Goal: Transaction & Acquisition: Purchase product/service

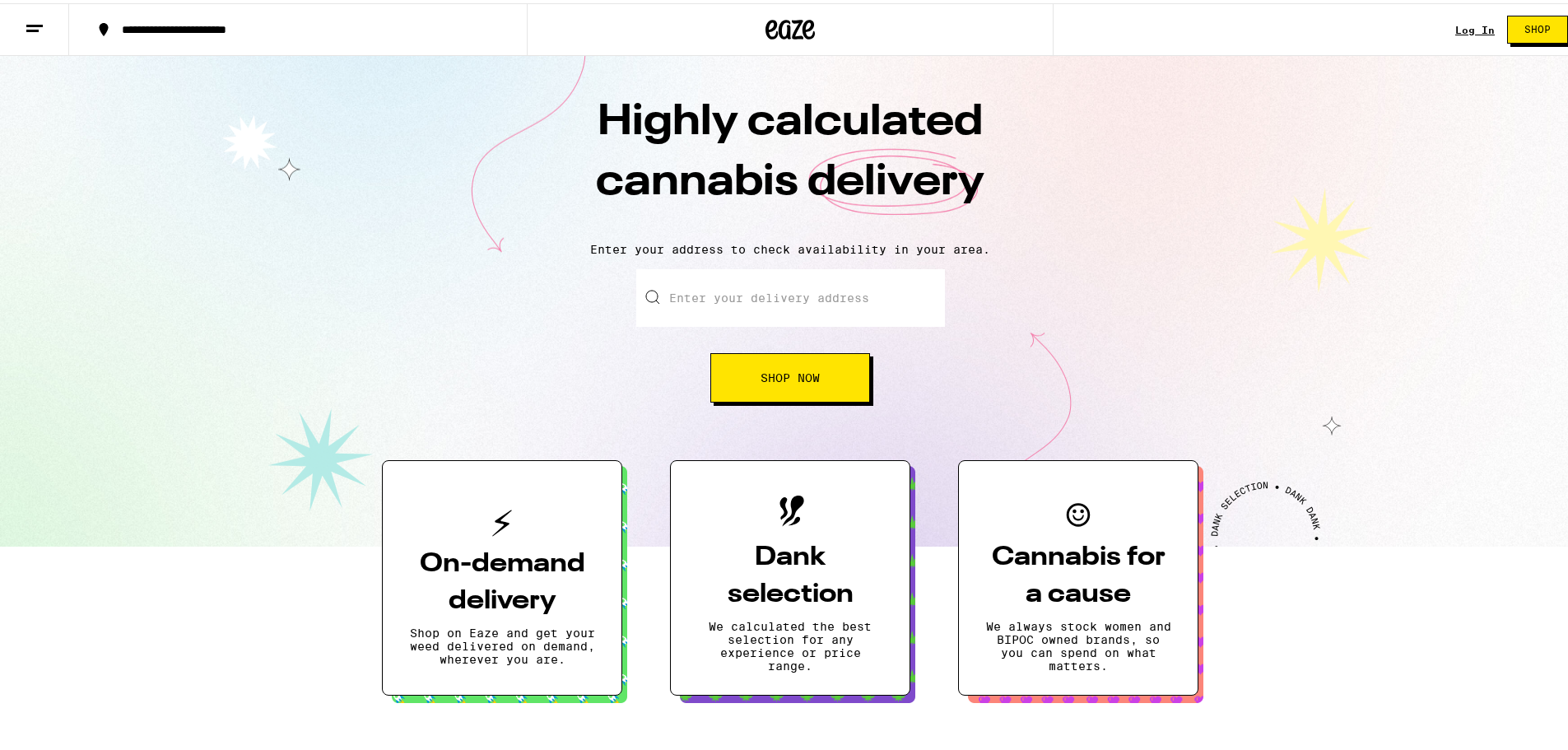
click at [1463, 26] on link "Log In" at bounding box center [1475, 26] width 40 height 11
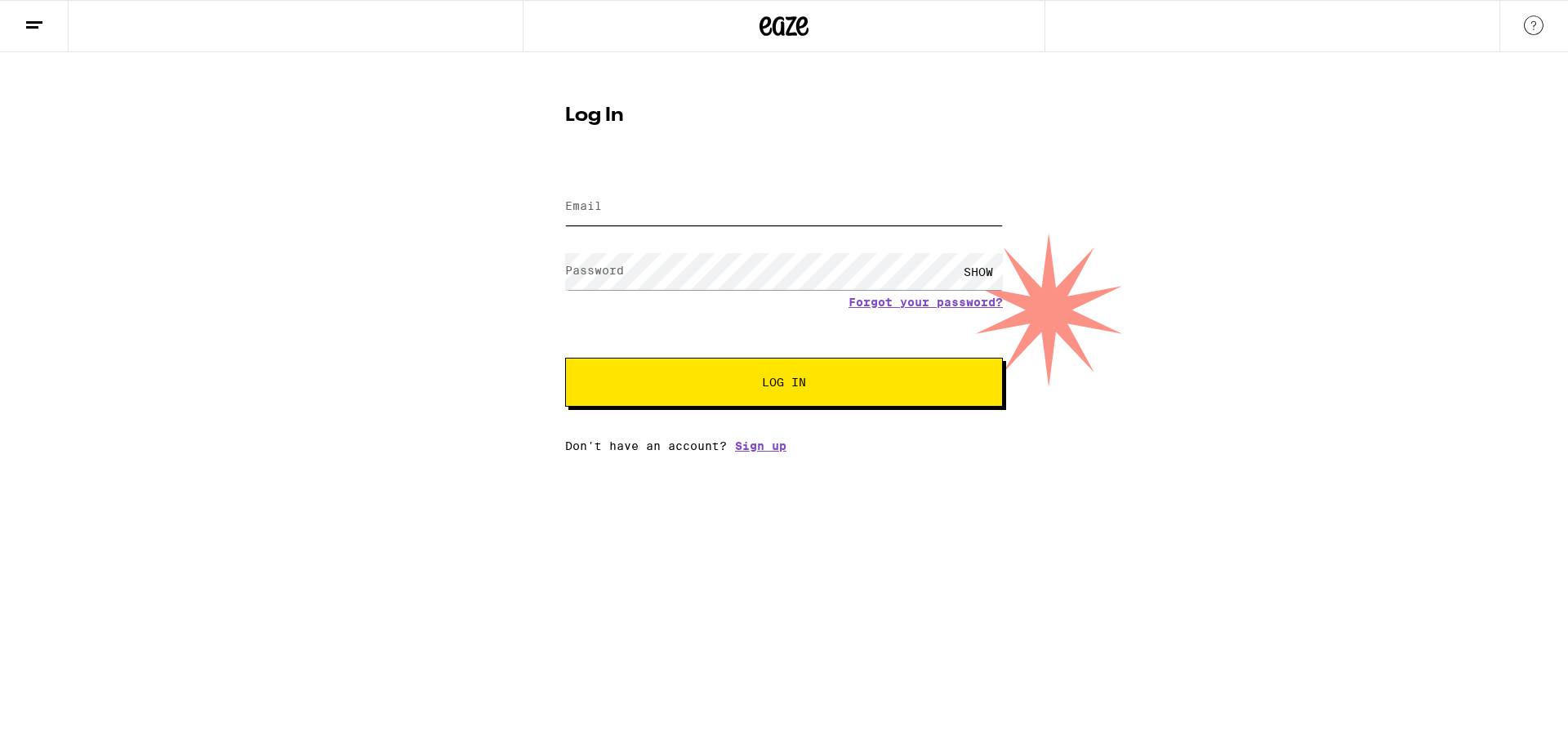
type input "[EMAIL_ADDRESS][DOMAIN_NAME]"
click at [725, 386] on span "Log In" at bounding box center [784, 382] width 306 height 11
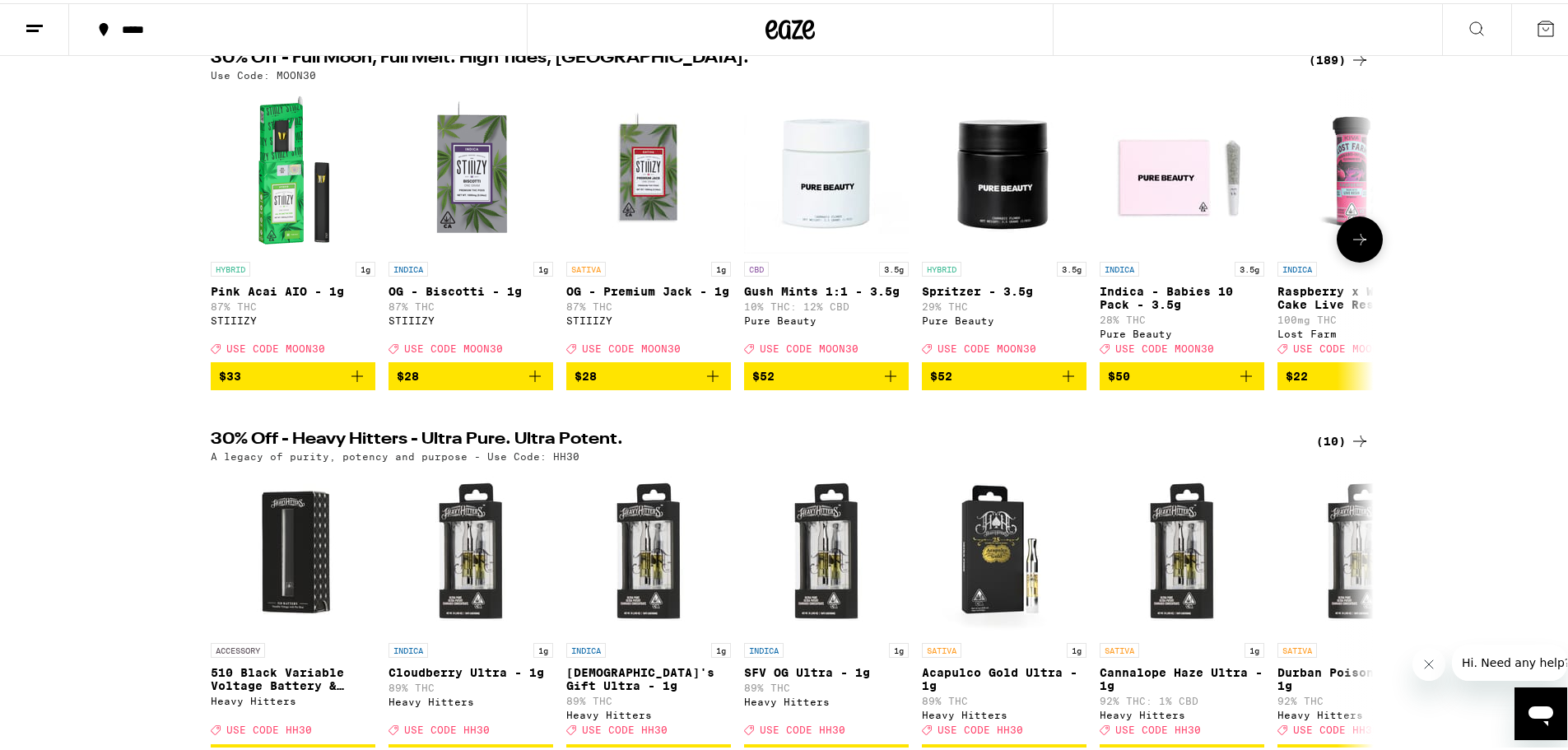
scroll to position [165, 0]
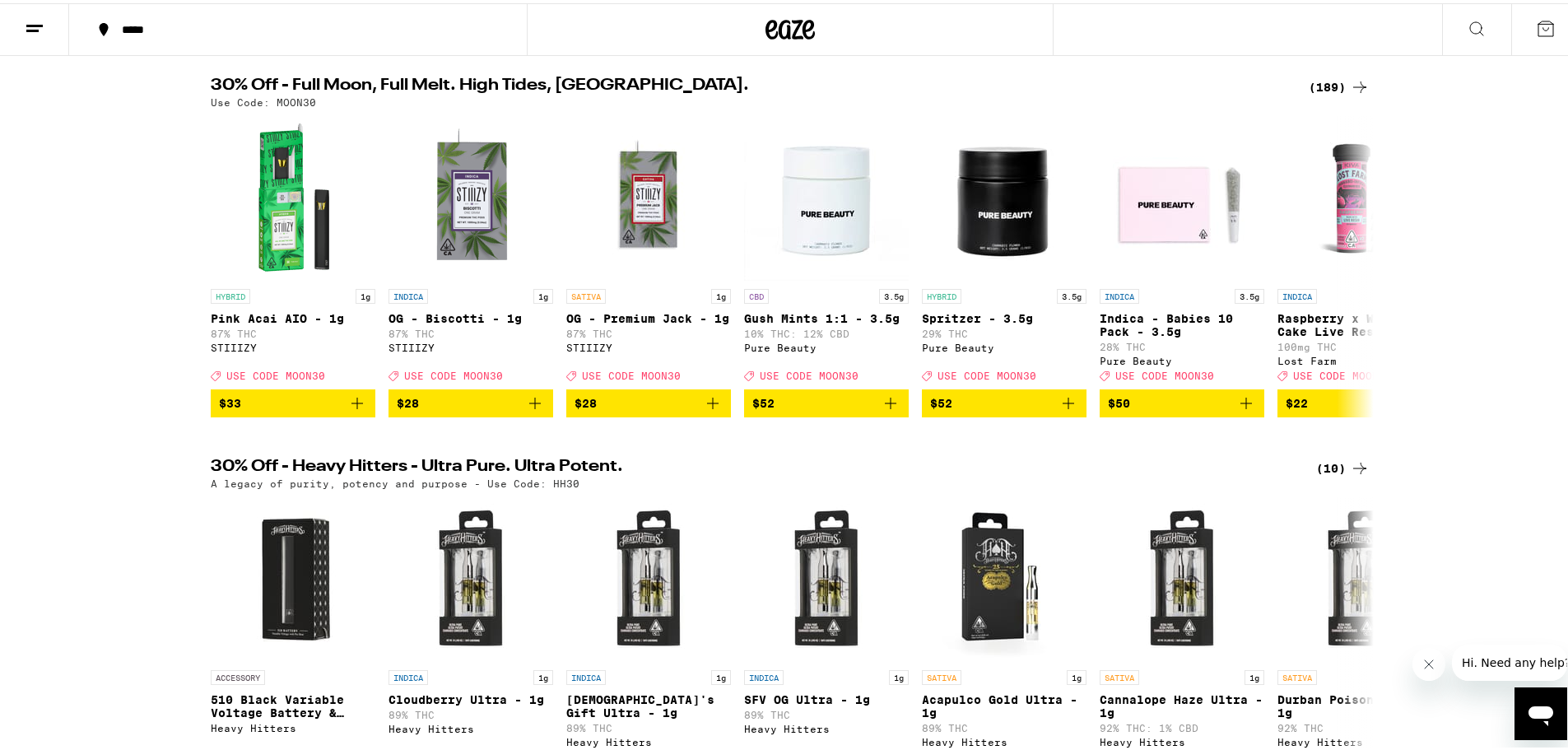
click at [1370, 86] on div "30% Off - Full Moon, Full Melt. High Tides, Higher Vibes. (189) Use Code: MOON30" at bounding box center [790, 89] width 1185 height 31
click at [1359, 82] on icon at bounding box center [1360, 83] width 20 height 20
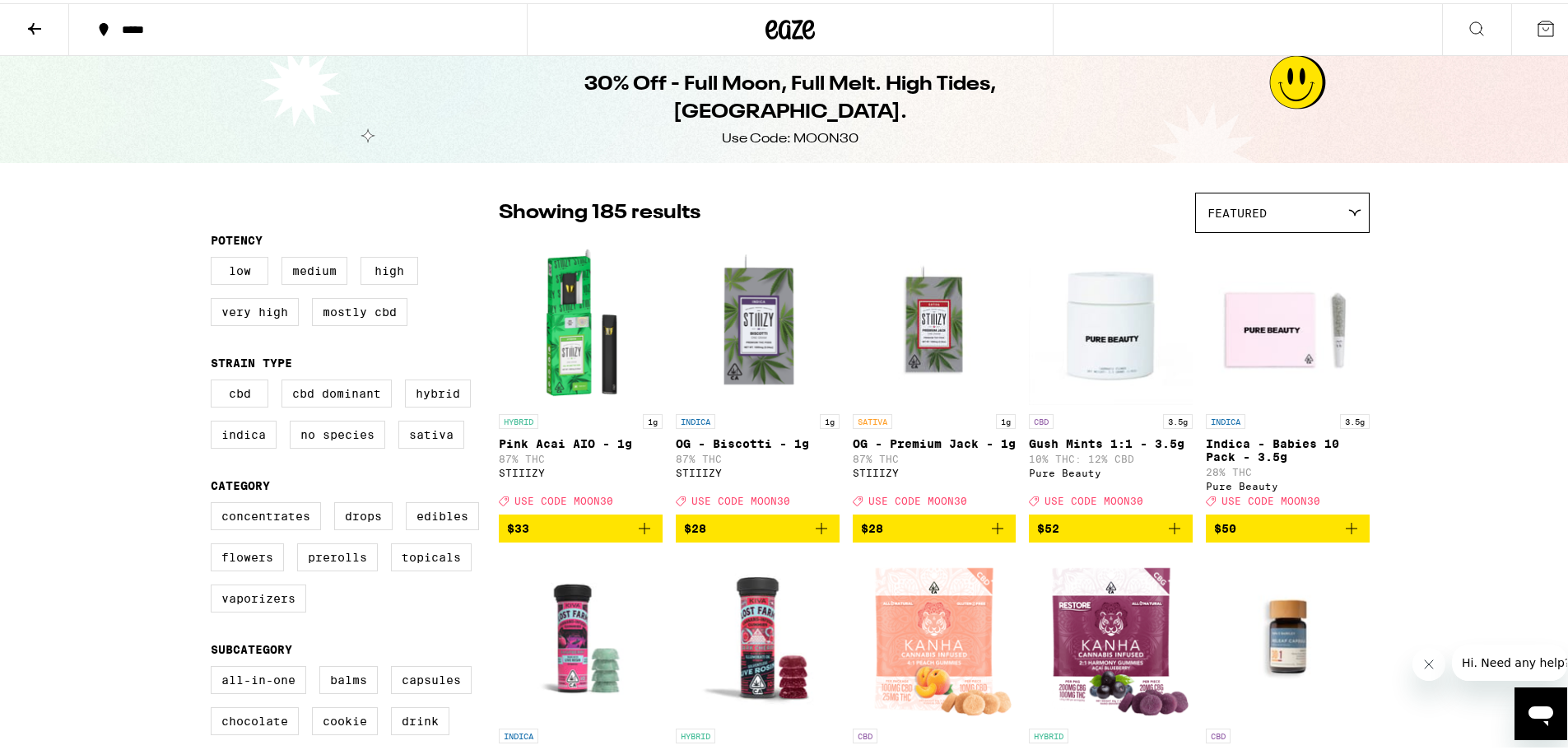
click at [19, 20] on button at bounding box center [34, 26] width 69 height 52
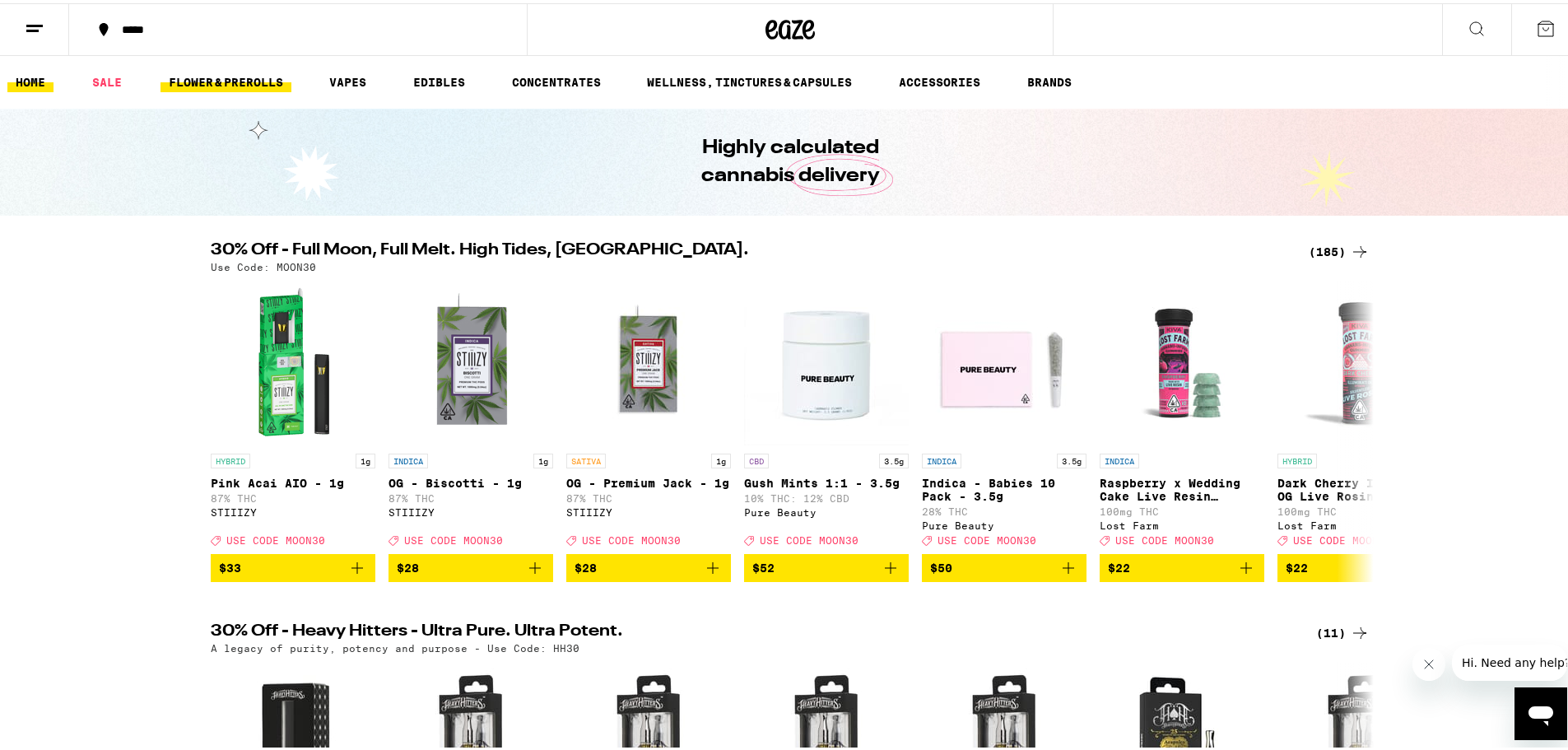
click at [205, 86] on link "FLOWER & PREROLLS" at bounding box center [226, 79] width 131 height 20
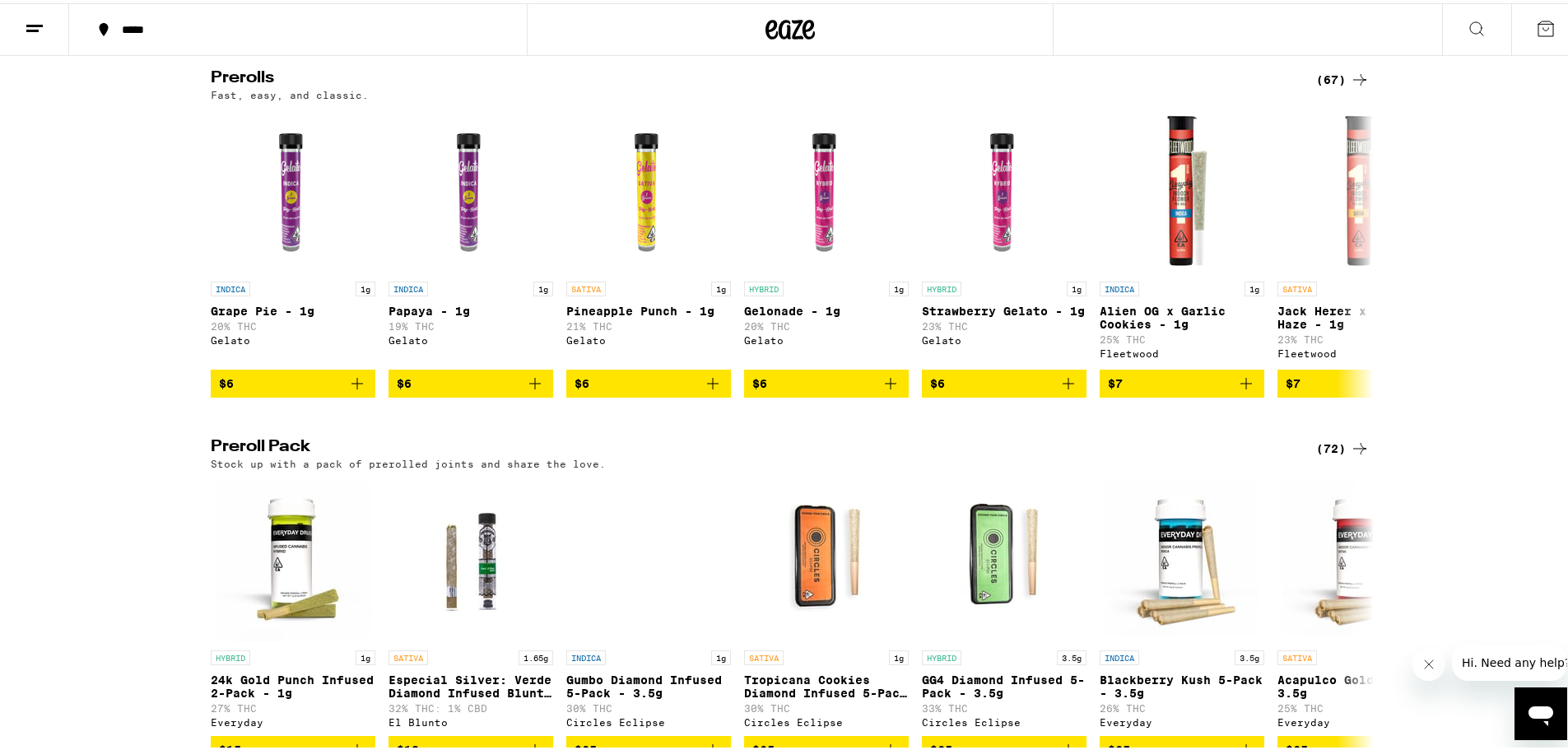
scroll to position [1102, 0]
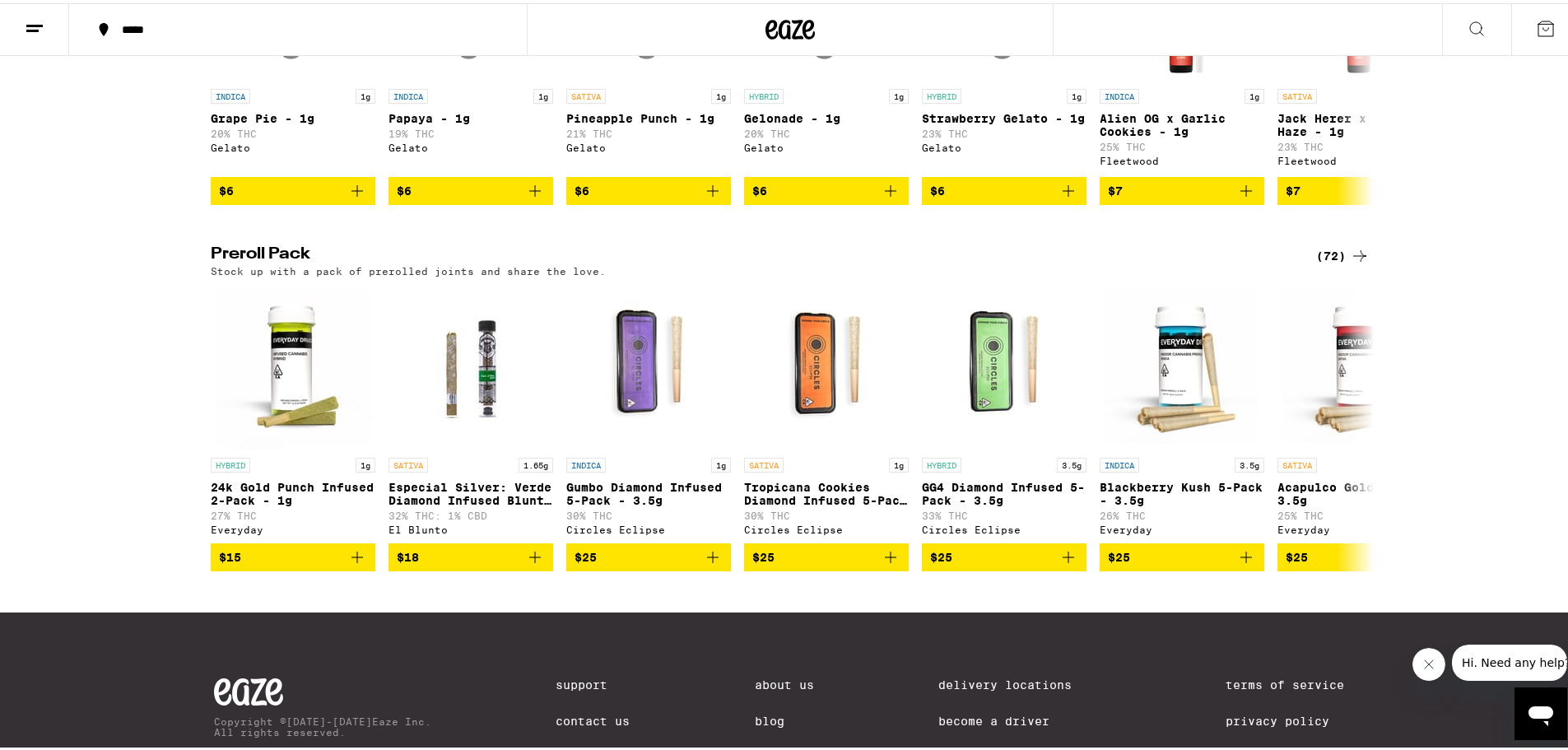
click at [1340, 263] on div "(72)" at bounding box center [1342, 253] width 54 height 20
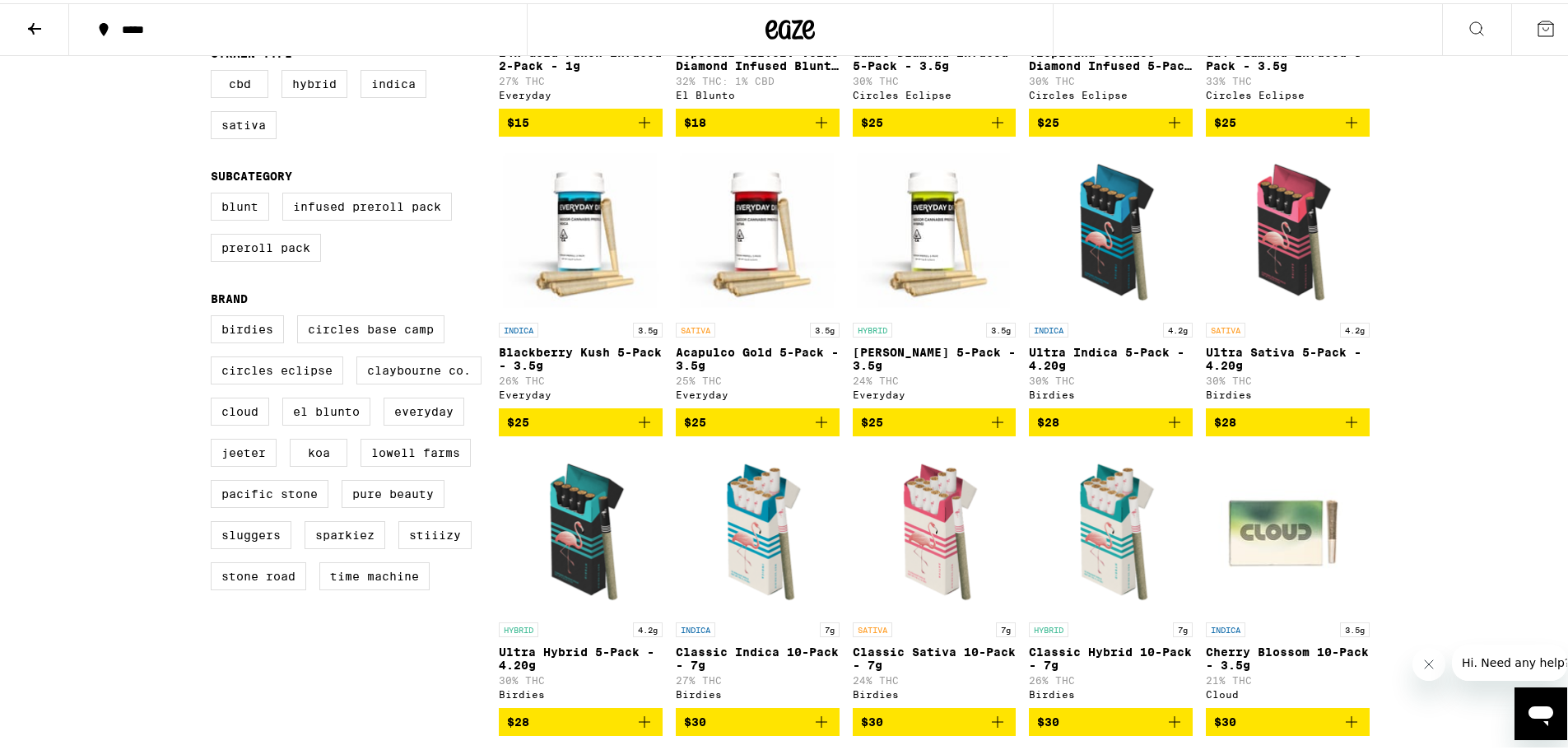
scroll to position [403, 0]
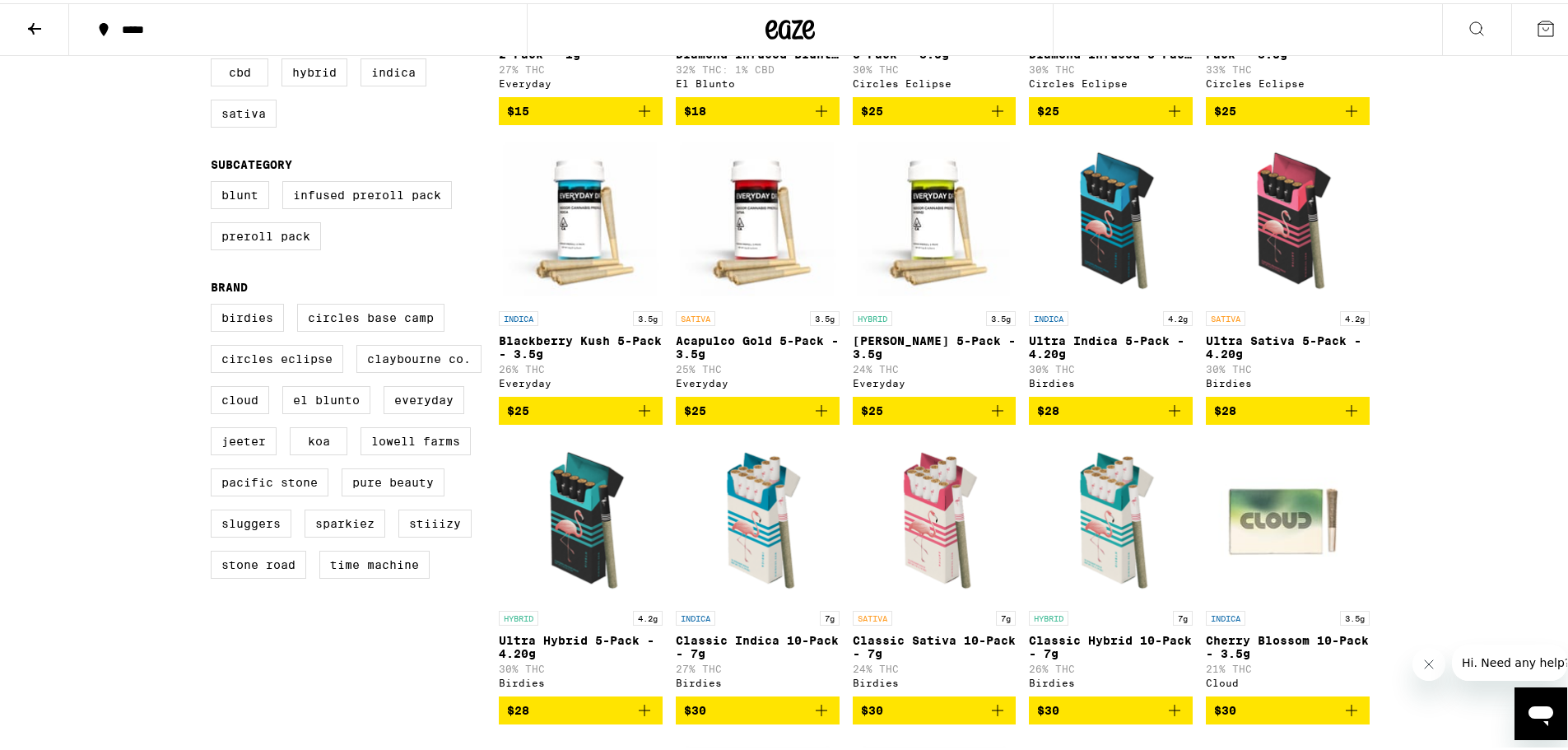
click at [1165, 417] on icon "Add to bag" at bounding box center [1175, 407] width 20 height 20
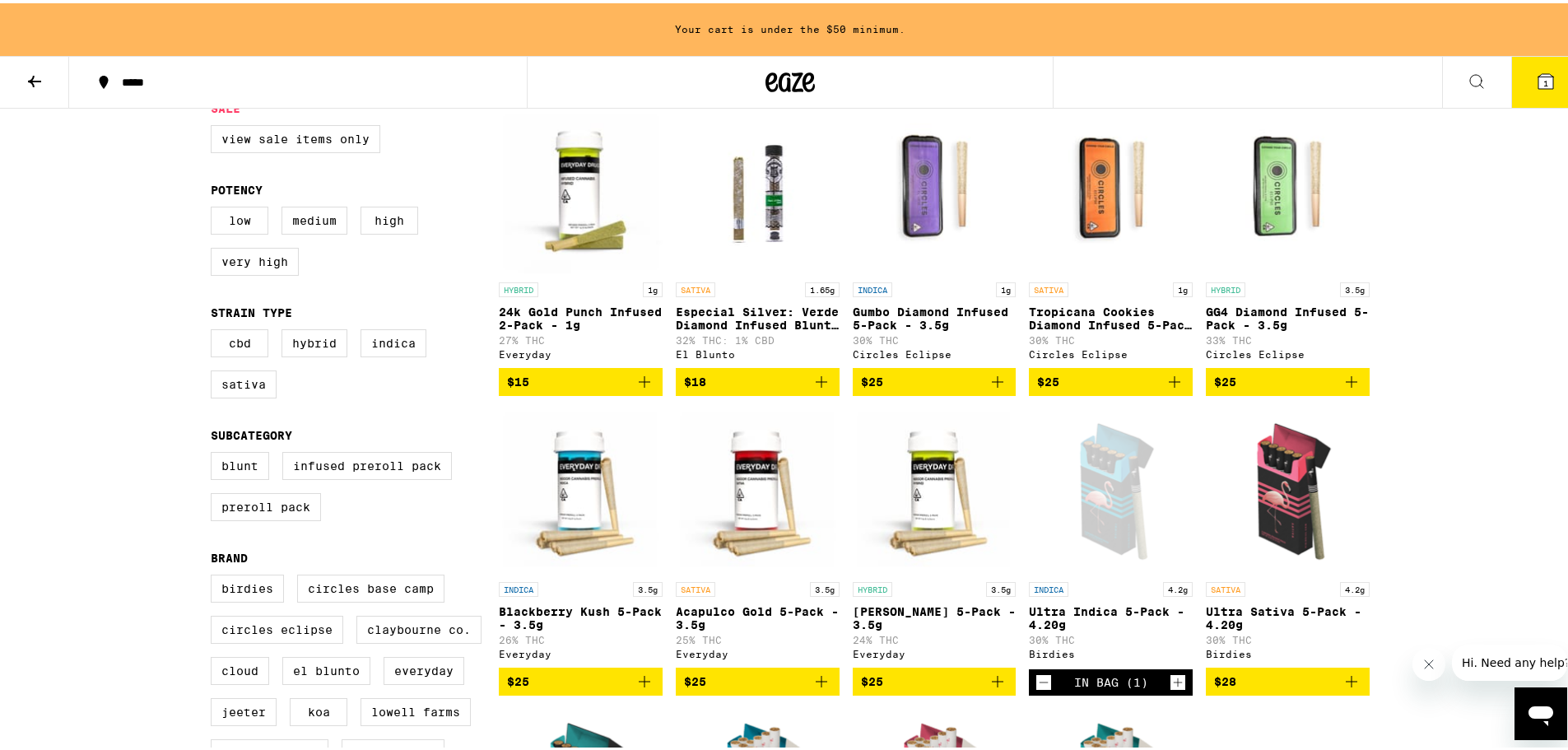
scroll to position [450, 0]
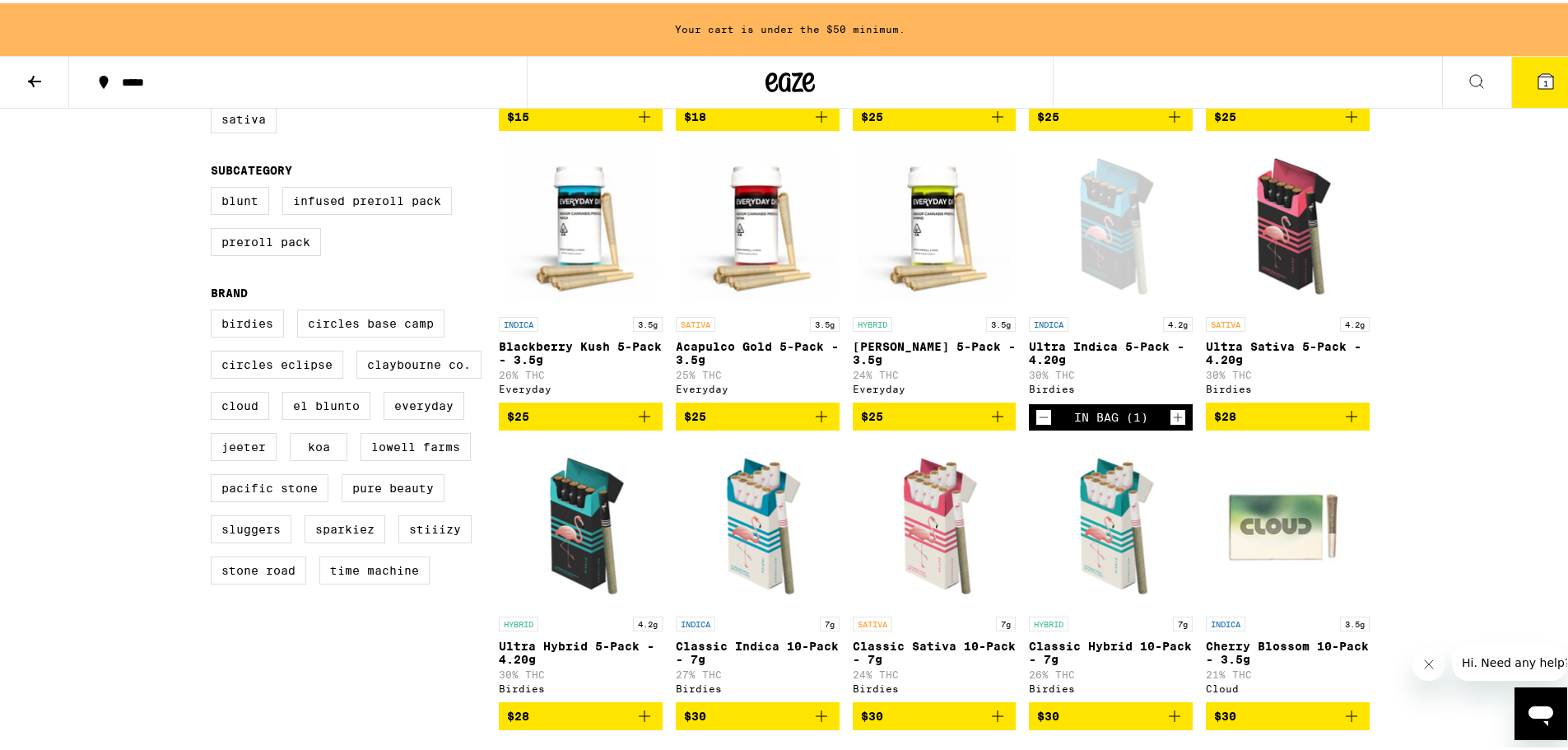
drag, startPoint x: 991, startPoint y: 285, endPoint x: 1090, endPoint y: 484, distance: 222.3
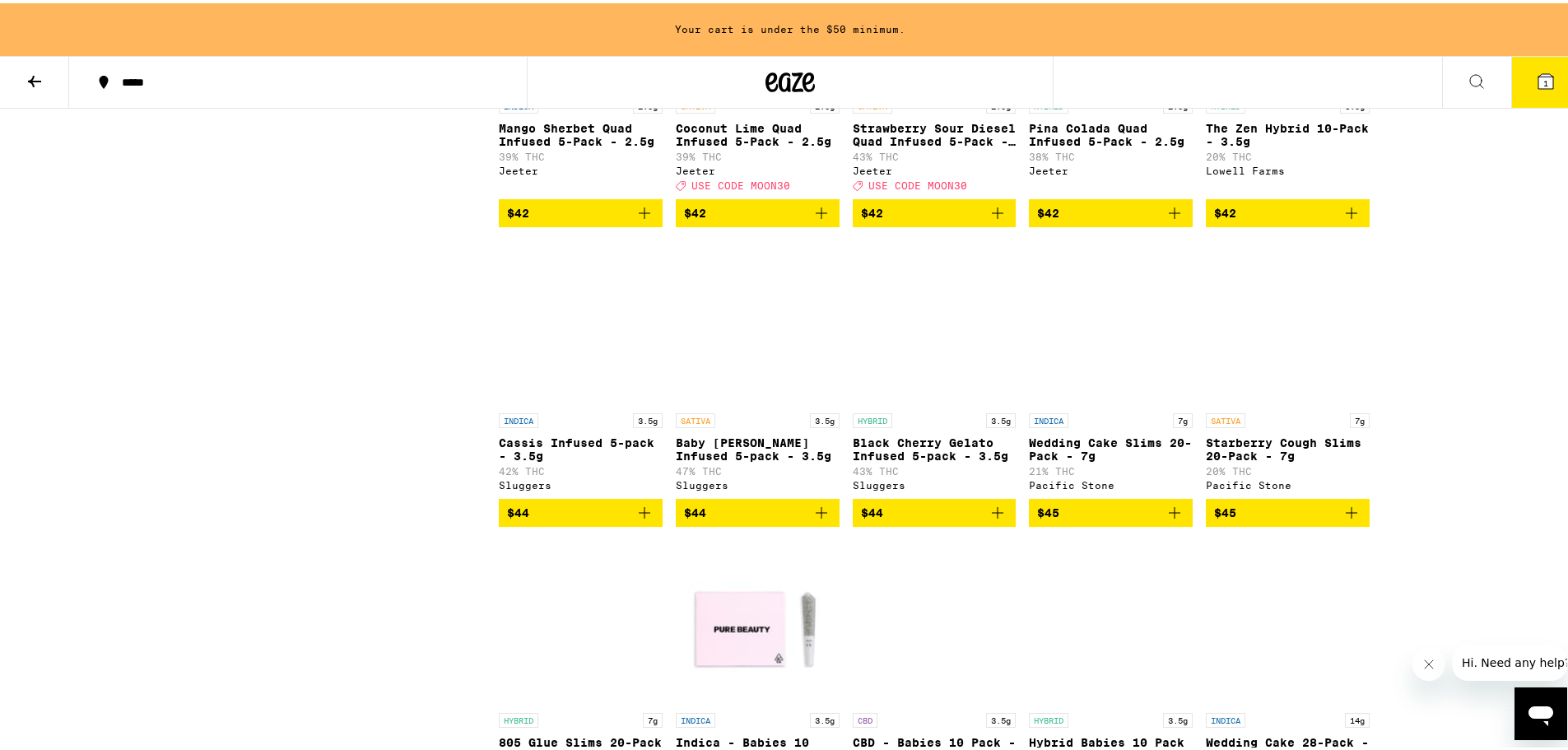
scroll to position [4140, 0]
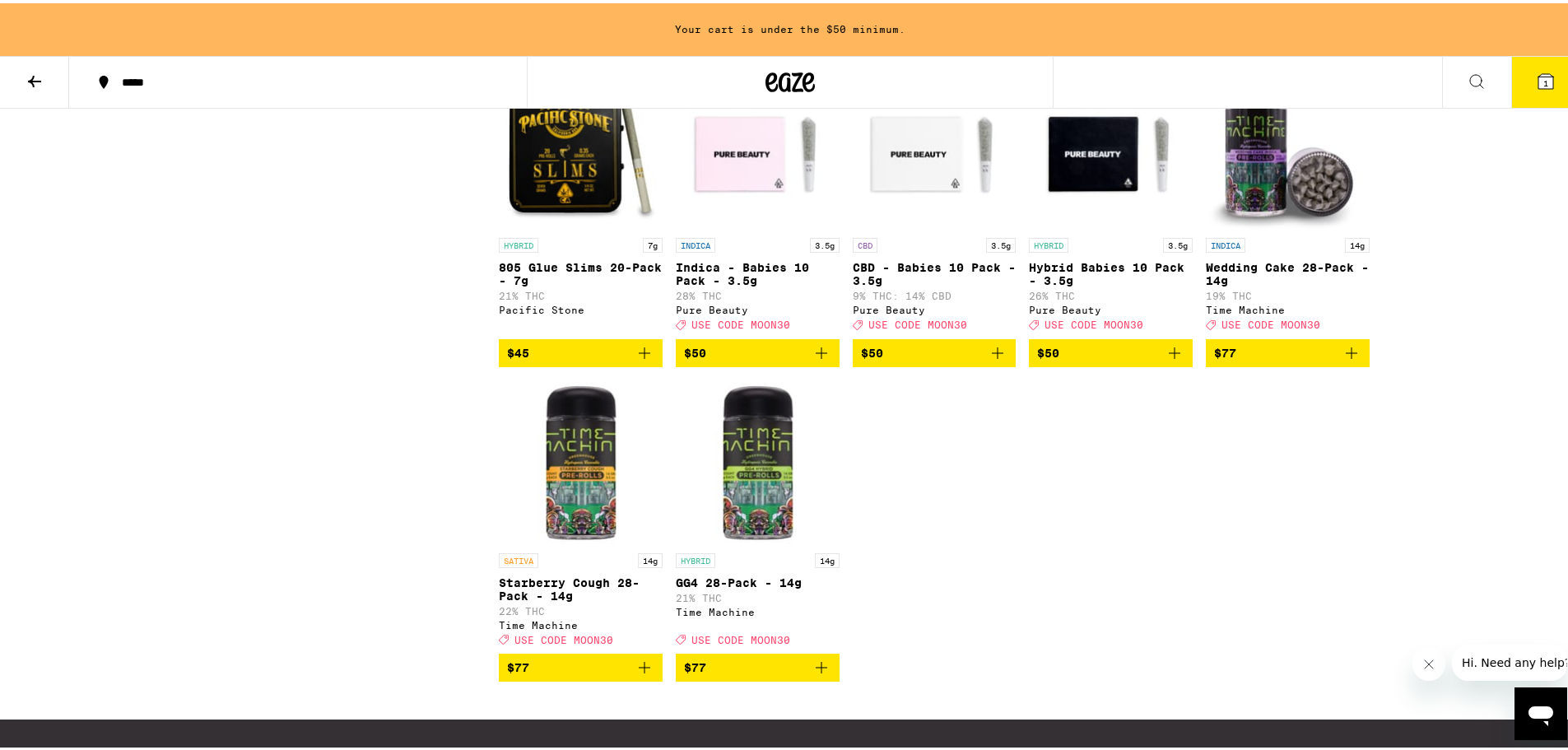
click at [751, 227] on img "Open page for Indica - Babies 10 Pack - 3.5g from Pure Beauty" at bounding box center [758, 144] width 164 height 165
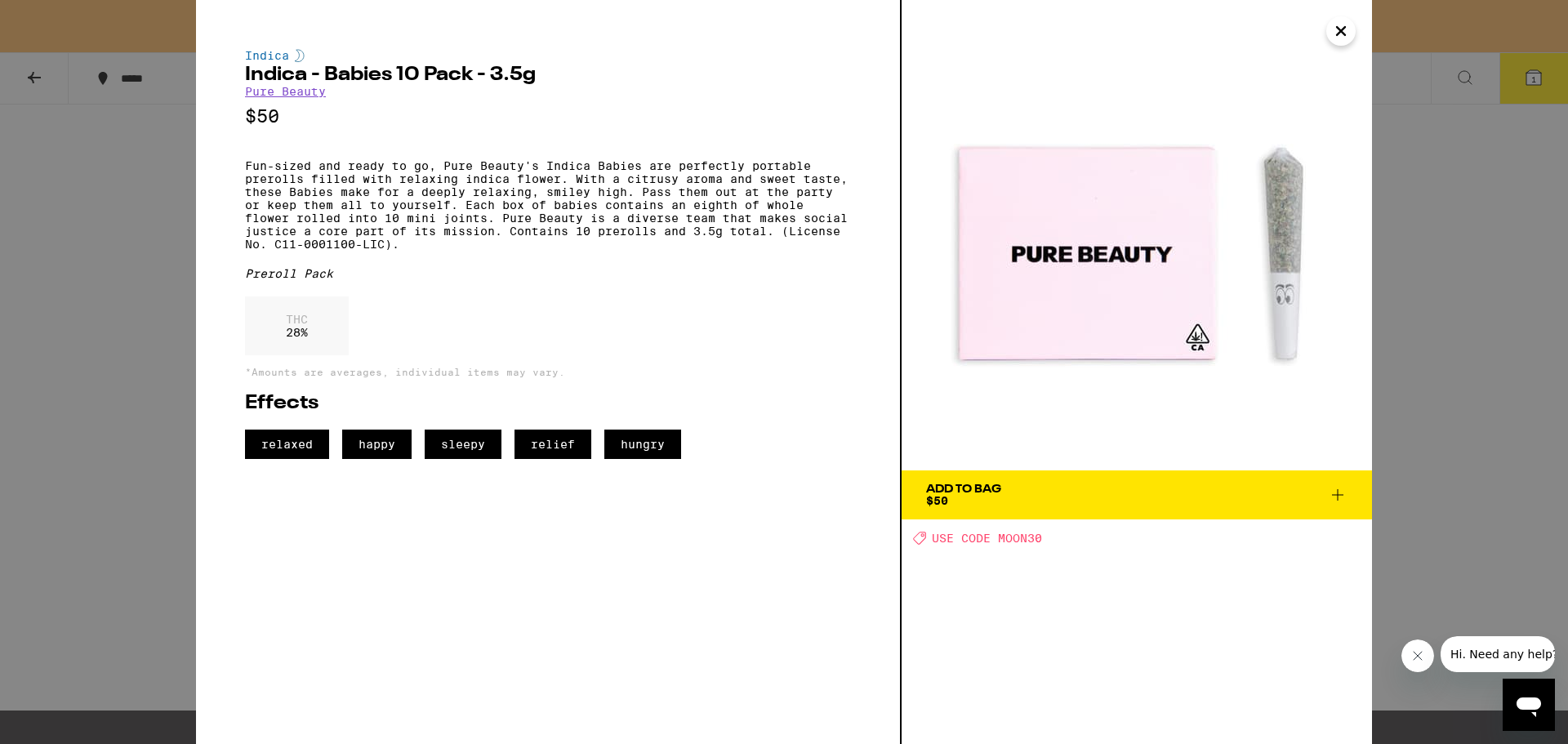
drag, startPoint x: 0, startPoint y: 380, endPoint x: 33, endPoint y: 381, distance: 33.0
click at [4, 382] on div "Indica Indica - Babies 10 Pack - 3.5g Pure Beauty $50 Fun-sized and ready to go…" at bounding box center [784, 372] width 1568 height 744
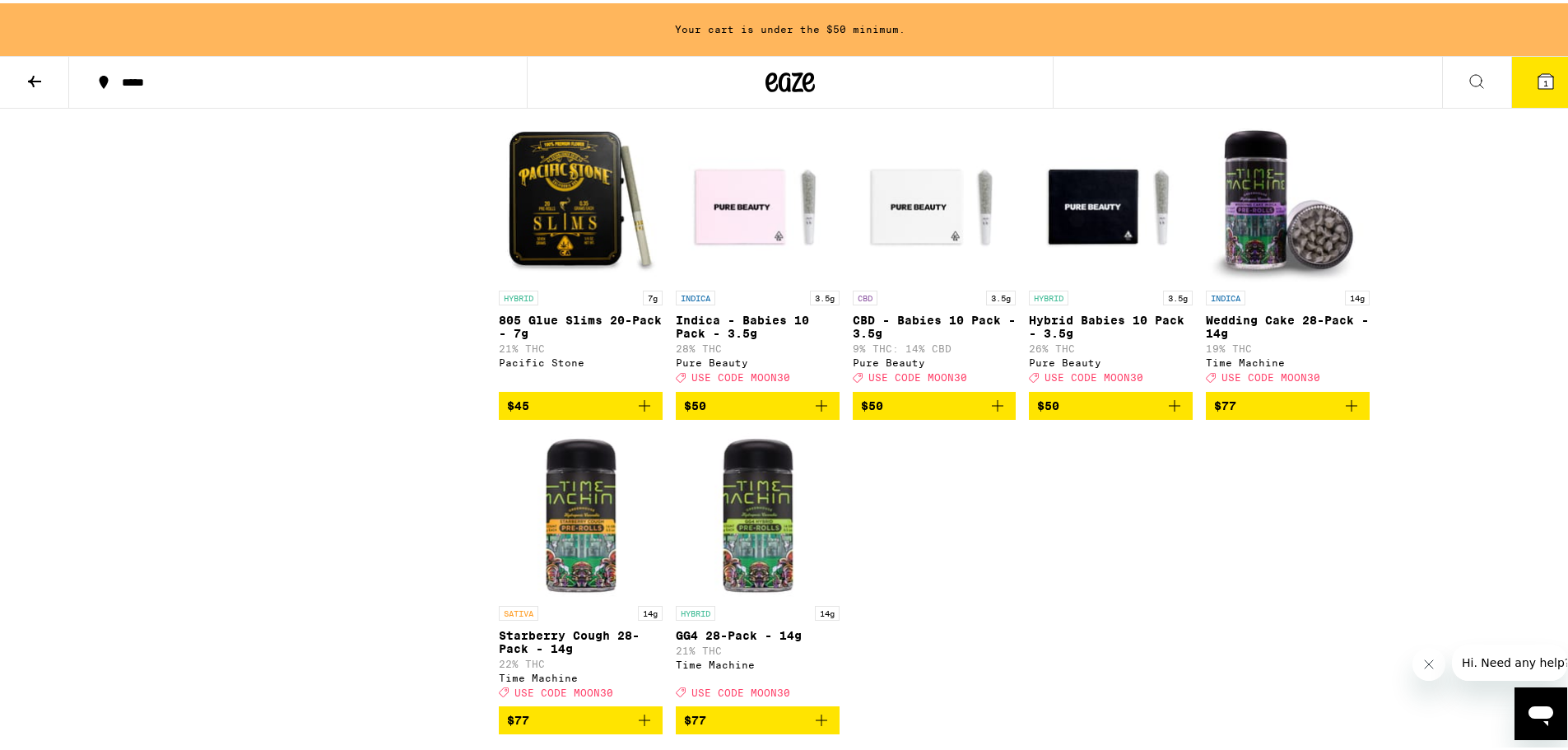
scroll to position [4058, 0]
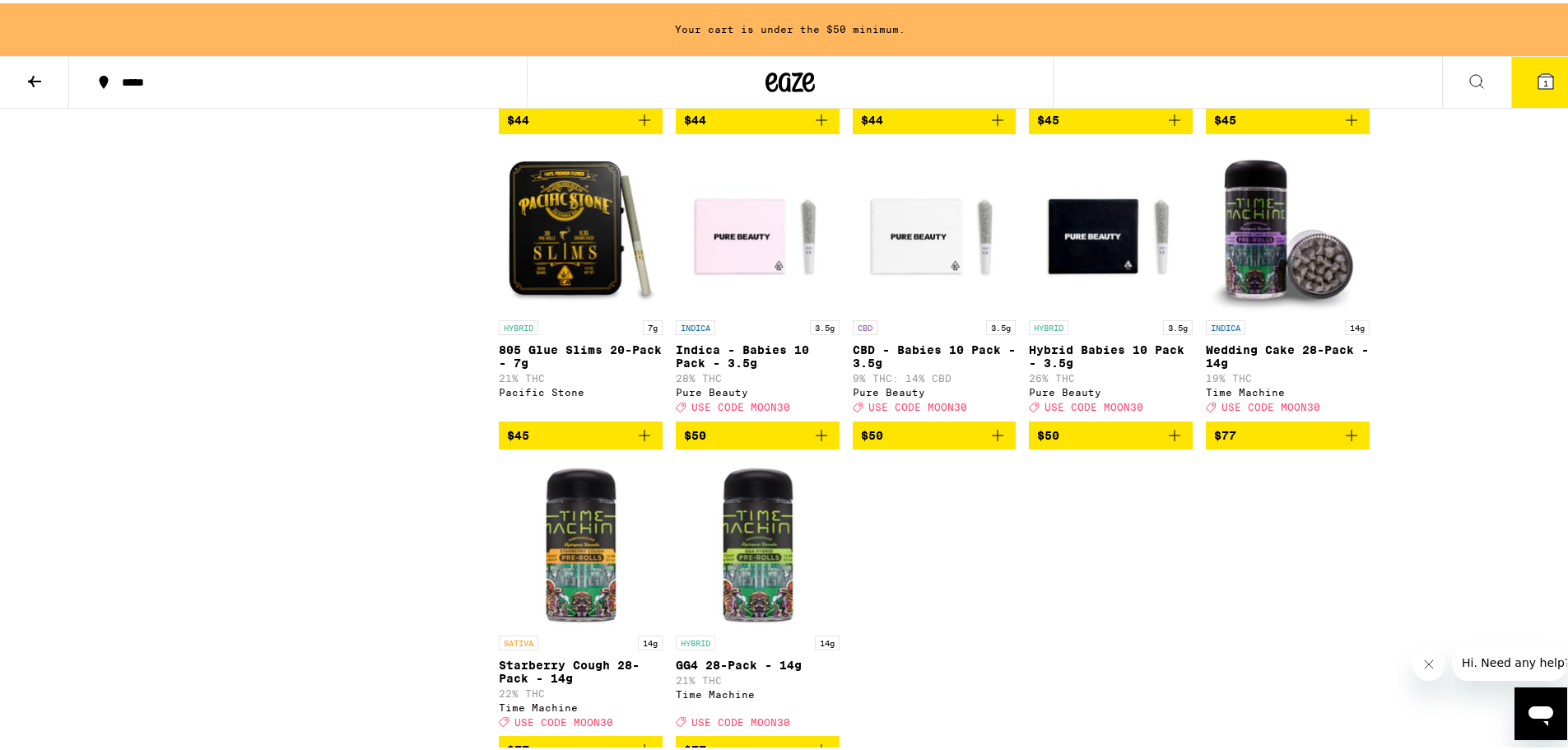
click at [1099, 443] on span "$50" at bounding box center [1111, 432] width 147 height 20
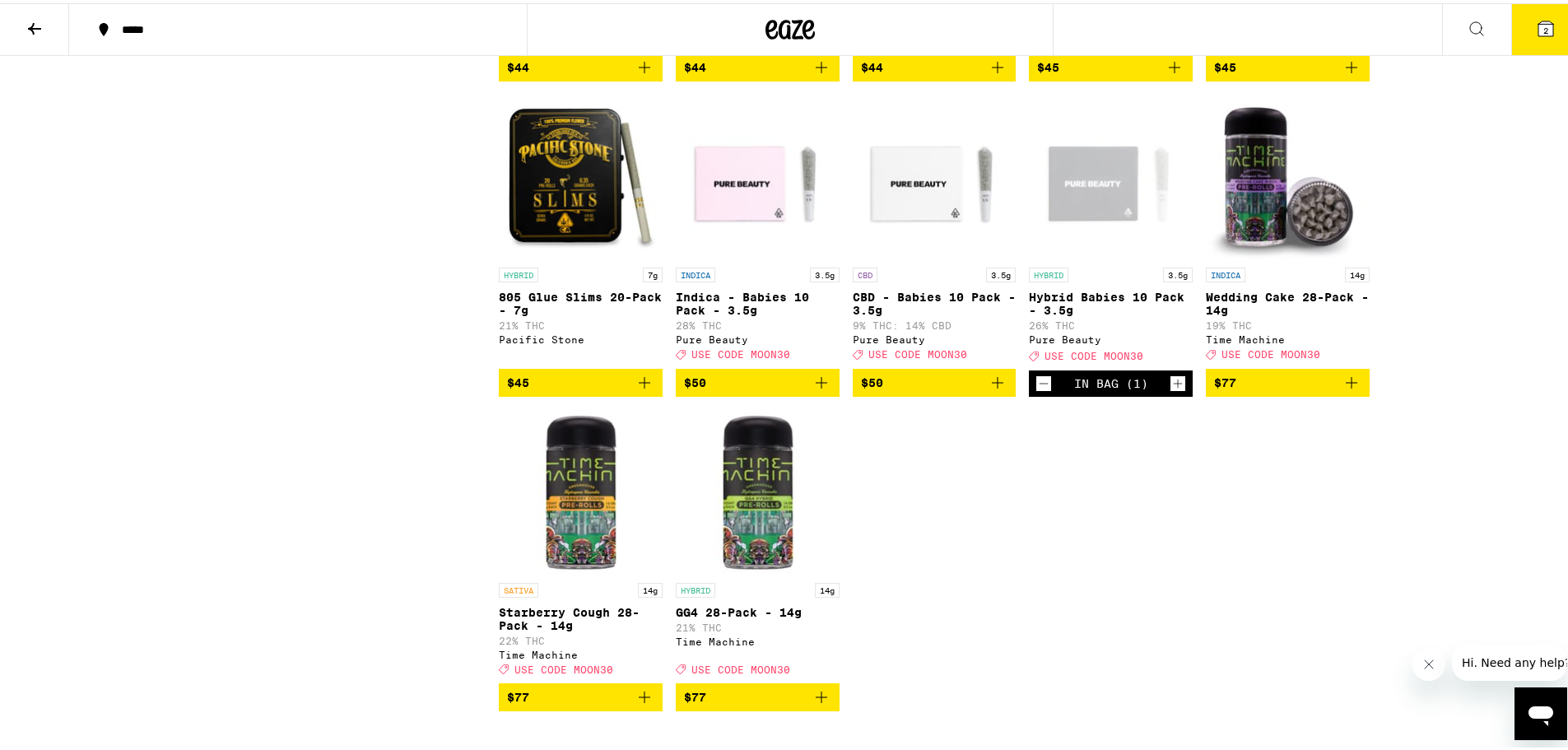
scroll to position [4006, 0]
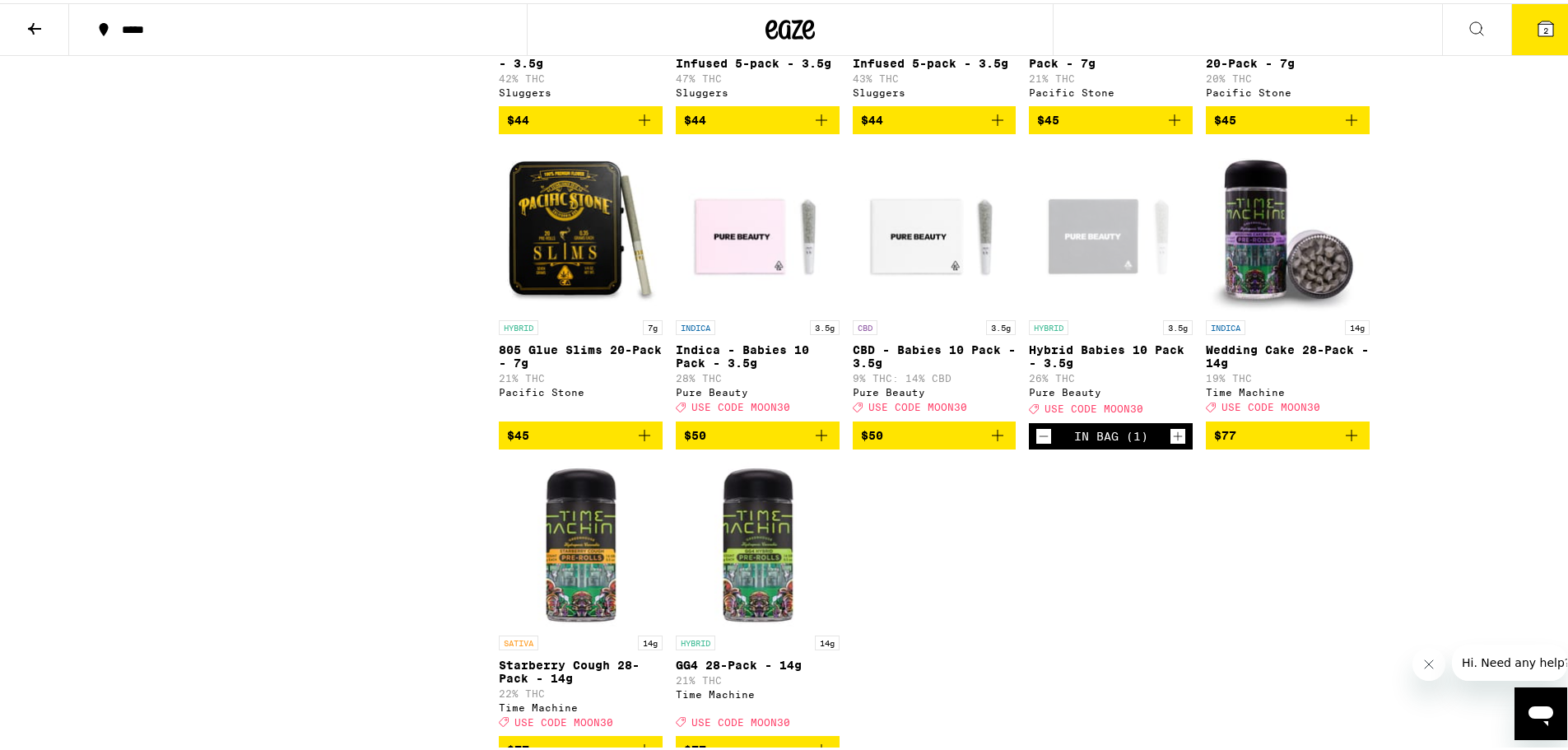
click at [1087, 309] on div "Open page for Hybrid Babies 10 Pack - 3.5g from Pure Beauty" at bounding box center [1111, 227] width 164 height 165
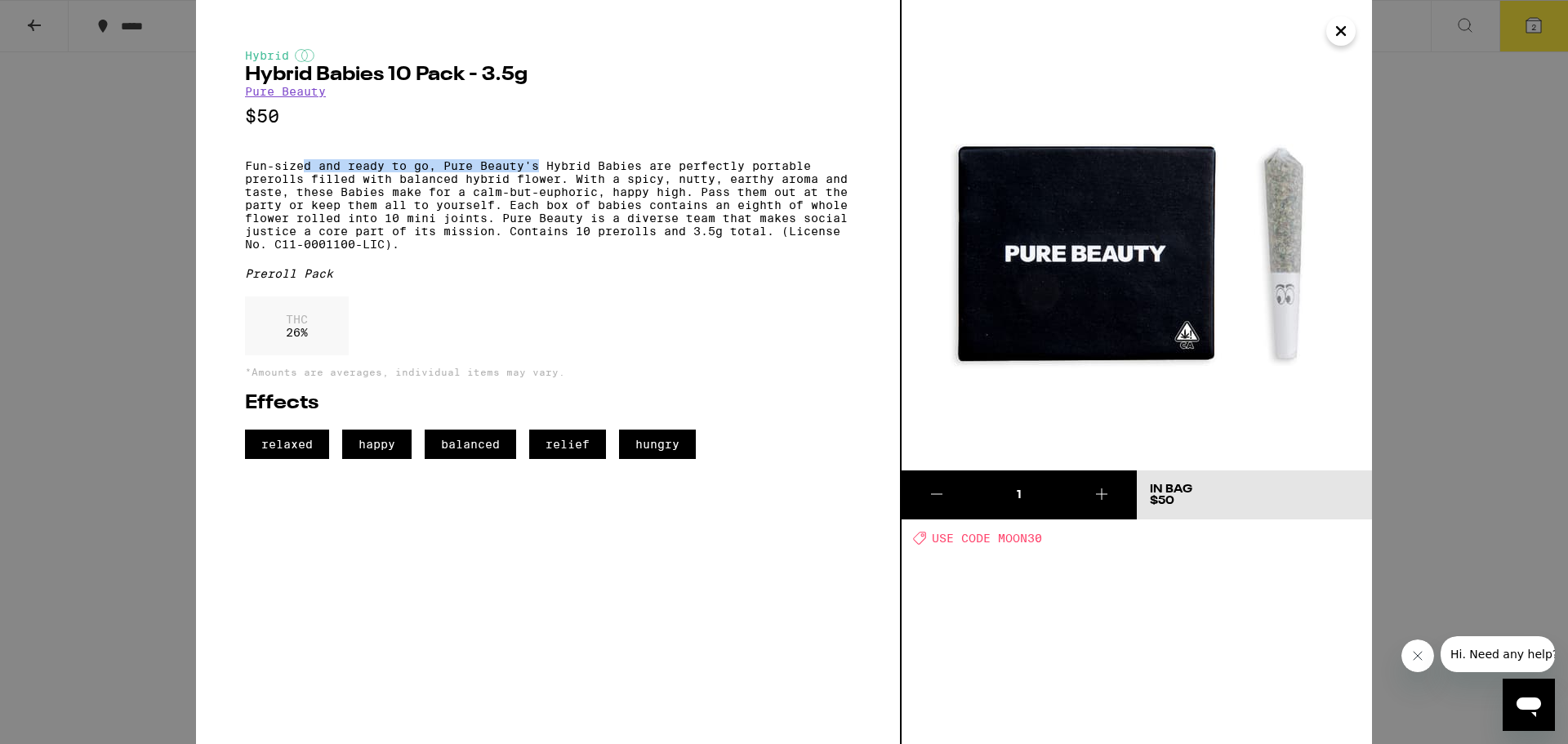
drag, startPoint x: 301, startPoint y: 172, endPoint x: 541, endPoint y: 160, distance: 240.3
click at [541, 160] on div "Hybrid Hybrid Babies 10 Pack - 3.5g Pure Beauty $50 Fun-sized and ready to go, …" at bounding box center [548, 254] width 606 height 410
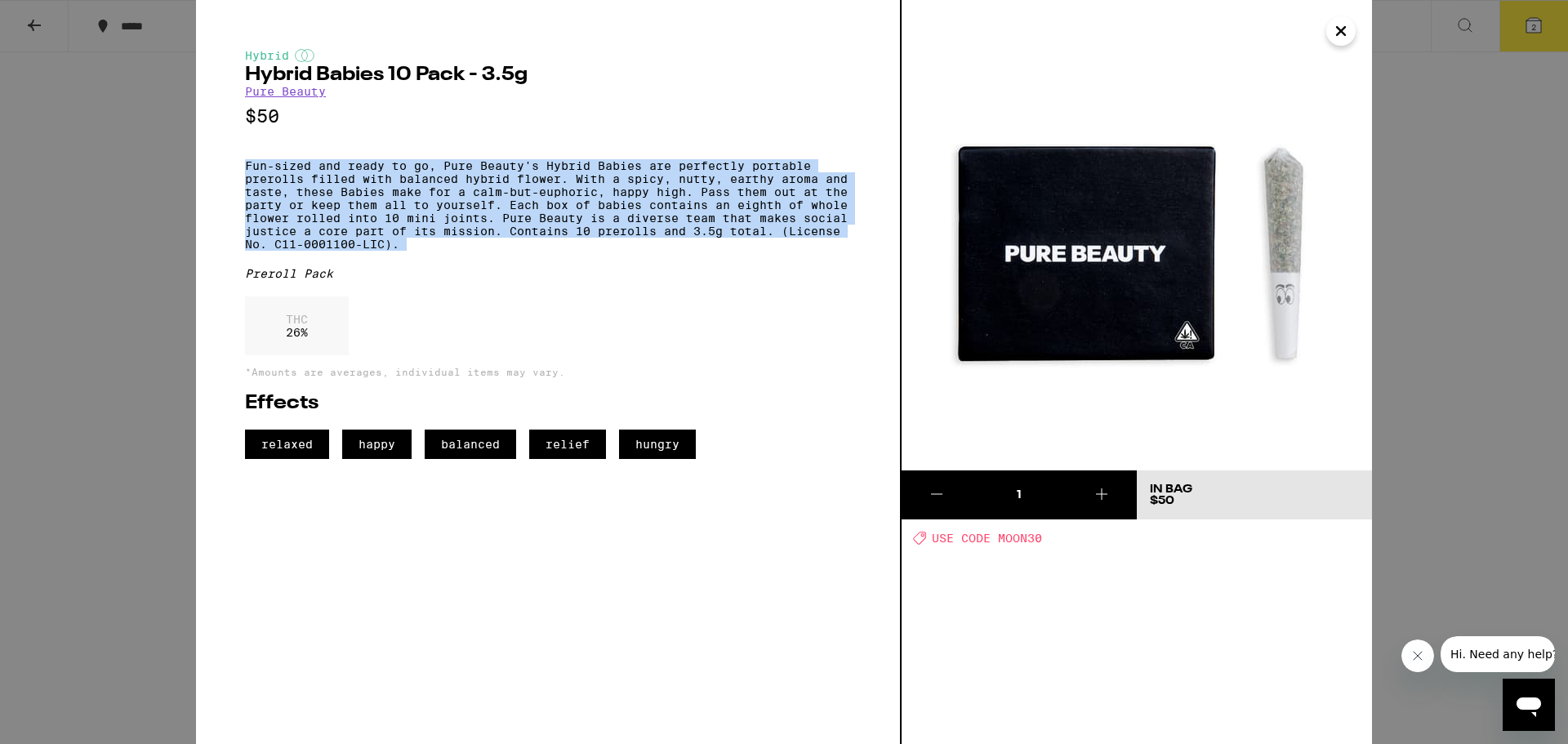
click at [541, 160] on div "Hybrid Hybrid Babies 10 Pack - 3.5g Pure Beauty $50 Fun-sized and ready to go, …" at bounding box center [548, 254] width 606 height 410
click at [401, 170] on p "Fun-sized and ready to go, Pure Beauty's Hybrid Babies are perfectly portable p…" at bounding box center [548, 205] width 606 height 91
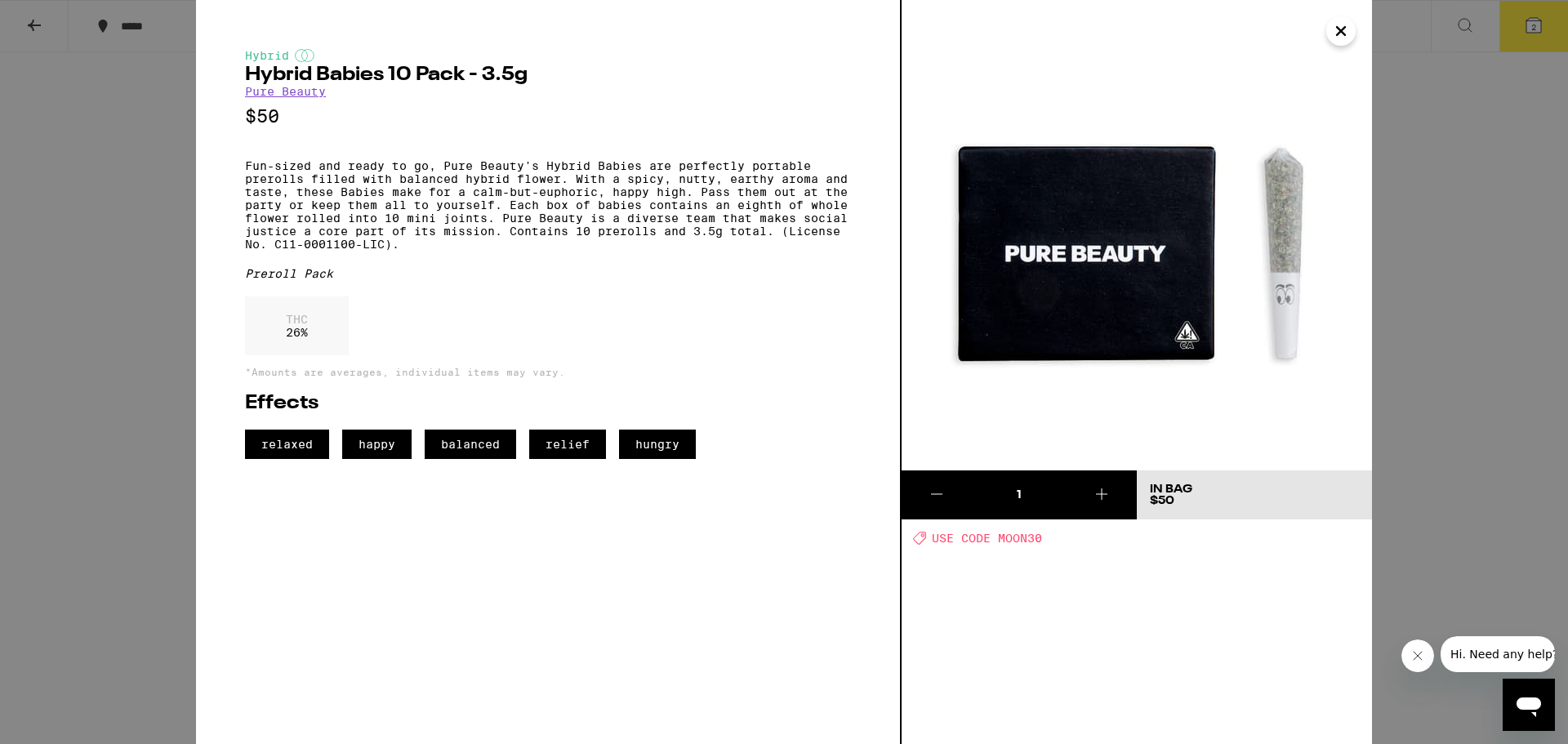
click at [402, 192] on p "Fun-sized and ready to go, Pure Beauty's Hybrid Babies are perfectly portable p…" at bounding box center [548, 205] width 606 height 91
click at [403, 194] on p "Fun-sized and ready to go, Pure Beauty's Hybrid Babies are perfectly portable p…" at bounding box center [548, 205] width 606 height 91
click at [411, 209] on p "Fun-sized and ready to go, Pure Beauty's Hybrid Babies are perfectly portable p…" at bounding box center [548, 205] width 606 height 91
drag, startPoint x: 549, startPoint y: 203, endPoint x: 666, endPoint y: 202, distance: 117.0
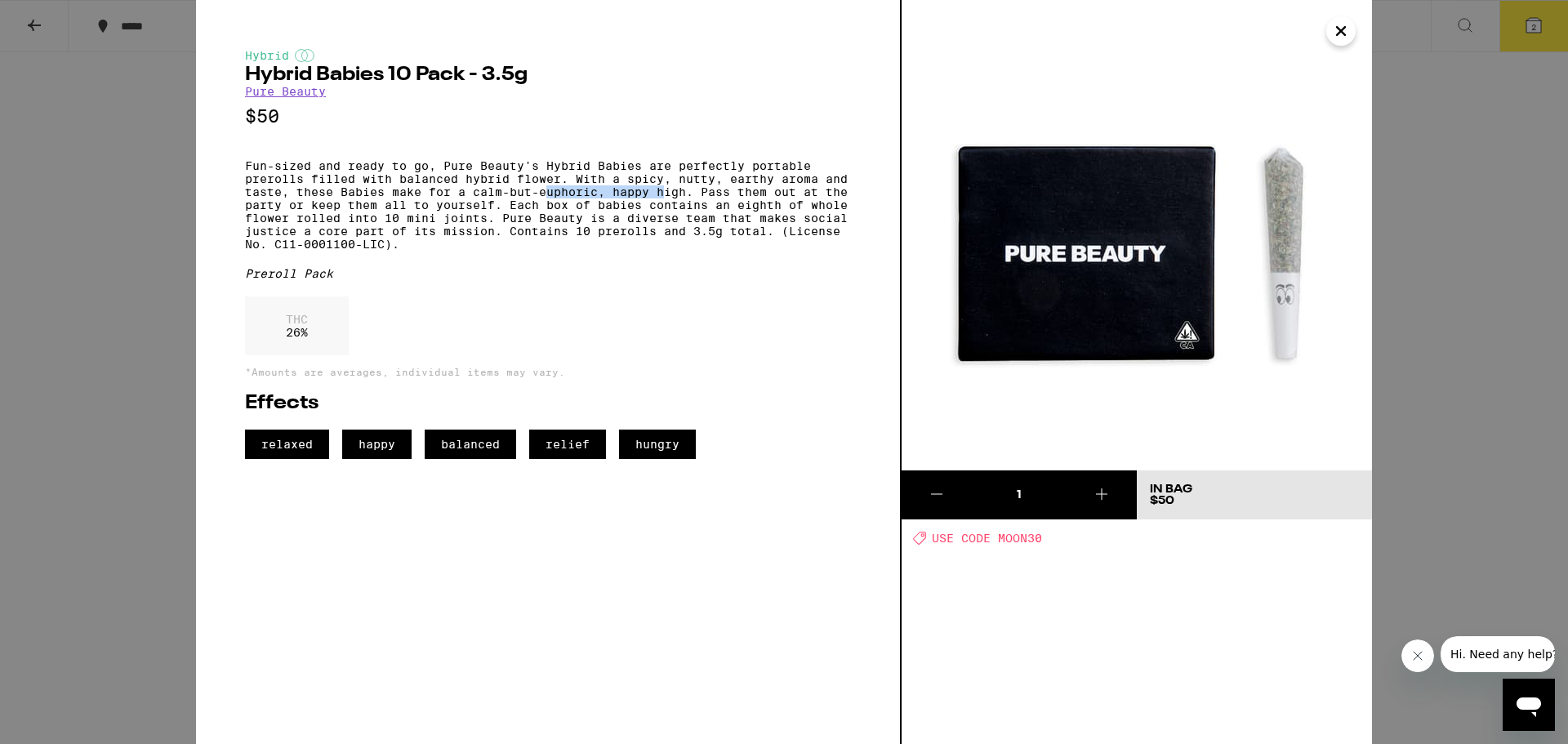
click at [666, 202] on p "Fun-sized and ready to go, Pure Beauty's Hybrid Babies are perfectly portable p…" at bounding box center [548, 205] width 606 height 91
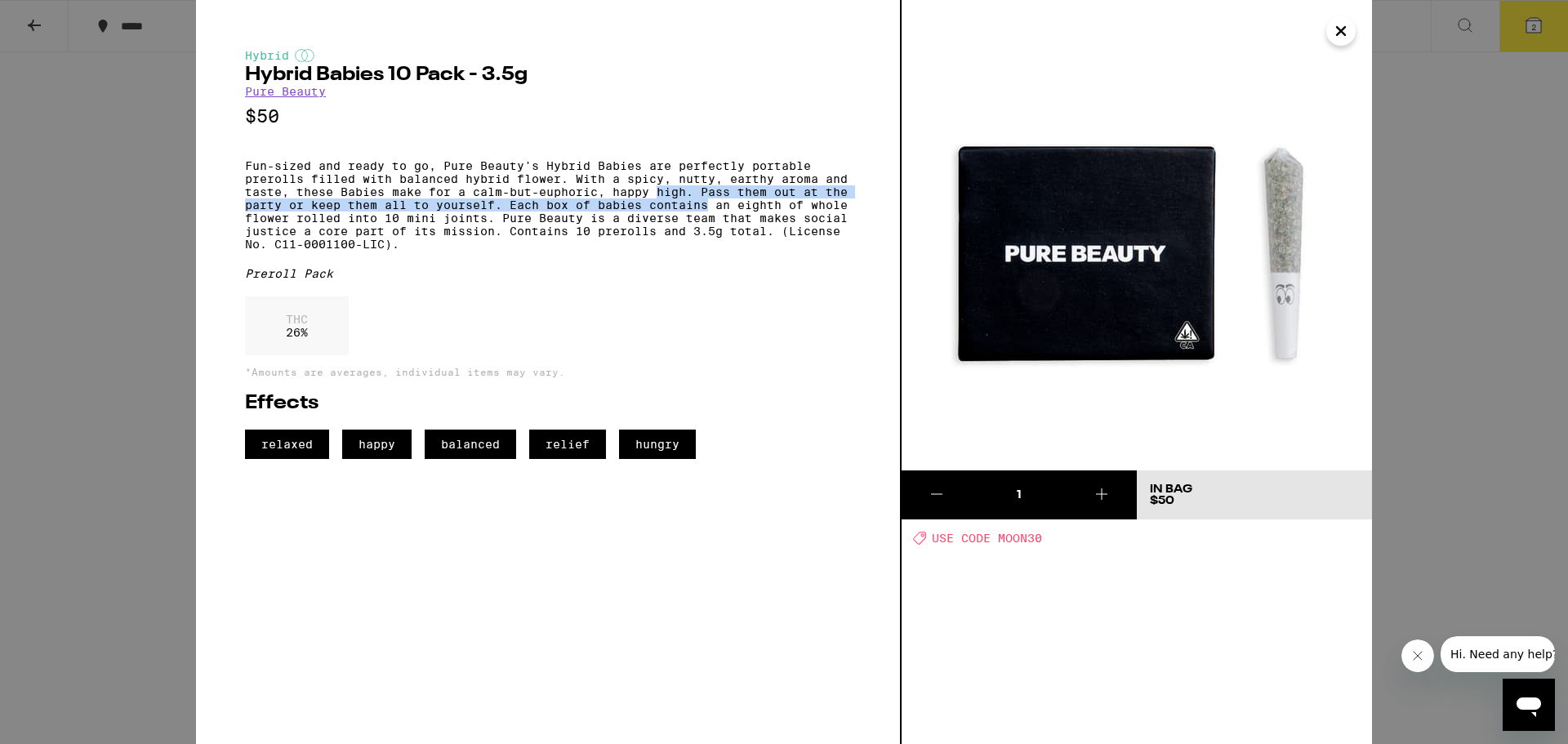
drag, startPoint x: 666, startPoint y: 202, endPoint x: 674, endPoint y: 223, distance: 22.5
click at [674, 223] on p "Fun-sized and ready to go, Pure Beauty's Hybrid Babies are perfectly portable p…" at bounding box center [548, 205] width 606 height 91
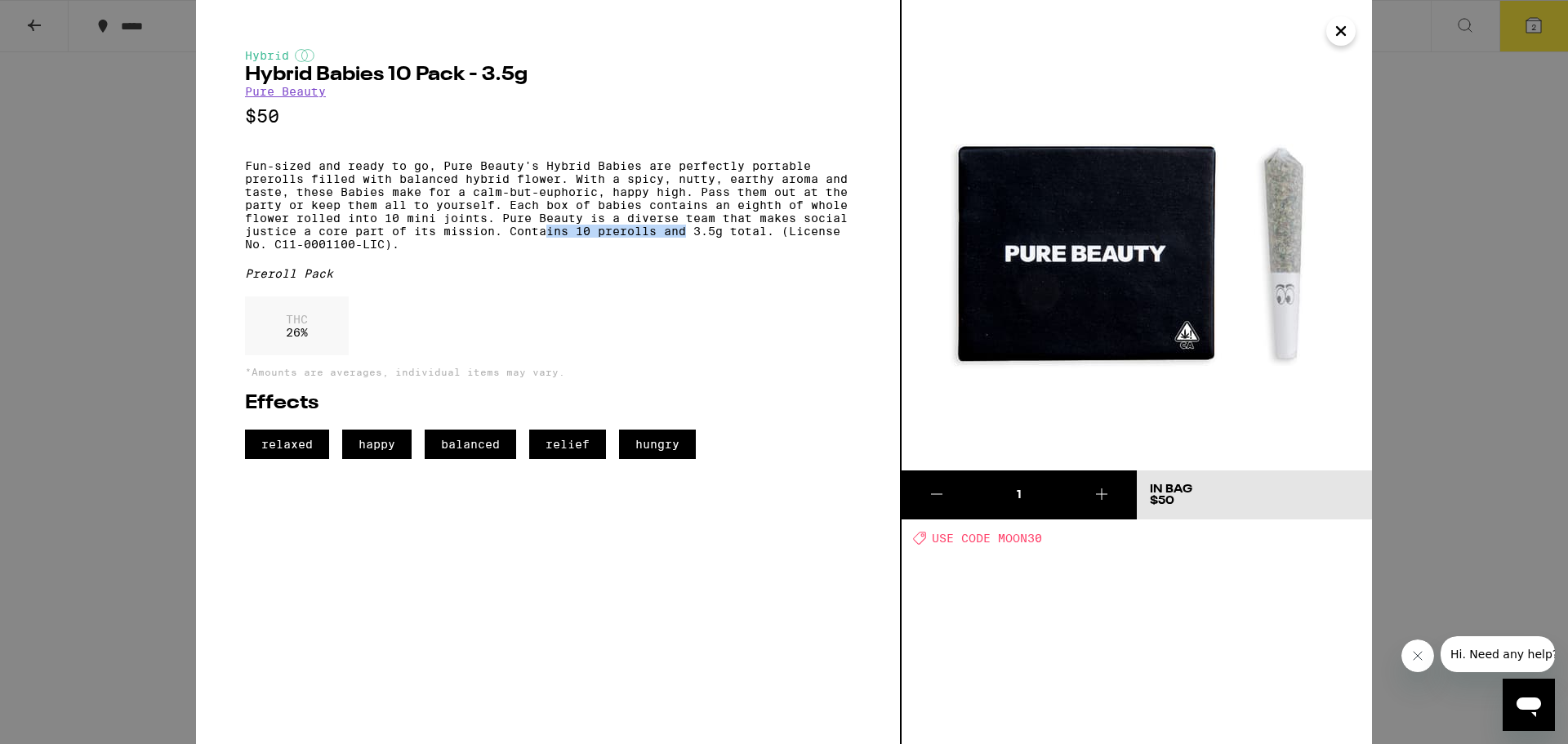
drag, startPoint x: 546, startPoint y: 248, endPoint x: 688, endPoint y: 247, distance: 142.0
click at [688, 247] on p "Fun-sized and ready to go, Pure Beauty's Hybrid Babies are perfectly portable p…" at bounding box center [548, 205] width 606 height 91
drag, startPoint x: 688, startPoint y: 247, endPoint x: 763, endPoint y: 246, distance: 75.0
click at [763, 246] on p "Fun-sized and ready to go, Pure Beauty's Hybrid Babies are perfectly portable p…" at bounding box center [548, 205] width 606 height 91
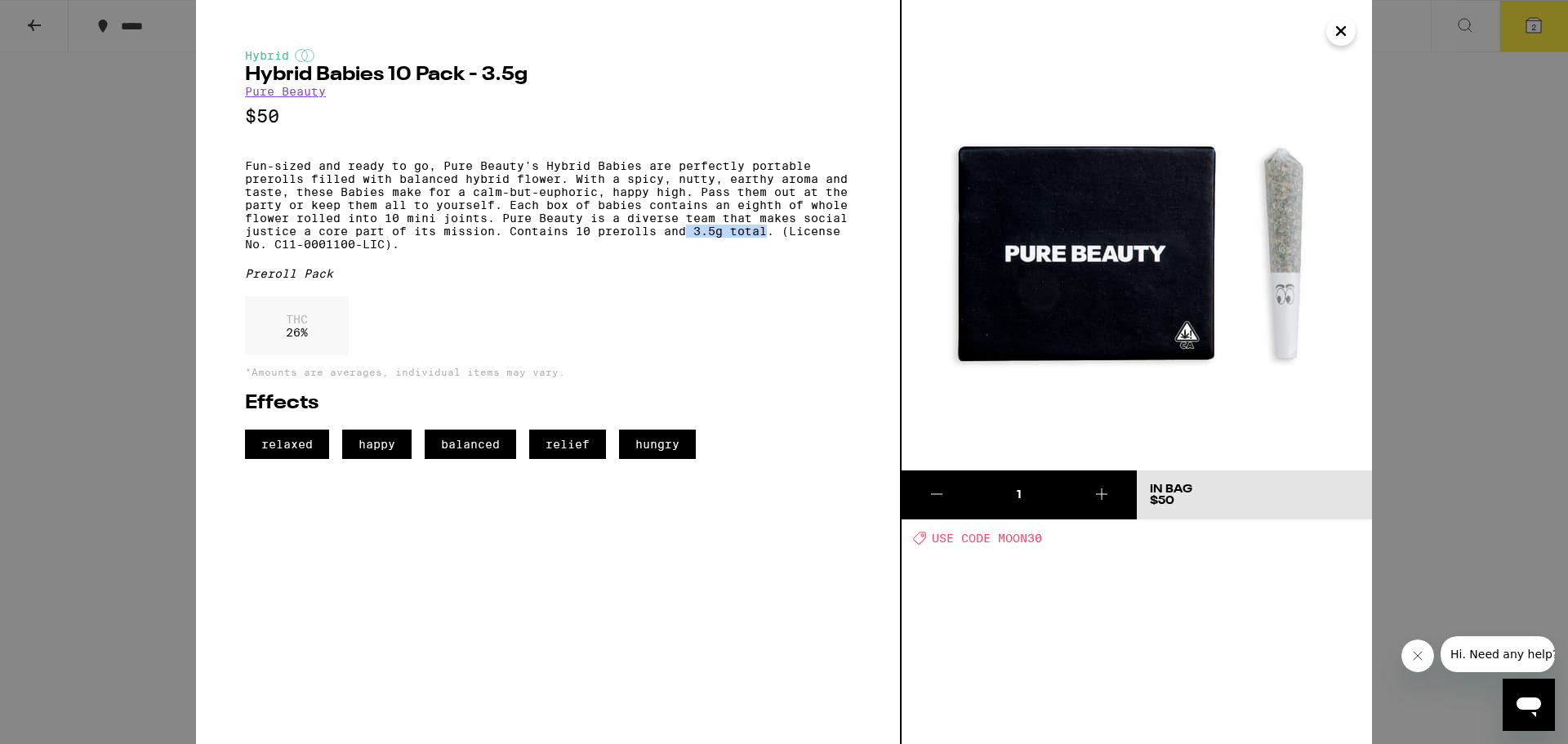
click at [761, 245] on p "Fun-sized and ready to go, Pure Beauty's Hybrid Babies are perfectly portable p…" at bounding box center [548, 205] width 606 height 91
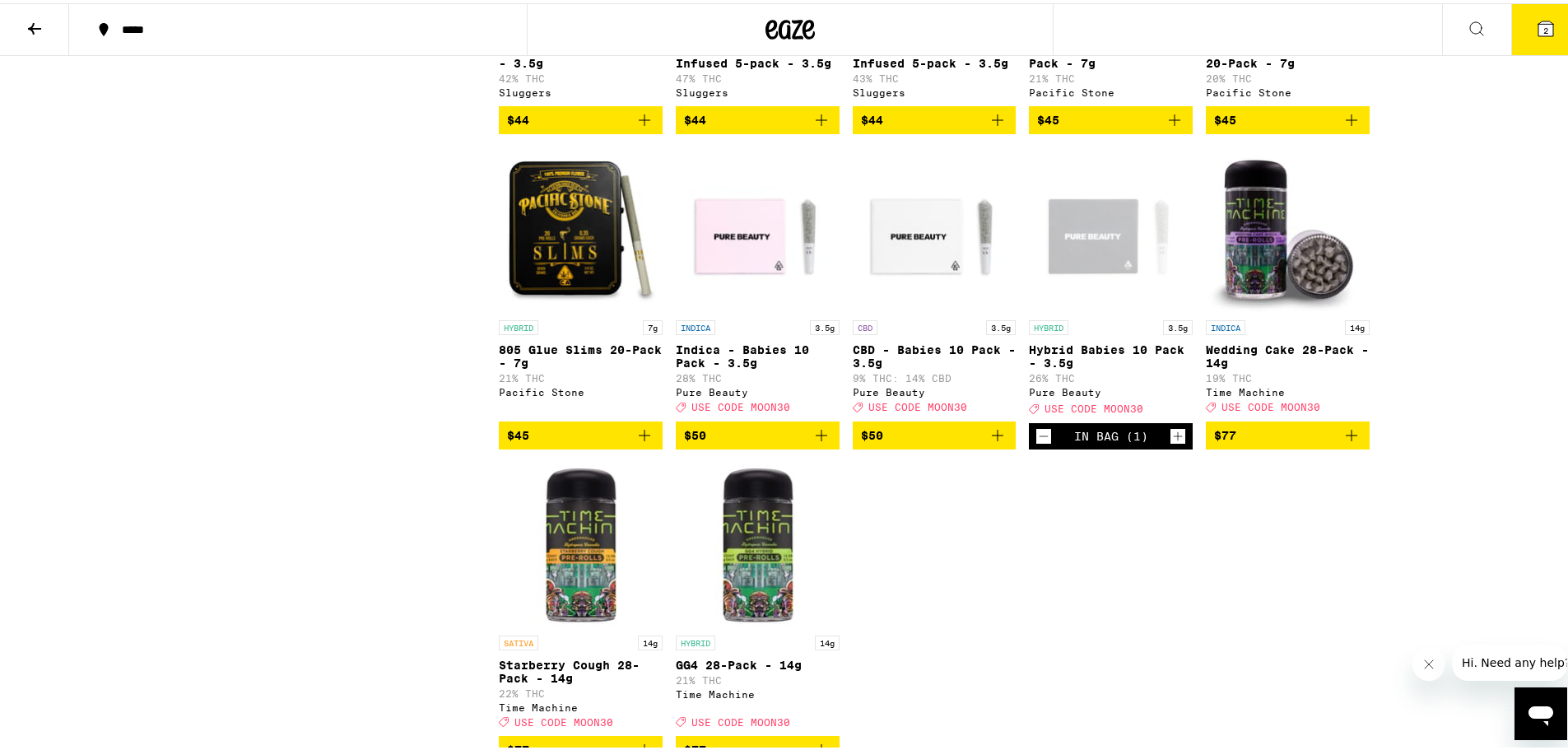
click at [1041, 443] on icon "Decrement" at bounding box center [1043, 433] width 15 height 20
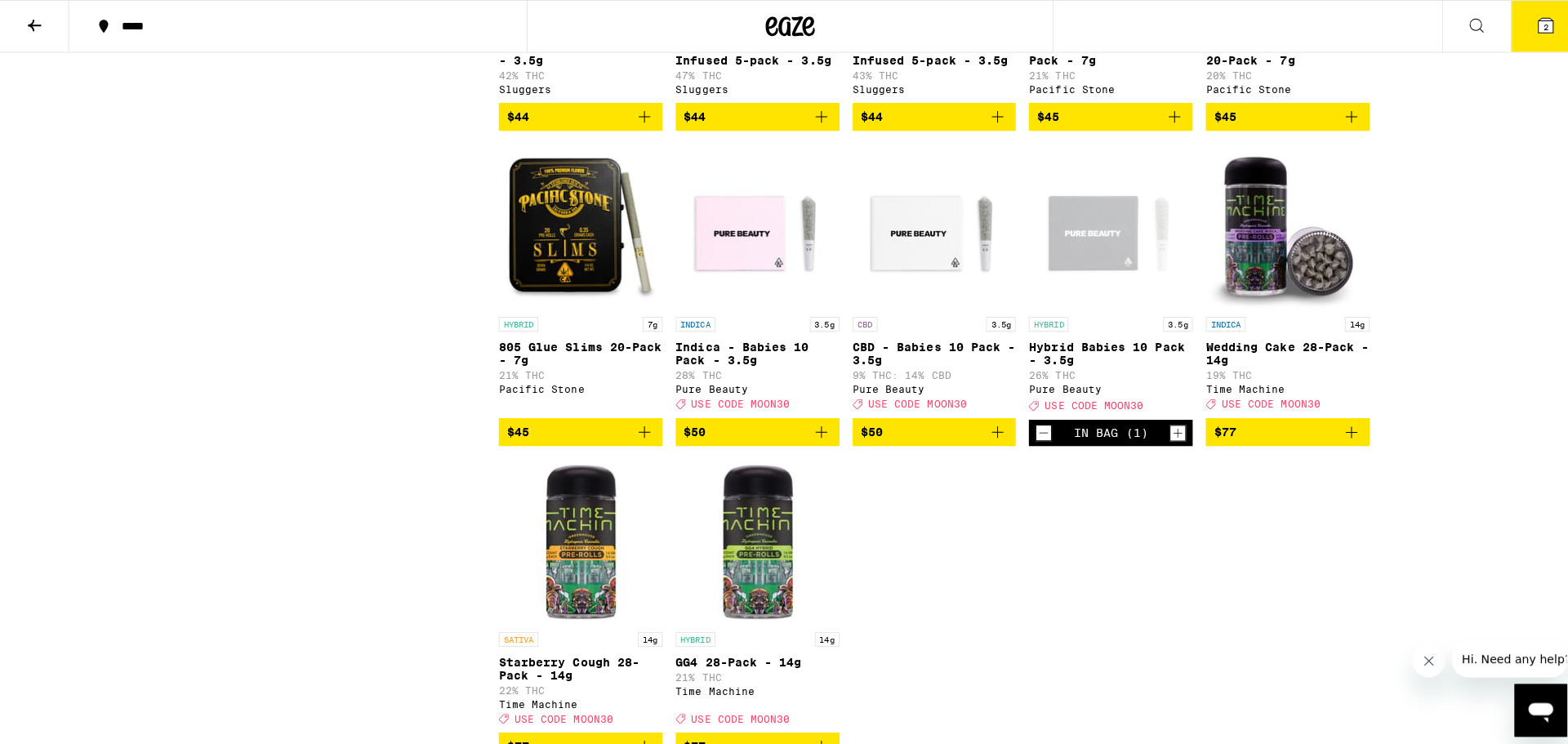
scroll to position [4026, 0]
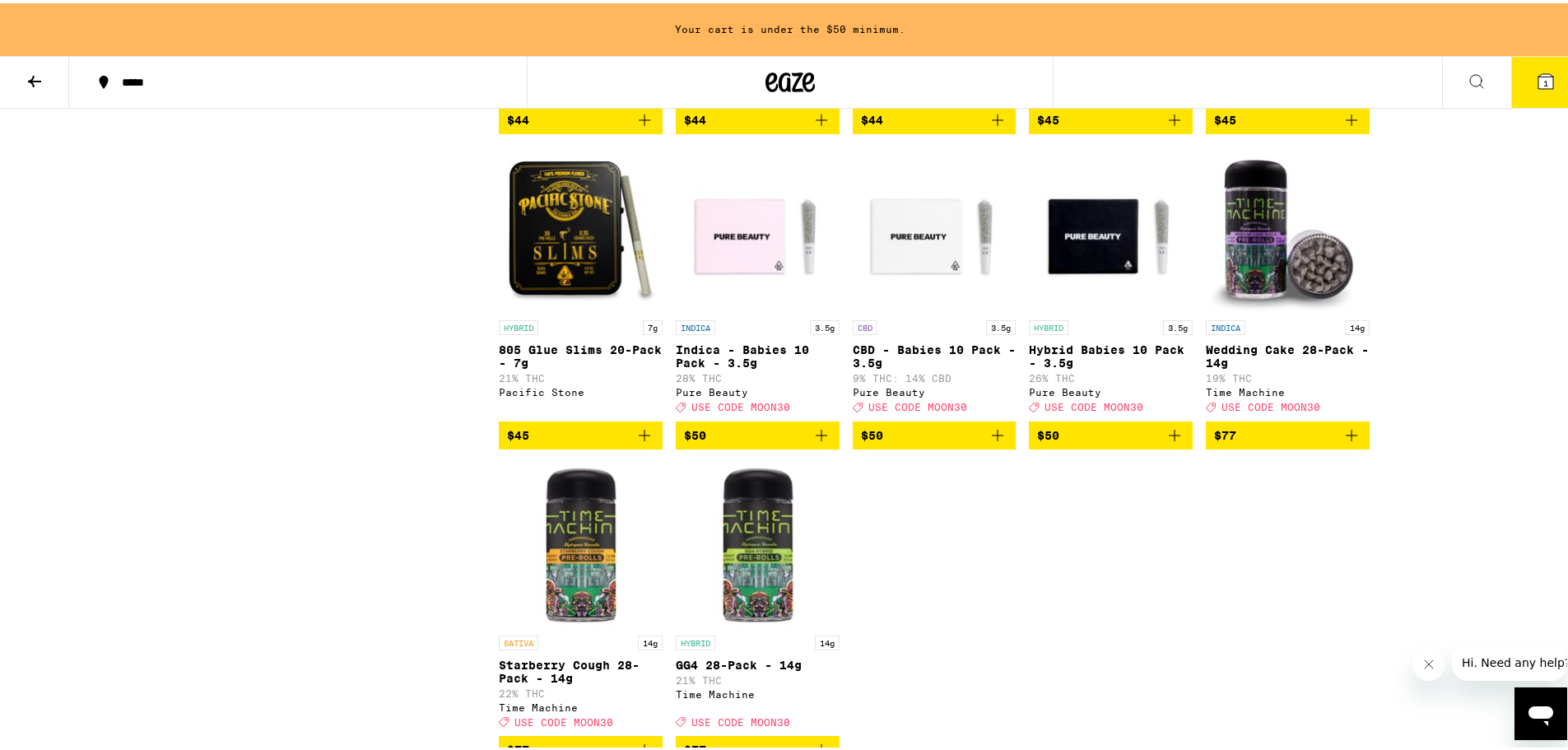
click at [1511, 88] on button "1" at bounding box center [1545, 79] width 69 height 51
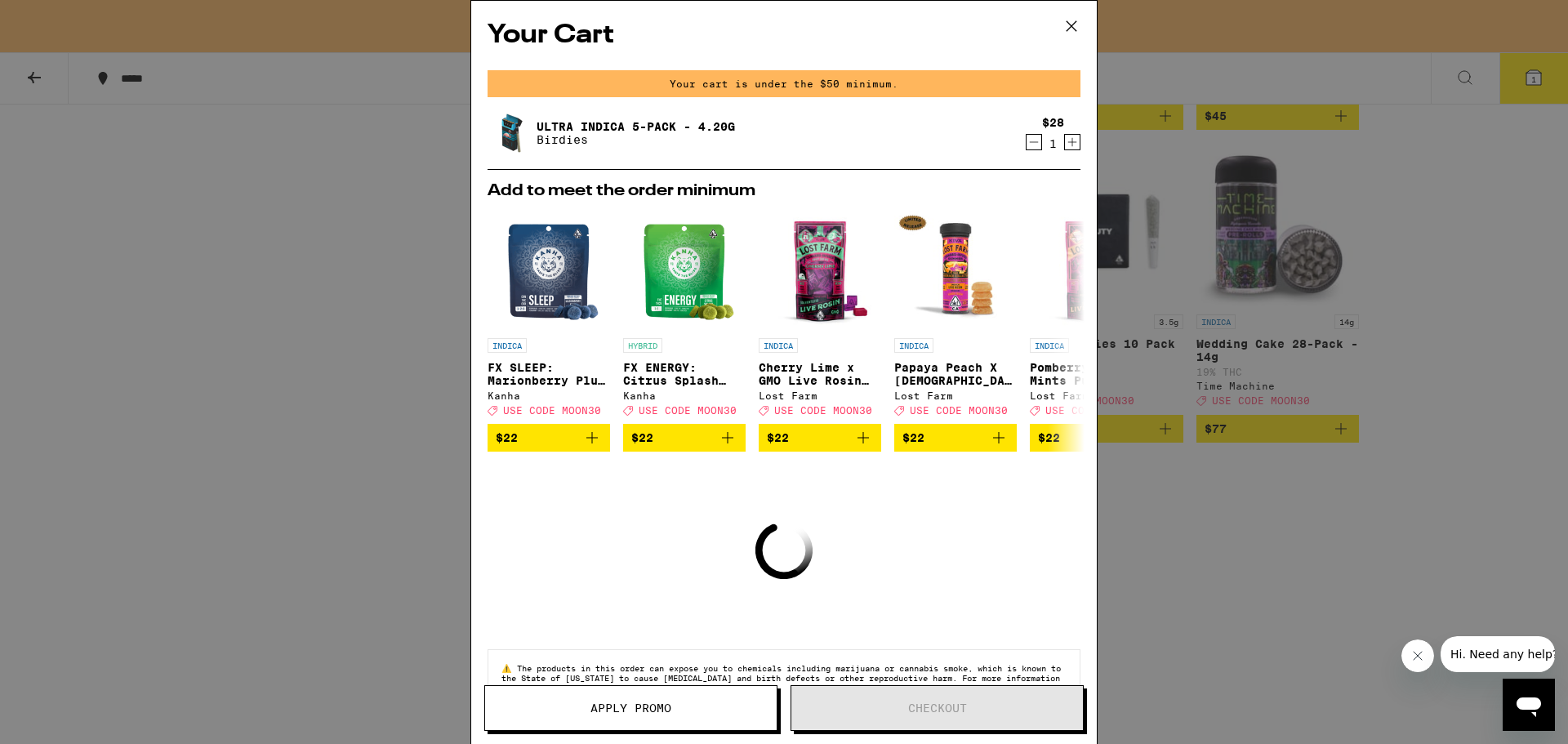
click at [626, 125] on link "Ultra Indica 5-Pack - 4.20g" at bounding box center [636, 126] width 199 height 13
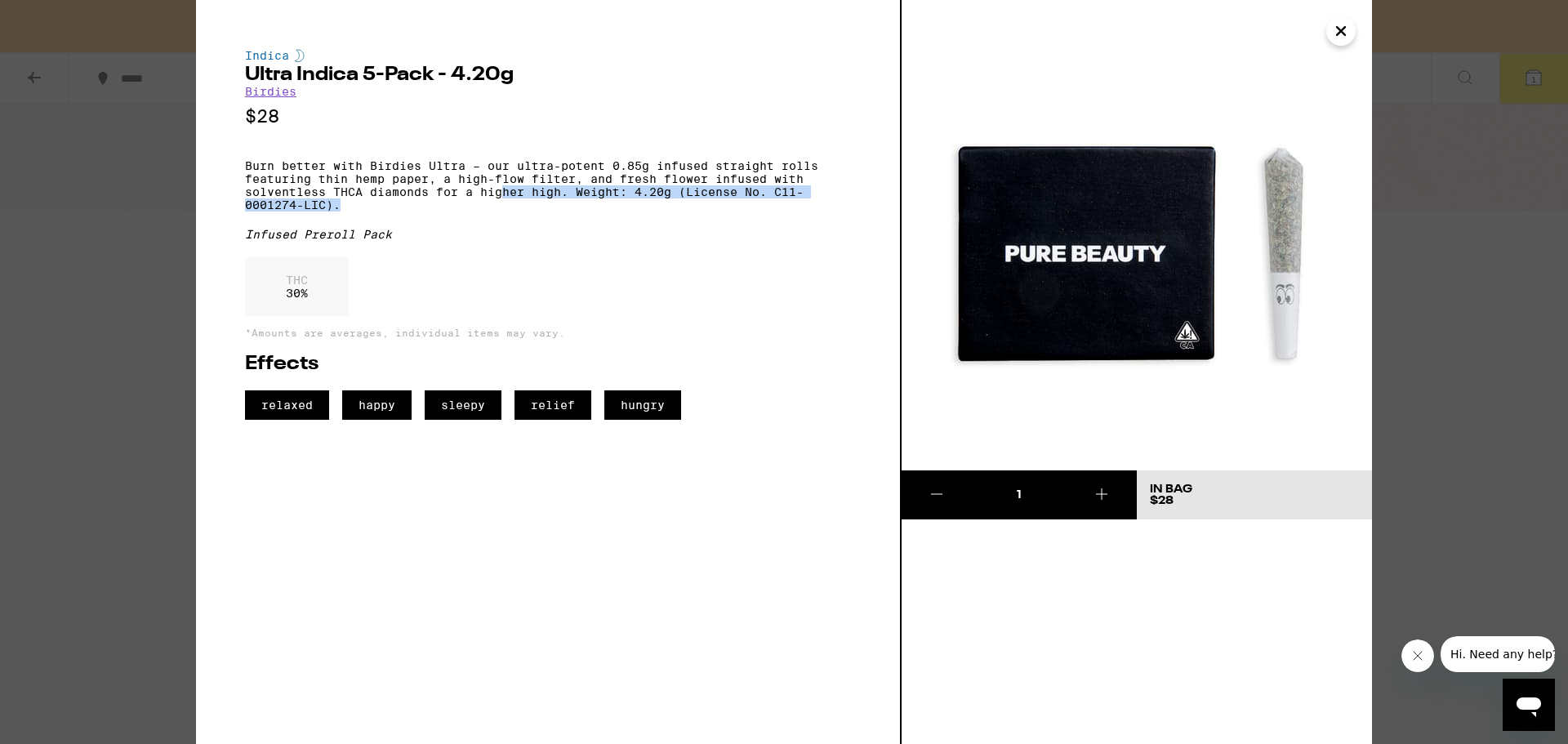
drag, startPoint x: 504, startPoint y: 199, endPoint x: 656, endPoint y: 210, distance: 152.4
click at [656, 210] on p "Burn better with Birdies Ultra – our ultra-potent 0.85g infused straight rolls …" at bounding box center [548, 186] width 606 height 52
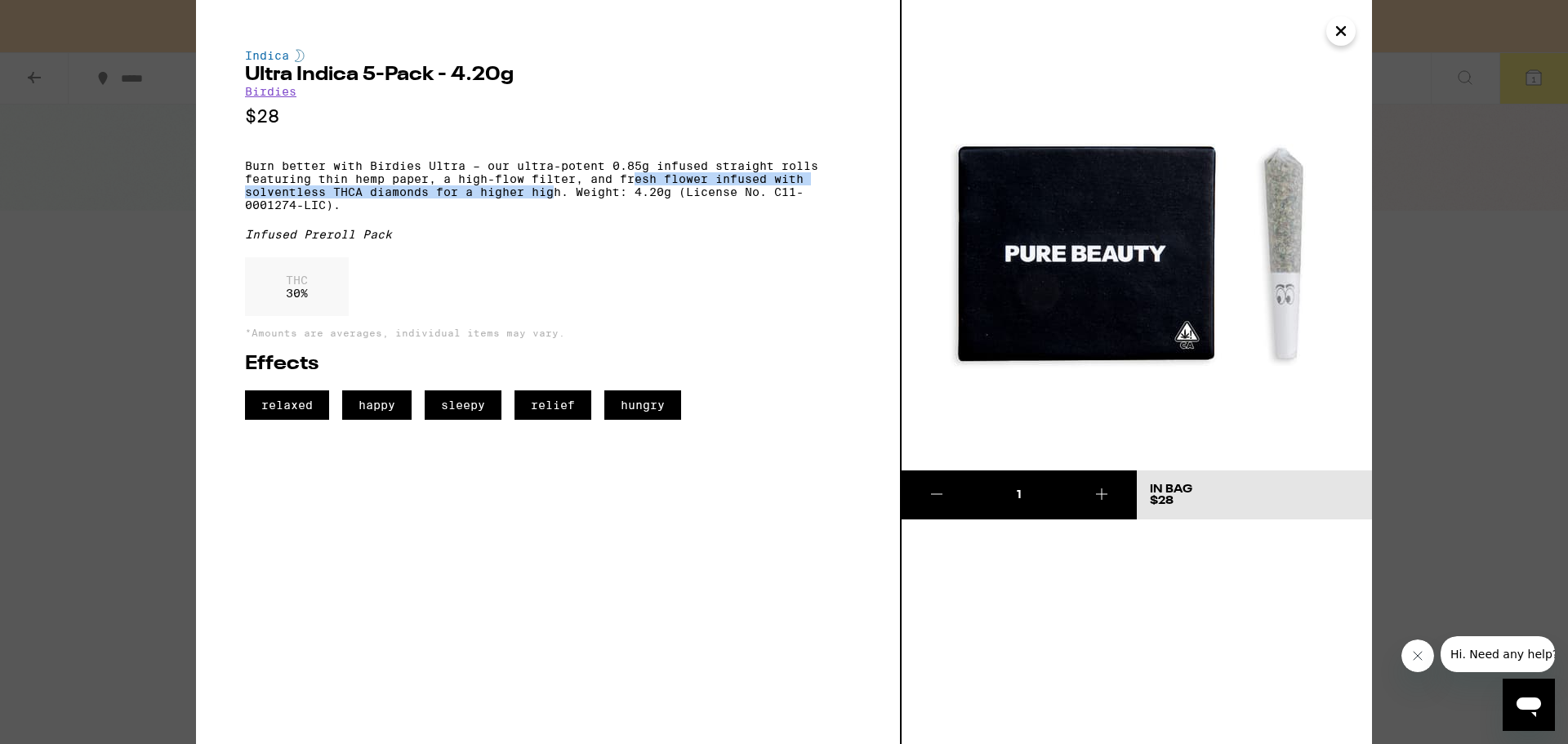
drag, startPoint x: 552, startPoint y: 200, endPoint x: 639, endPoint y: 193, distance: 87.3
click at [639, 193] on p "Burn better with Birdies Ultra – our ultra-potent 0.85g infused straight rolls …" at bounding box center [548, 186] width 606 height 52
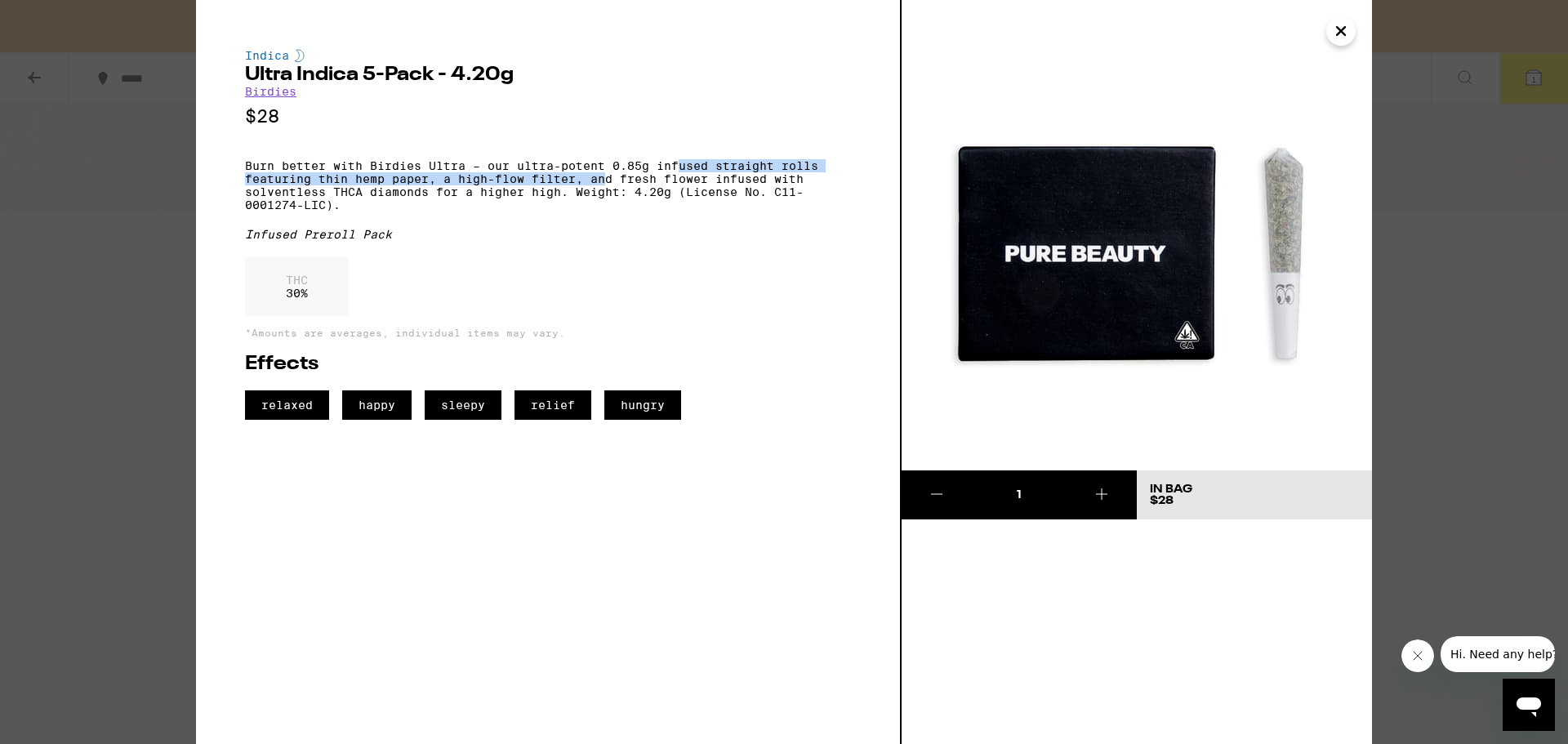
drag, startPoint x: 604, startPoint y: 183, endPoint x: 684, endPoint y: 178, distance: 80.2
click at [684, 178] on p "Burn better with Birdies Ultra – our ultra-potent 0.85g infused straight rolls …" at bounding box center [548, 186] width 606 height 52
drag, startPoint x: 329, startPoint y: 183, endPoint x: 359, endPoint y: 179, distance: 30.3
click at [359, 179] on p "Burn better with Birdies Ultra – our ultra-potent 0.85g infused straight rolls …" at bounding box center [548, 186] width 606 height 52
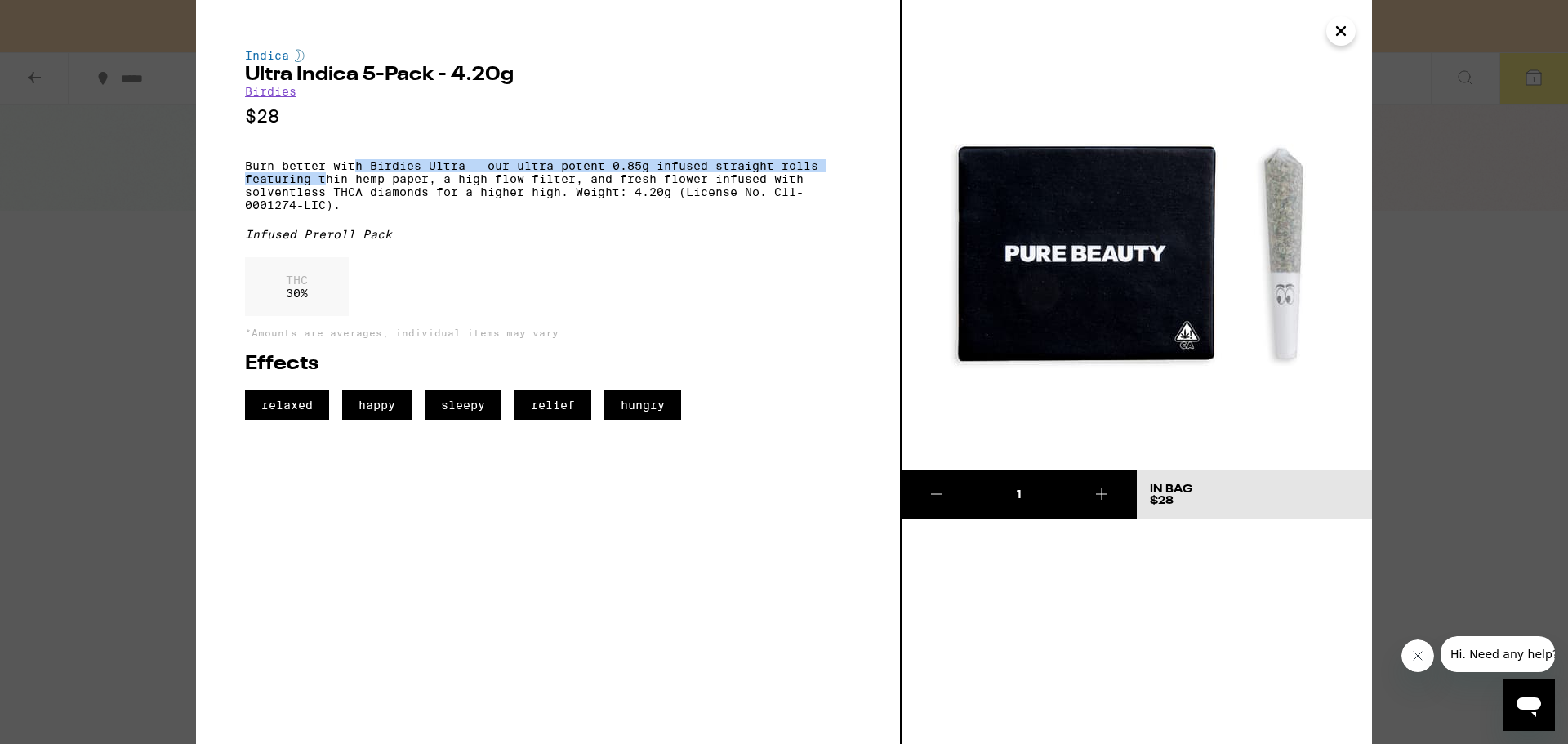
click at [359, 179] on p "Burn better with Birdies Ultra – our ultra-potent 0.85g infused straight rolls …" at bounding box center [548, 186] width 606 height 52
drag, startPoint x: 215, startPoint y: 177, endPoint x: 456, endPoint y: 157, distance: 241.8
click at [456, 157] on div "Indica Ultra Indica 5-Pack - 4.20g Birdies $28 Burn better with Birdies Ultra –…" at bounding box center [549, 372] width 706 height 744
click at [456, 157] on div "Indica Ultra Indica 5-Pack - 4.20g Birdies $28 Burn better with Birdies Ultra –…" at bounding box center [548, 234] width 606 height 371
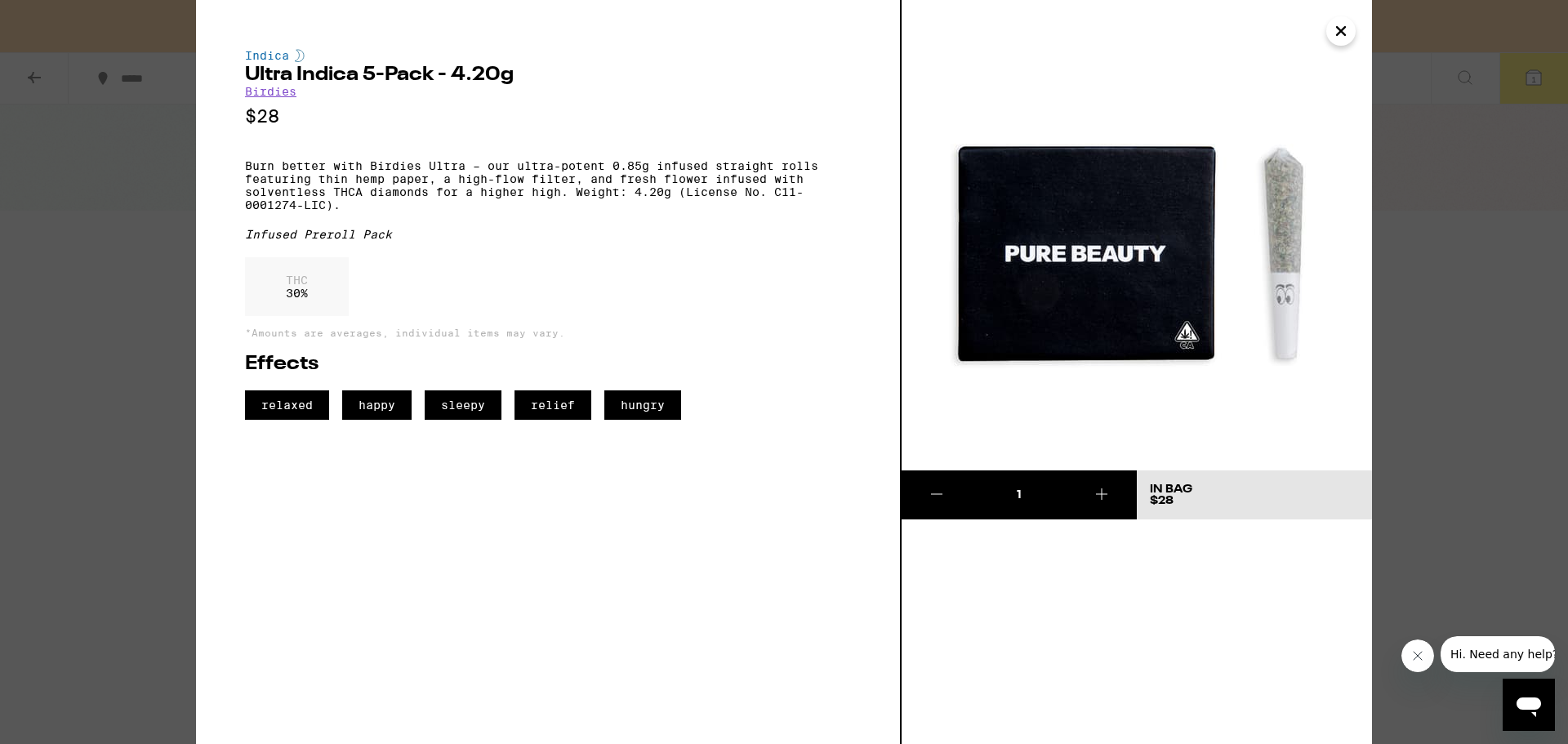
drag, startPoint x: 638, startPoint y: 191, endPoint x: 882, endPoint y: 228, distance: 246.8
click at [640, 195] on p "Burn better with Birdies Ultra – our ultra-potent 0.85g infused straight rolls …" at bounding box center [548, 186] width 606 height 52
click at [1454, 240] on div "Indica Ultra Indica 5-Pack - 4.20g Birdies $28 Burn better with Birdies Ultra –…" at bounding box center [784, 372] width 1568 height 744
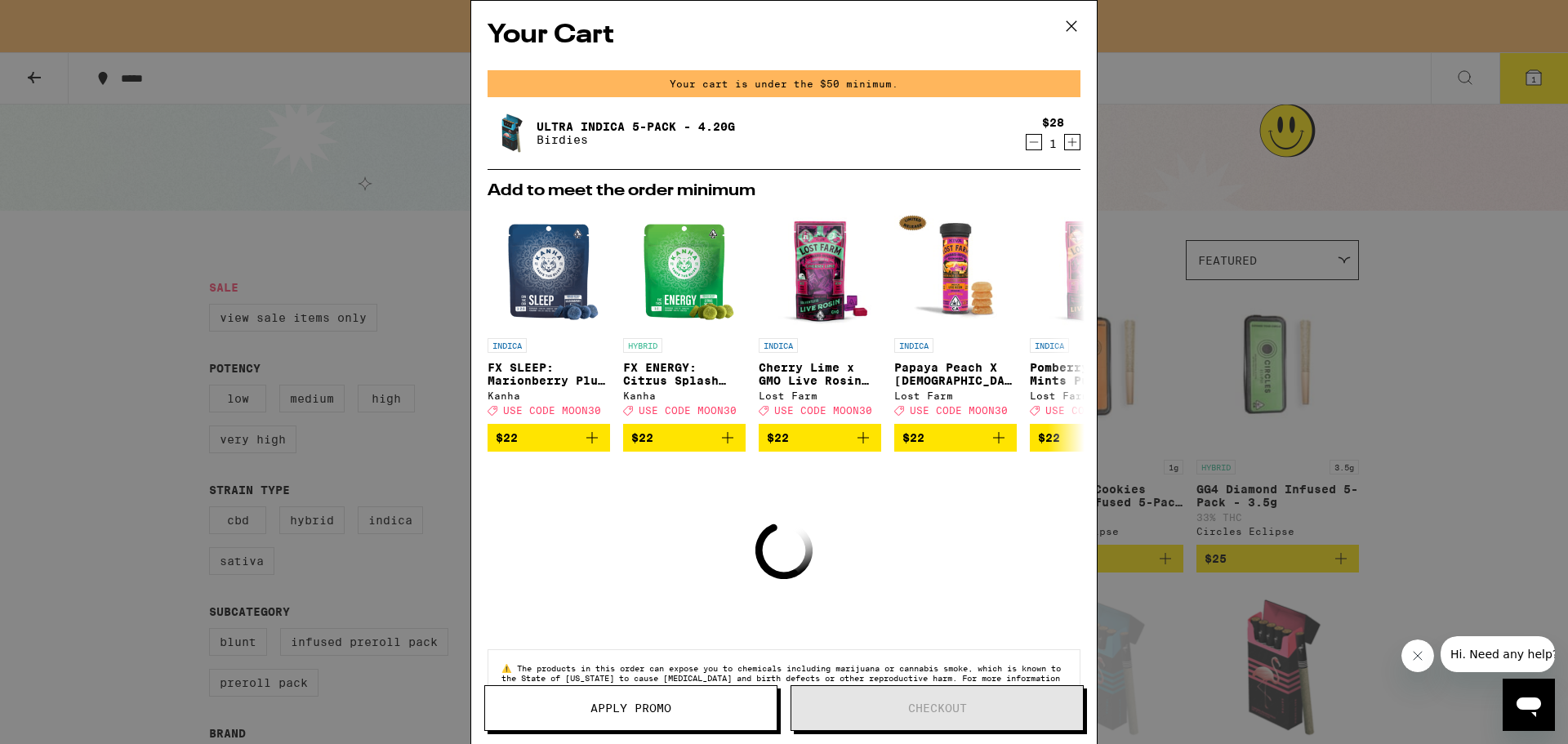
click at [1190, 180] on div "Your Cart Your cart is under the $50 minimum. Ultra Indica 5-Pack - 4.20g Birdi…" at bounding box center [784, 372] width 1568 height 744
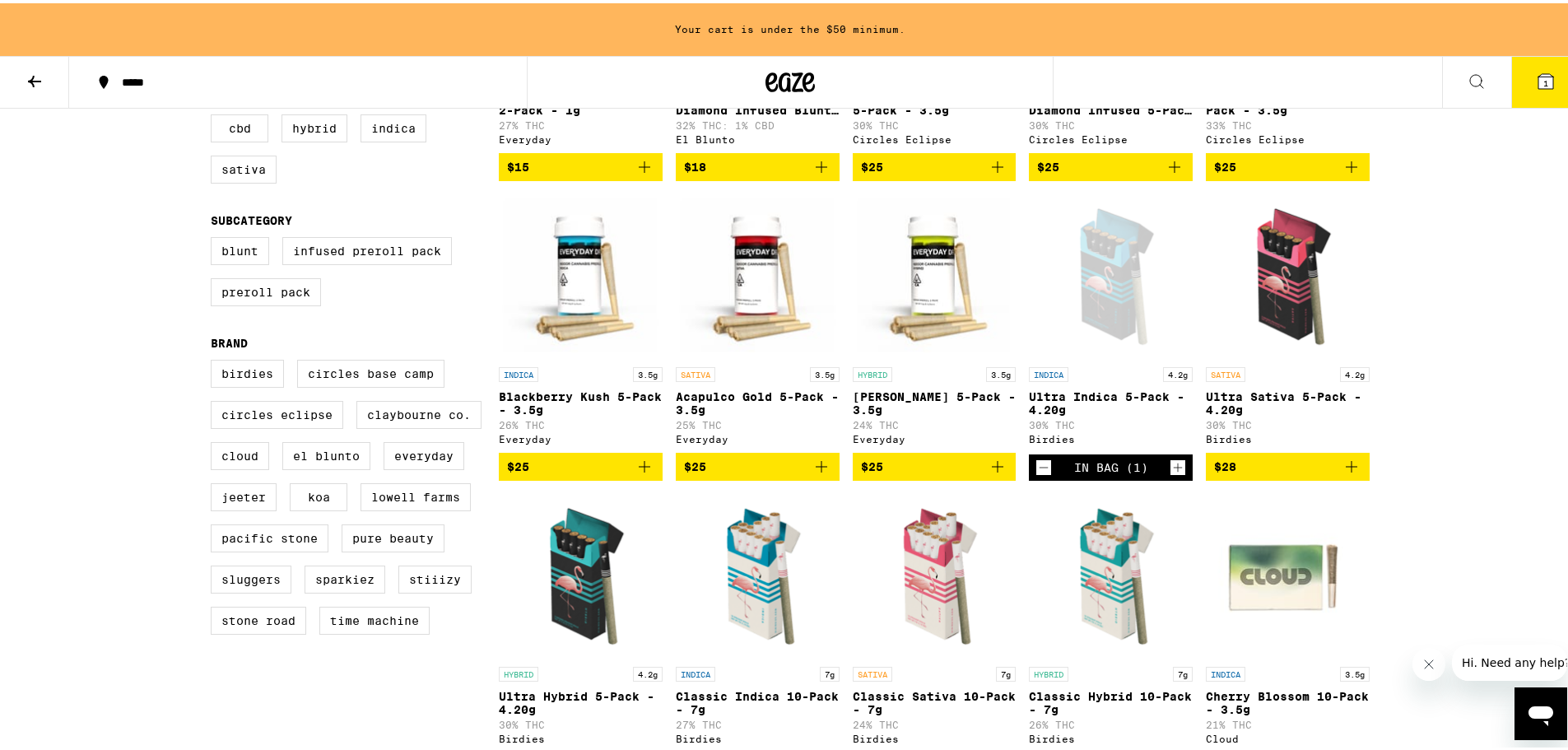
scroll to position [412, 0]
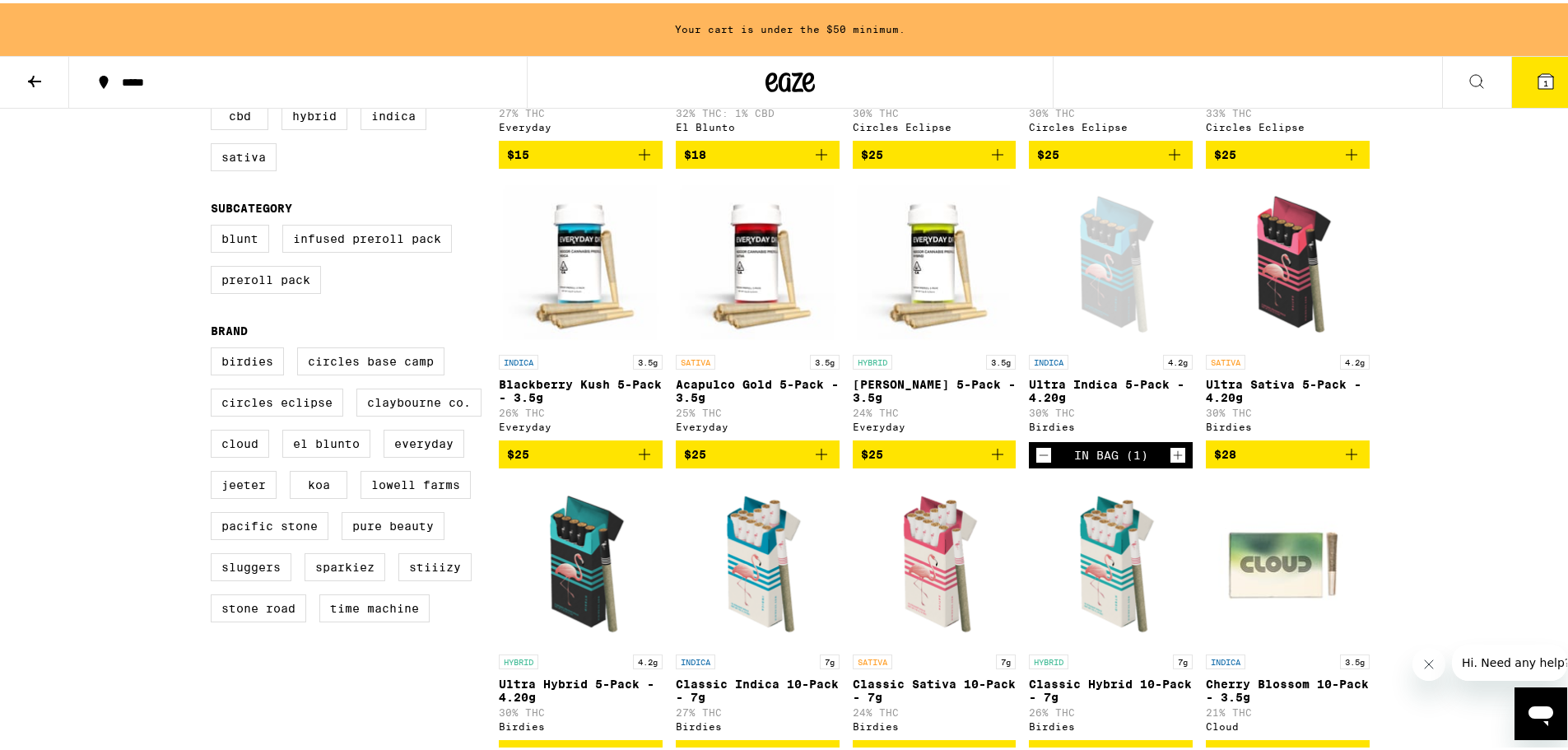
click at [1029, 463] on div "In Bag (1)" at bounding box center [1111, 452] width 164 height 26
click at [1038, 462] on icon "Decrement" at bounding box center [1043, 452] width 15 height 20
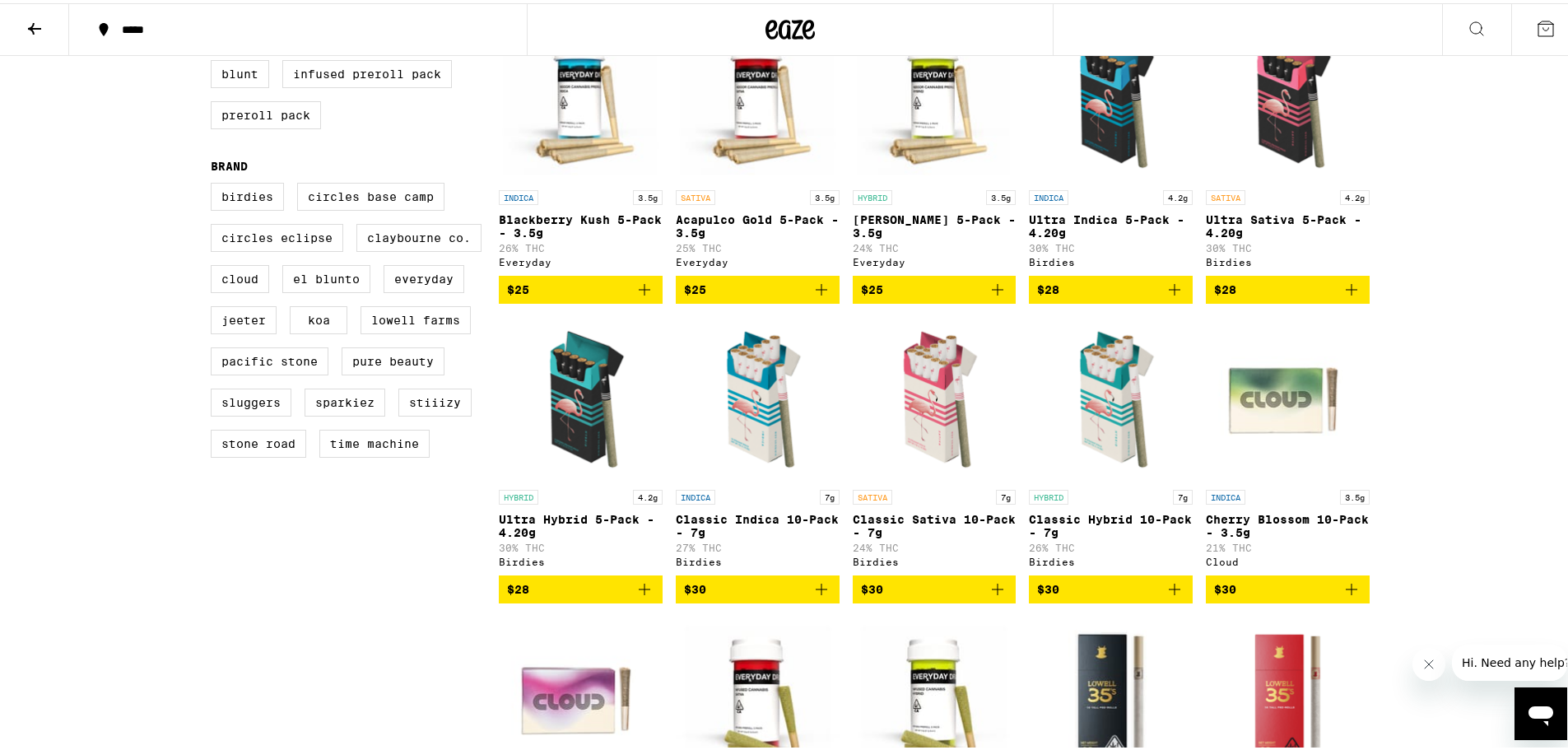
click at [637, 596] on icon "Add to bag" at bounding box center [644, 586] width 20 height 20
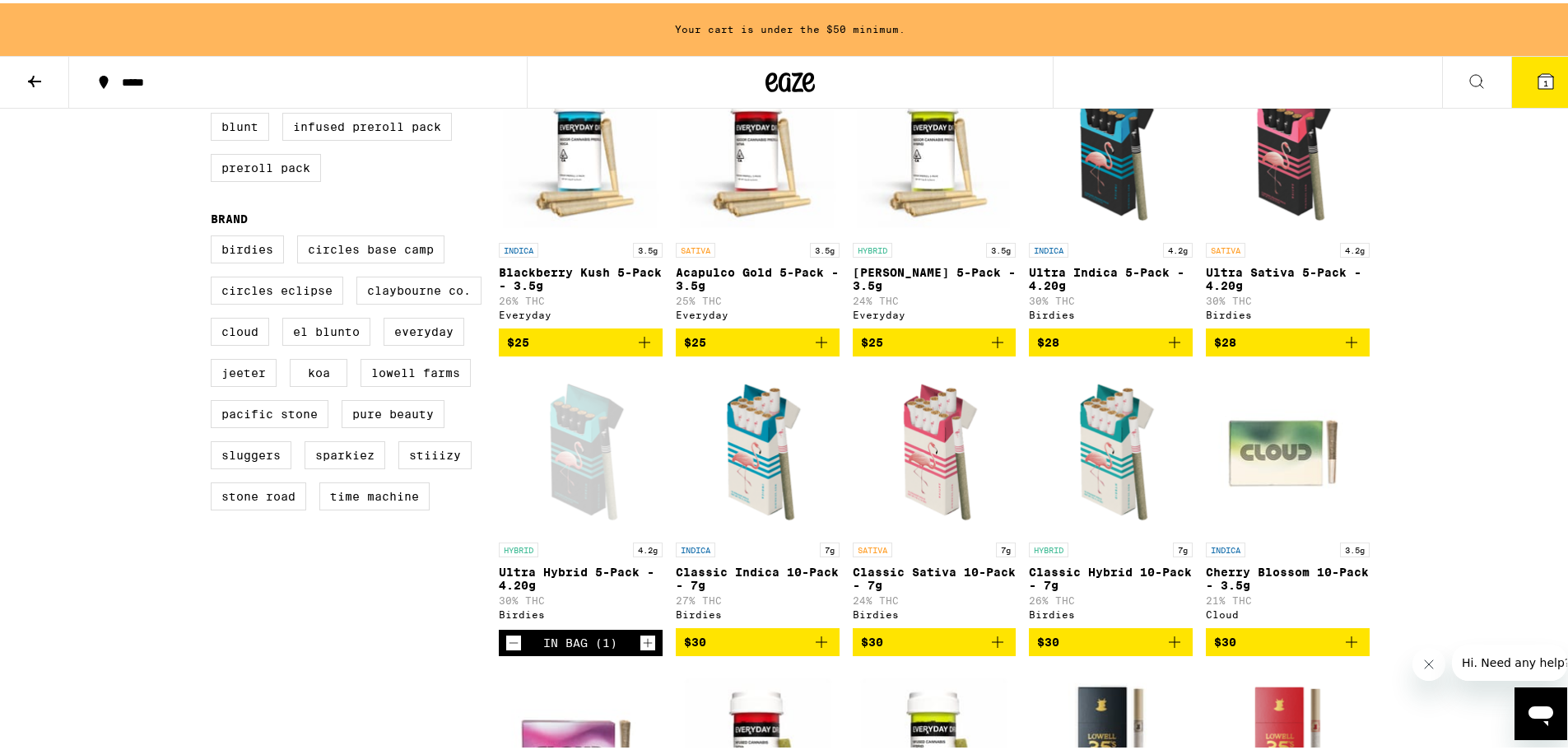
scroll to position [576, 0]
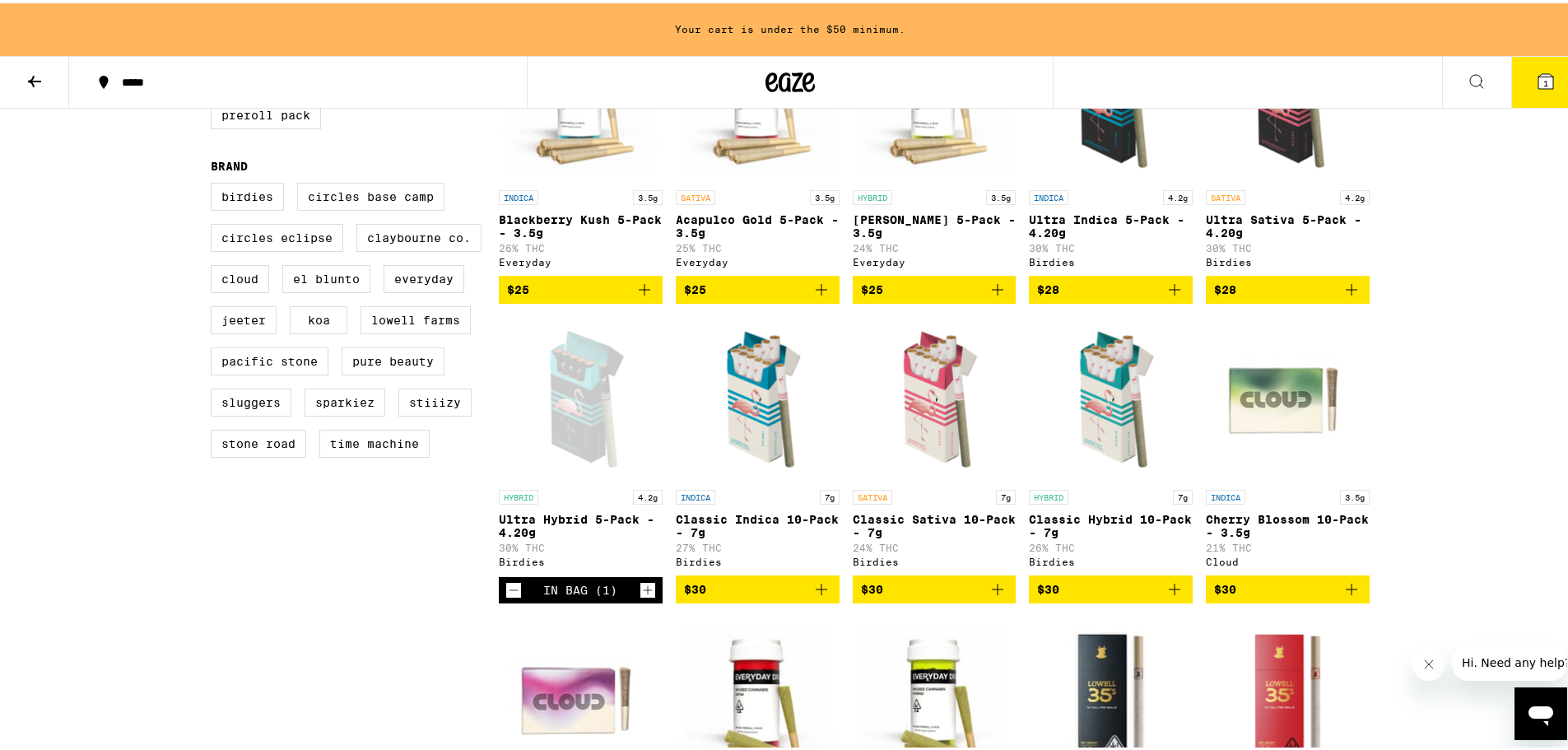
click at [584, 451] on div "Open page for Ultra Hybrid 5-Pack - 4.20g from Birdies" at bounding box center [580, 396] width 164 height 165
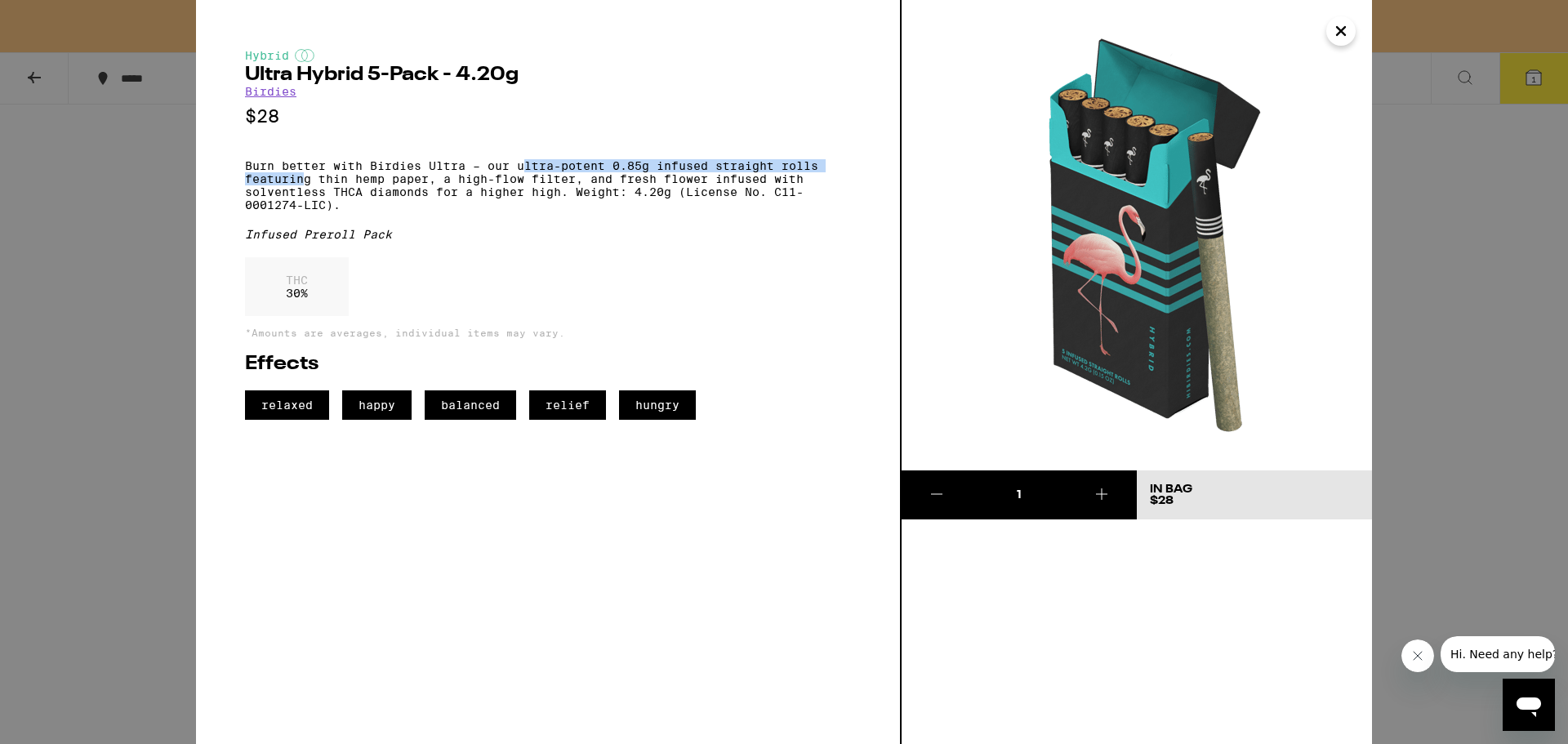
drag, startPoint x: 335, startPoint y: 179, endPoint x: 530, endPoint y: 162, distance: 195.7
click at [530, 162] on div "Hybrid Ultra Hybrid 5-Pack - 4.20g Birdies $28 Burn better with Birdies Ultra –…" at bounding box center [548, 234] width 606 height 371
click at [531, 163] on div "Hybrid Ultra Hybrid 5-Pack - 4.20g Birdies $28 Burn better with Birdies Ultra –…" at bounding box center [548, 234] width 606 height 371
drag, startPoint x: 527, startPoint y: 172, endPoint x: 641, endPoint y: 170, distance: 114.0
click at [641, 170] on p "Burn better with Birdies Ultra – our ultra-potent 0.85g infused straight rolls …" at bounding box center [548, 186] width 606 height 52
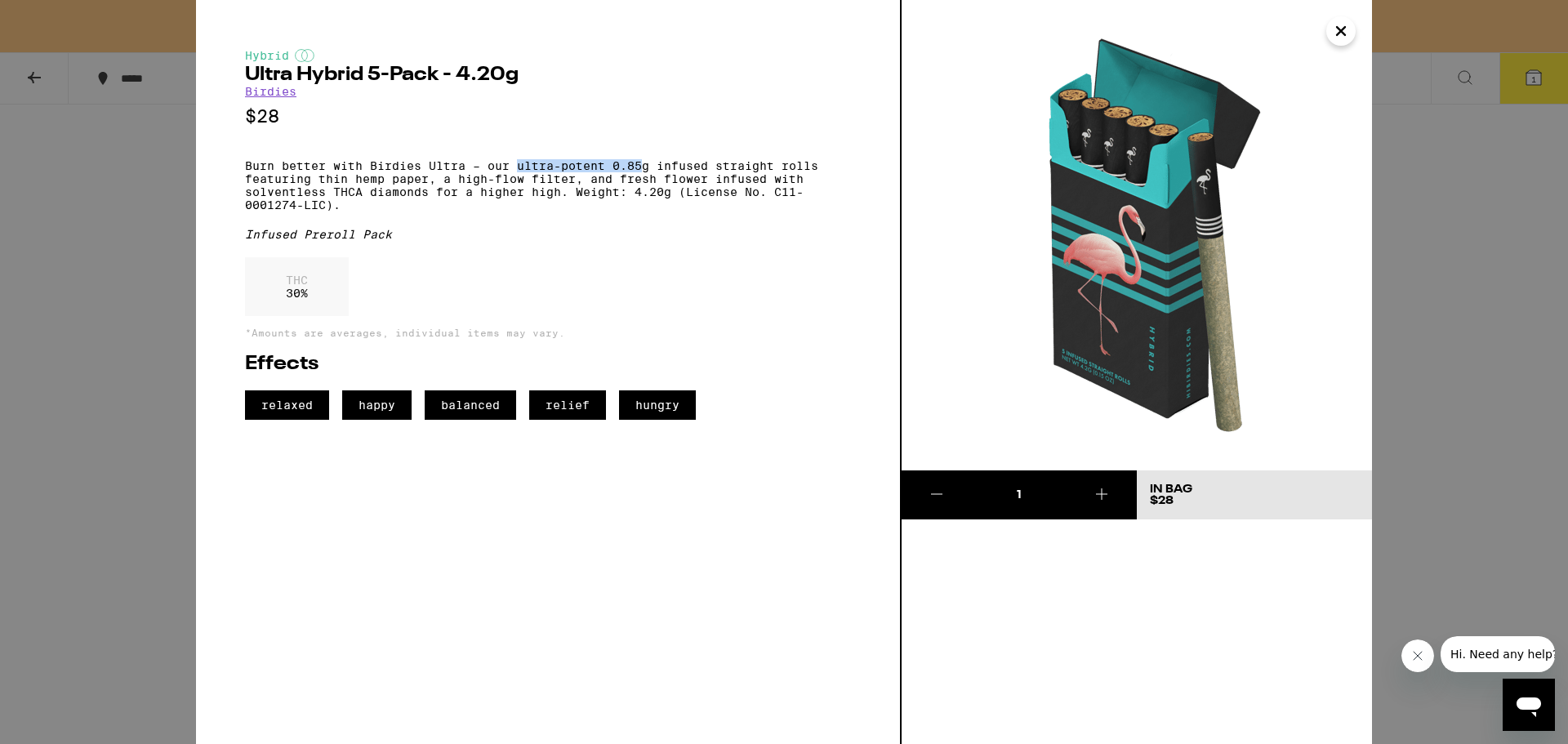
click at [643, 172] on p "Burn better with Birdies Ultra – our ultra-potent 0.85g infused straight rolls …" at bounding box center [548, 186] width 606 height 52
drag, startPoint x: 642, startPoint y: 172, endPoint x: 764, endPoint y: 175, distance: 122.0
click at [764, 175] on p "Burn better with Birdies Ultra – our ultra-potent 0.85g infused straight rolls …" at bounding box center [548, 186] width 606 height 52
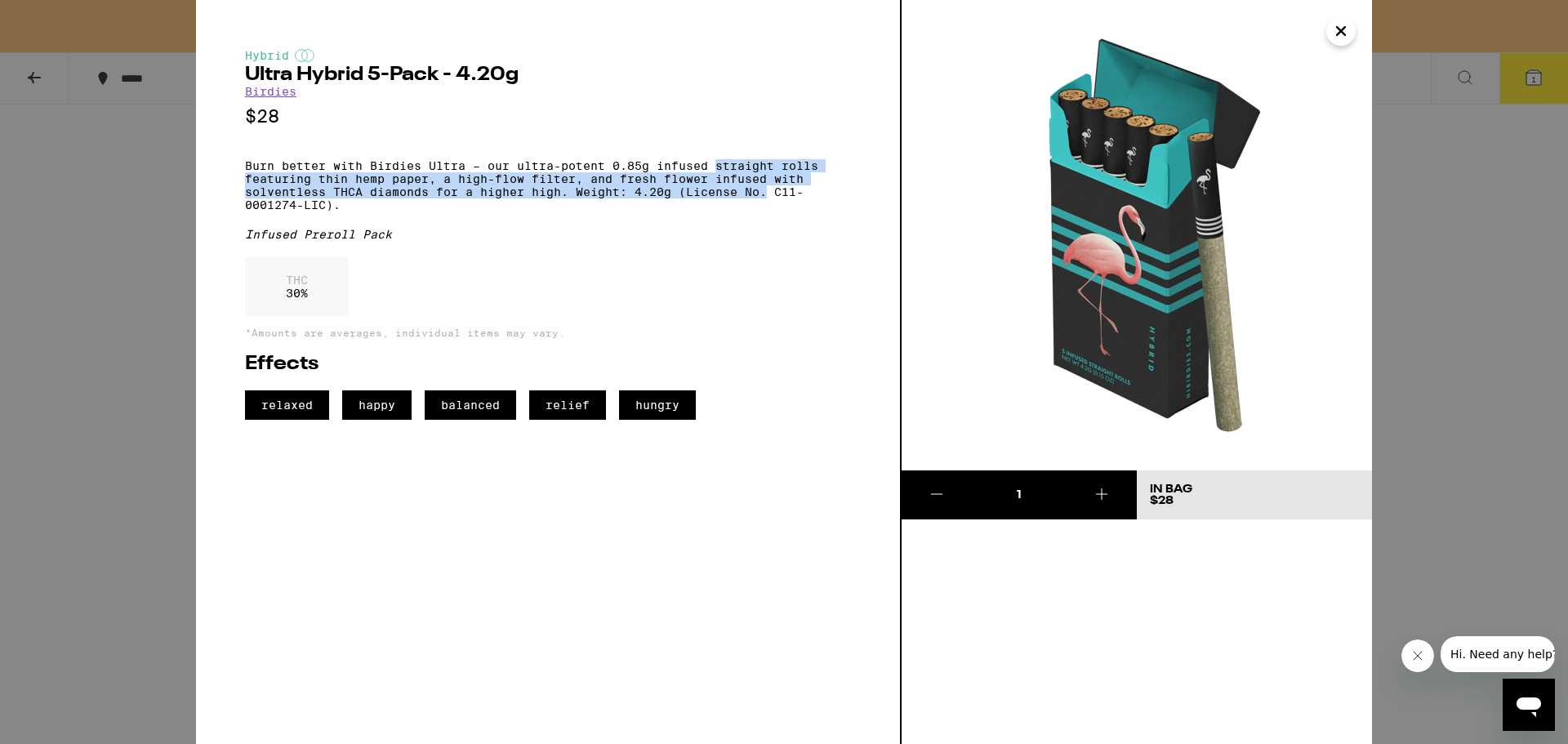
drag, startPoint x: 764, startPoint y: 175, endPoint x: 765, endPoint y: 198, distance: 23.0
click at [765, 198] on p "Burn better with Birdies Ultra – our ultra-potent 0.85g infused straight rolls …" at bounding box center [548, 186] width 606 height 52
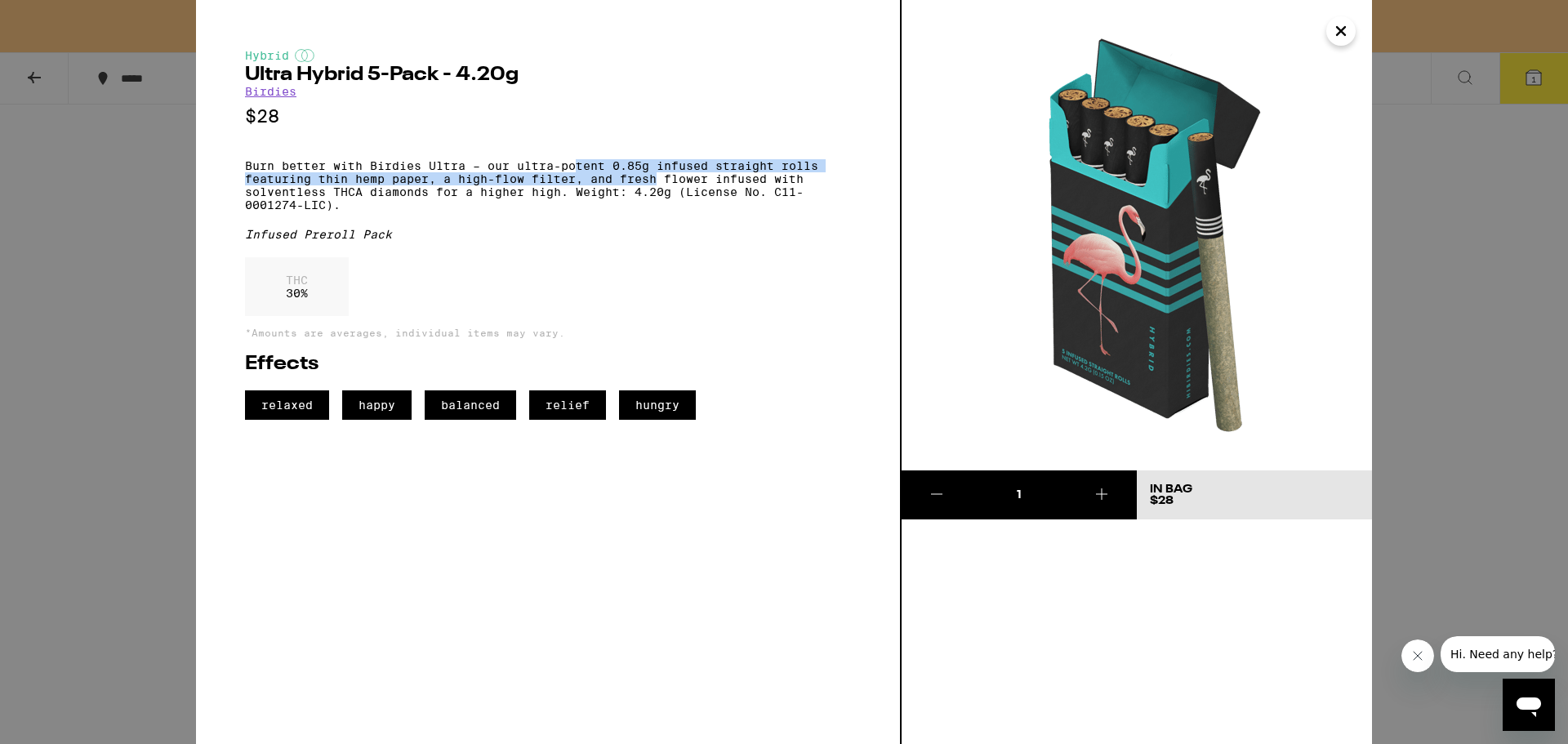
drag, startPoint x: 583, startPoint y: 177, endPoint x: 658, endPoint y: 185, distance: 75.4
click at [658, 185] on p "Burn better with Birdies Ultra – our ultra-potent 0.85g infused straight rolls …" at bounding box center [548, 186] width 606 height 52
click at [657, 185] on p "Burn better with Birdies Ultra – our ultra-potent 0.85g infused straight rolls …" at bounding box center [548, 186] width 606 height 52
drag, startPoint x: 427, startPoint y: 186, endPoint x: 518, endPoint y: 186, distance: 91.0
click at [518, 186] on p "Burn better with Birdies Ultra – our ultra-potent 0.85g infused straight rolls …" at bounding box center [548, 186] width 606 height 52
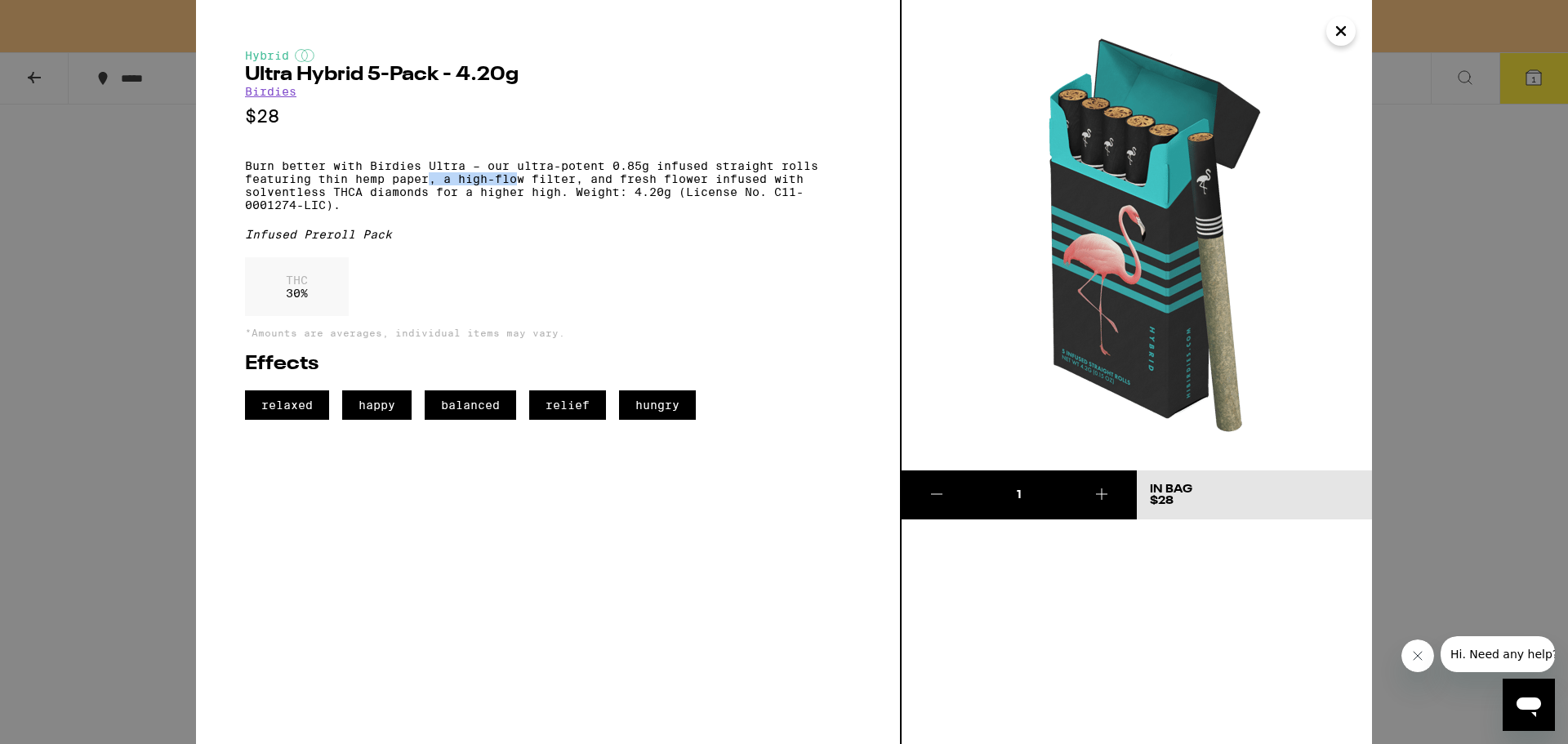
click at [518, 186] on p "Burn better with Birdies Ultra – our ultra-potent 0.85g infused straight rolls …" at bounding box center [548, 186] width 606 height 52
drag, startPoint x: 477, startPoint y: 178, endPoint x: 625, endPoint y: 165, distance: 148.6
click at [627, 166] on p "Burn better with Birdies Ultra – our ultra-potent 0.85g infused straight rolls …" at bounding box center [548, 186] width 606 height 52
click at [625, 165] on div "Hybrid Ultra Hybrid 5-Pack - 4.20g Birdies $28 Burn better with Birdies Ultra –…" at bounding box center [548, 234] width 606 height 371
drag, startPoint x: 625, startPoint y: 165, endPoint x: 630, endPoint y: 182, distance: 17.7
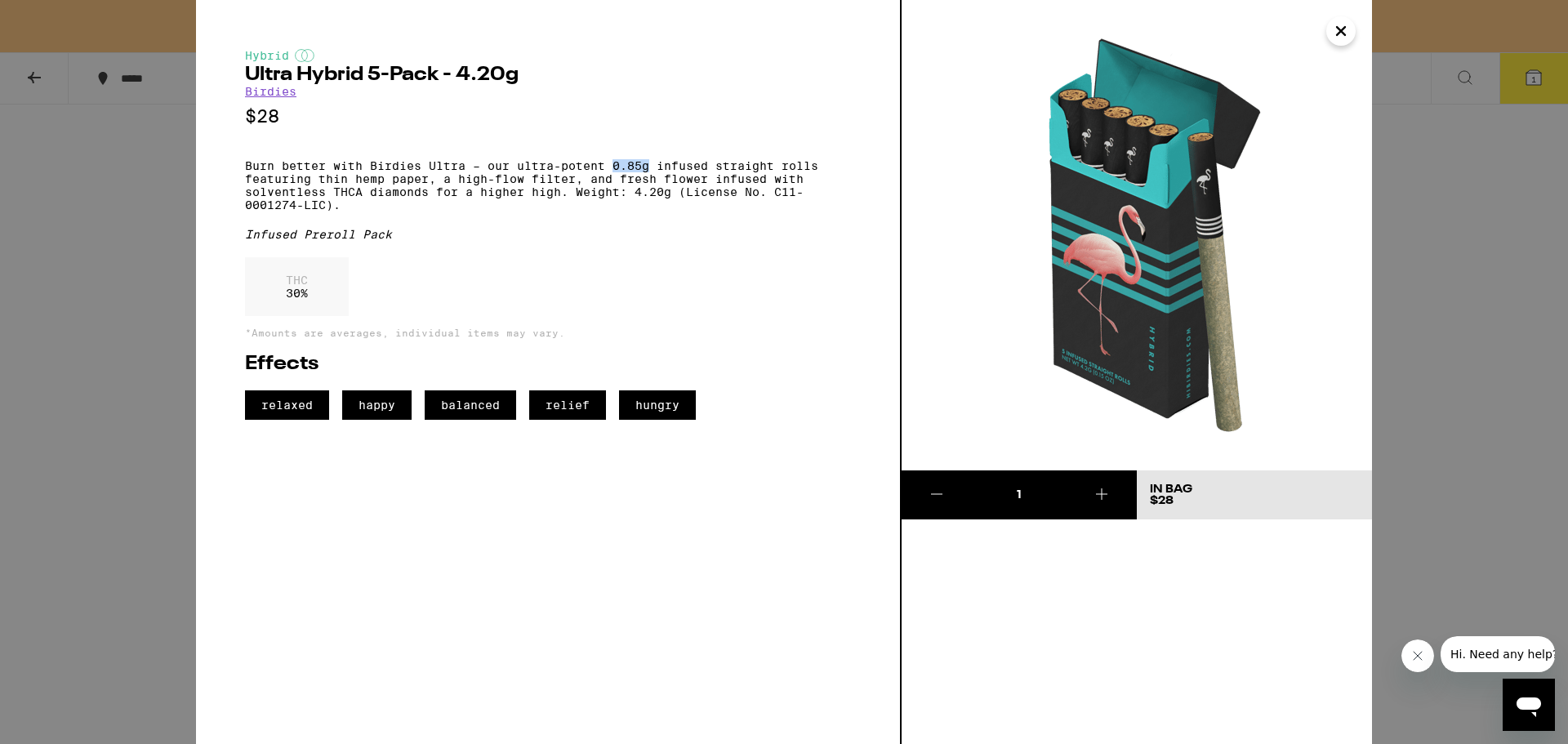
click at [630, 182] on div "Hybrid Ultra Hybrid 5-Pack - 4.20g Birdies $28 Burn better with Birdies Ultra –…" at bounding box center [548, 234] width 606 height 371
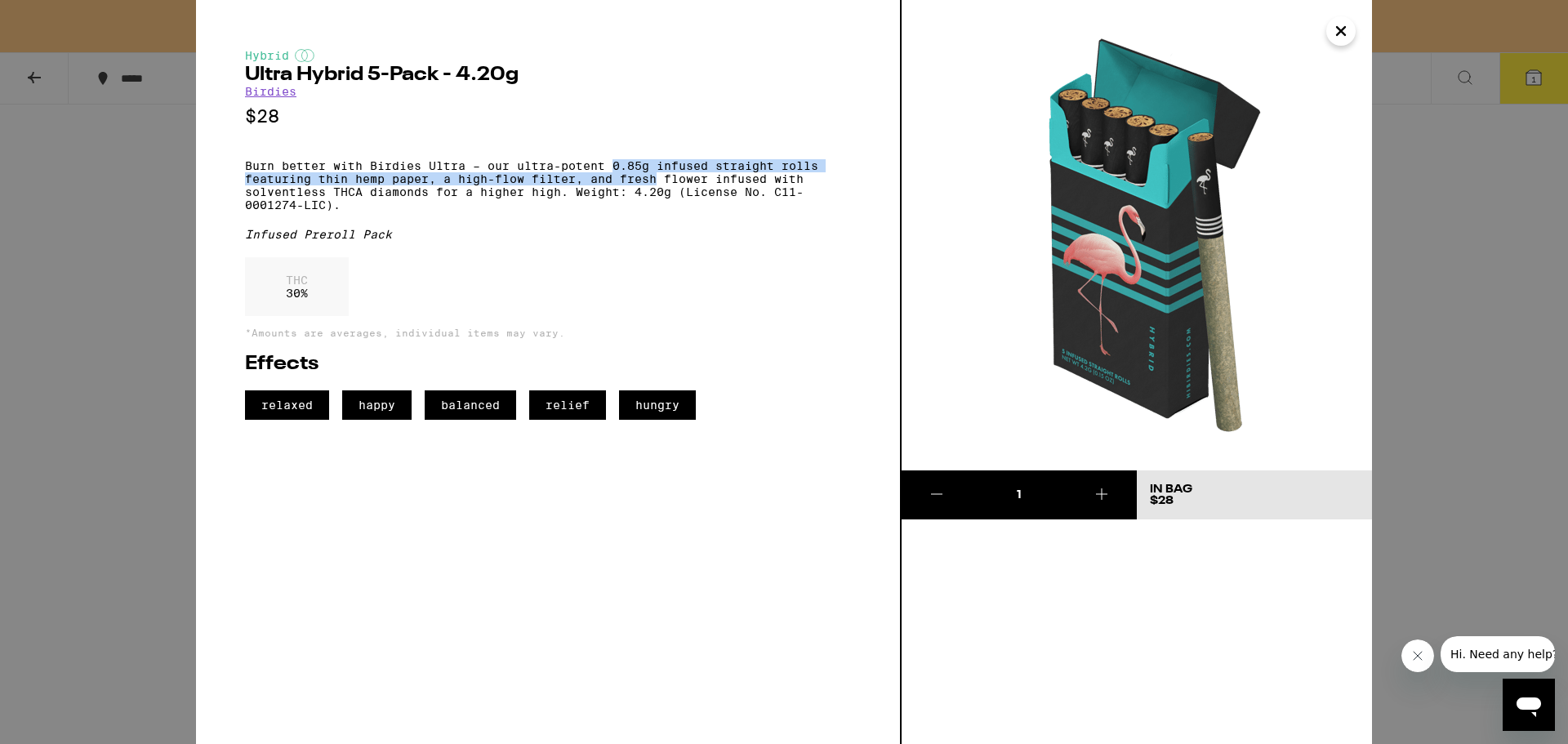
click at [630, 182] on p "Burn better with Birdies Ultra – our ultra-potent 0.85g infused straight rolls …" at bounding box center [548, 186] width 606 height 52
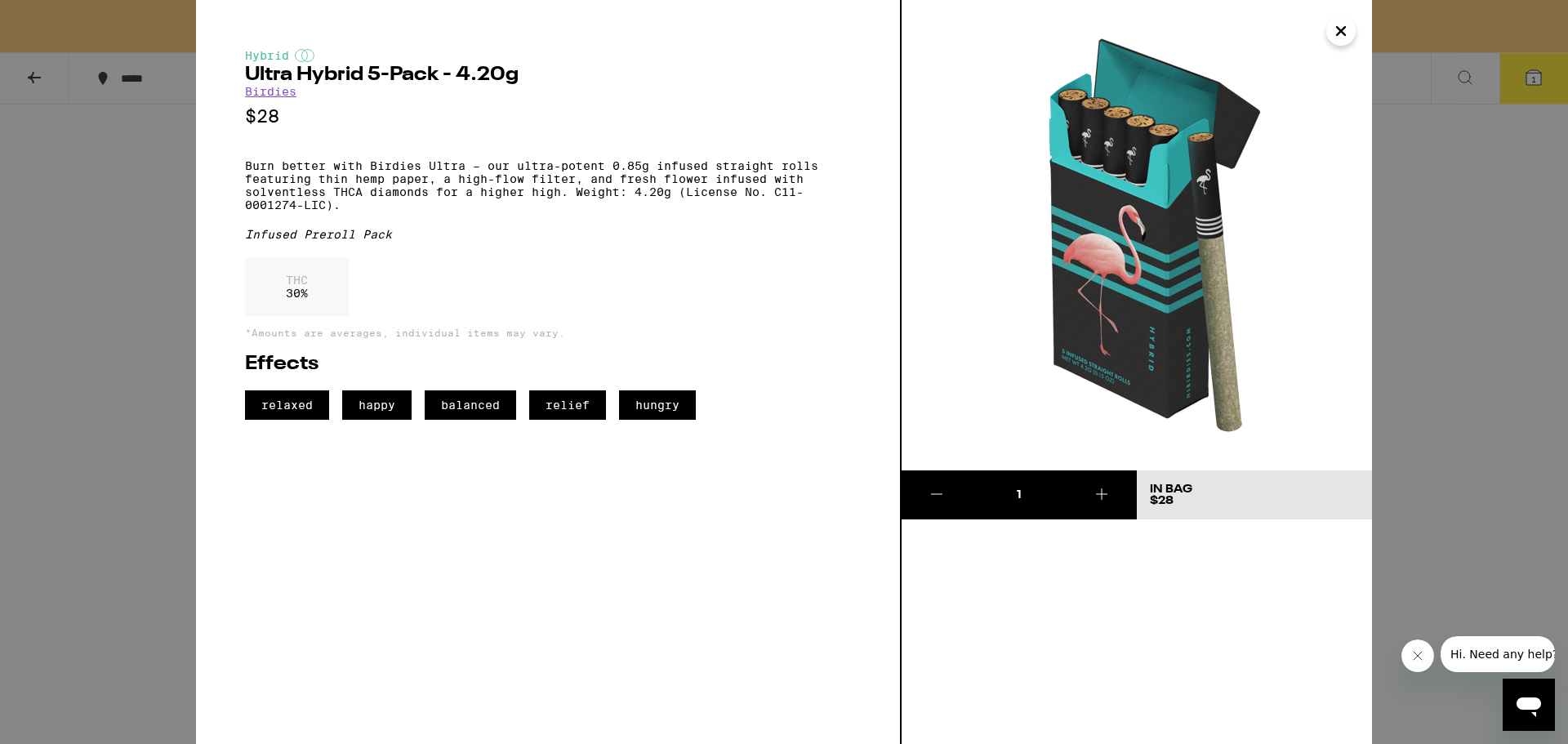
click at [1529, 483] on div "Hybrid Ultra Hybrid 5-Pack - 4.20g Birdies $28 Burn better with Birdies Ultra –…" at bounding box center [784, 372] width 1568 height 744
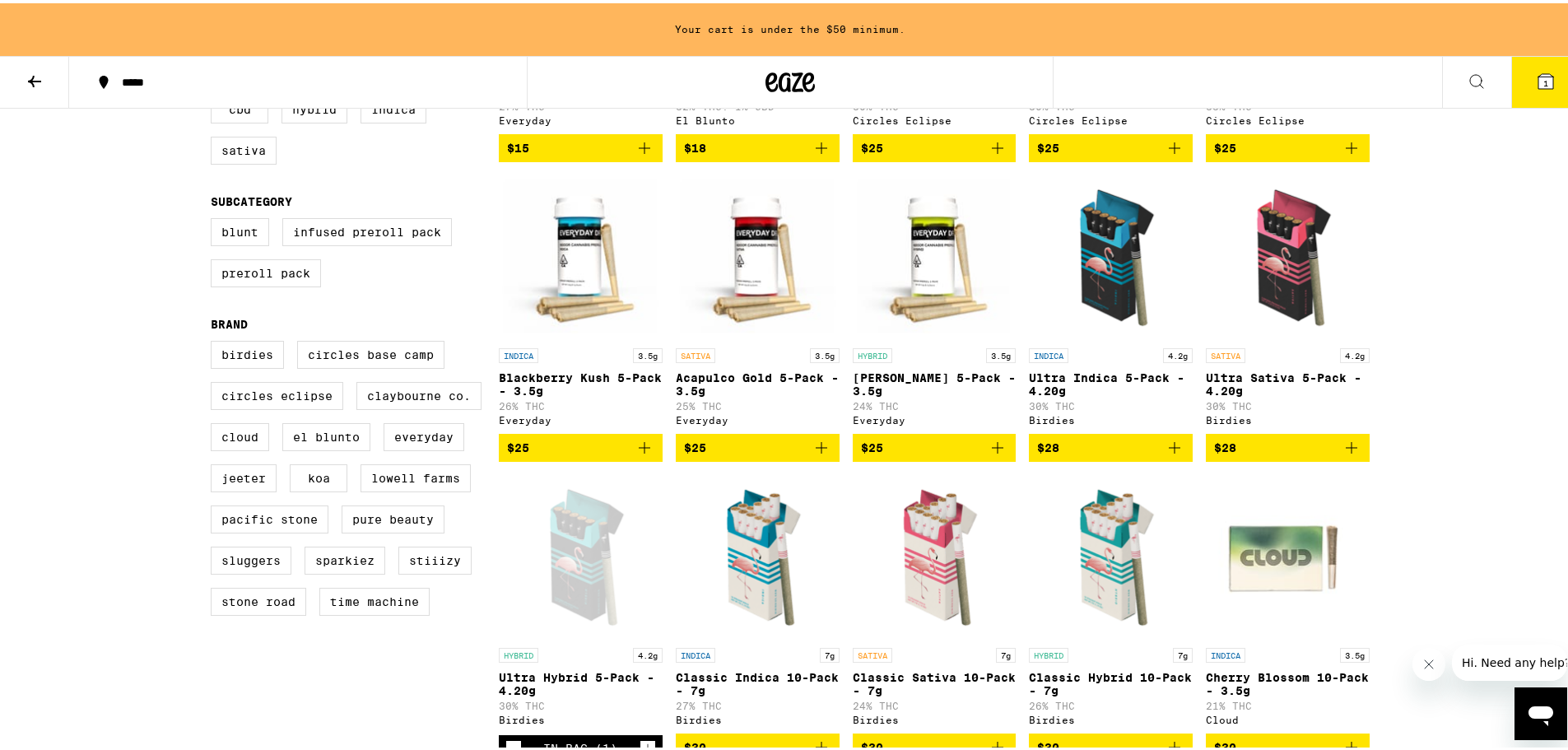
scroll to position [412, 0]
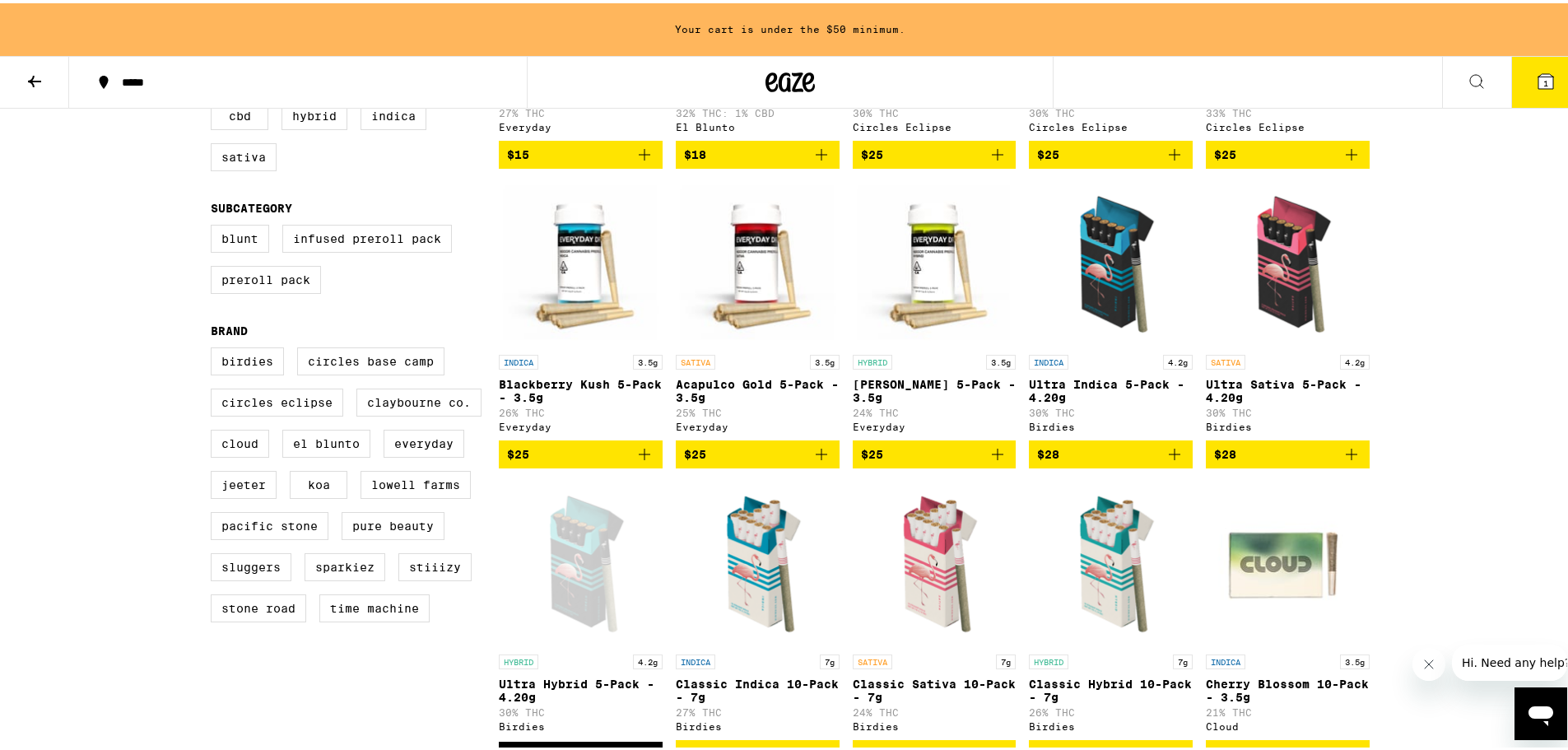
click at [1543, 84] on span "1" at bounding box center [1546, 79] width 5 height 10
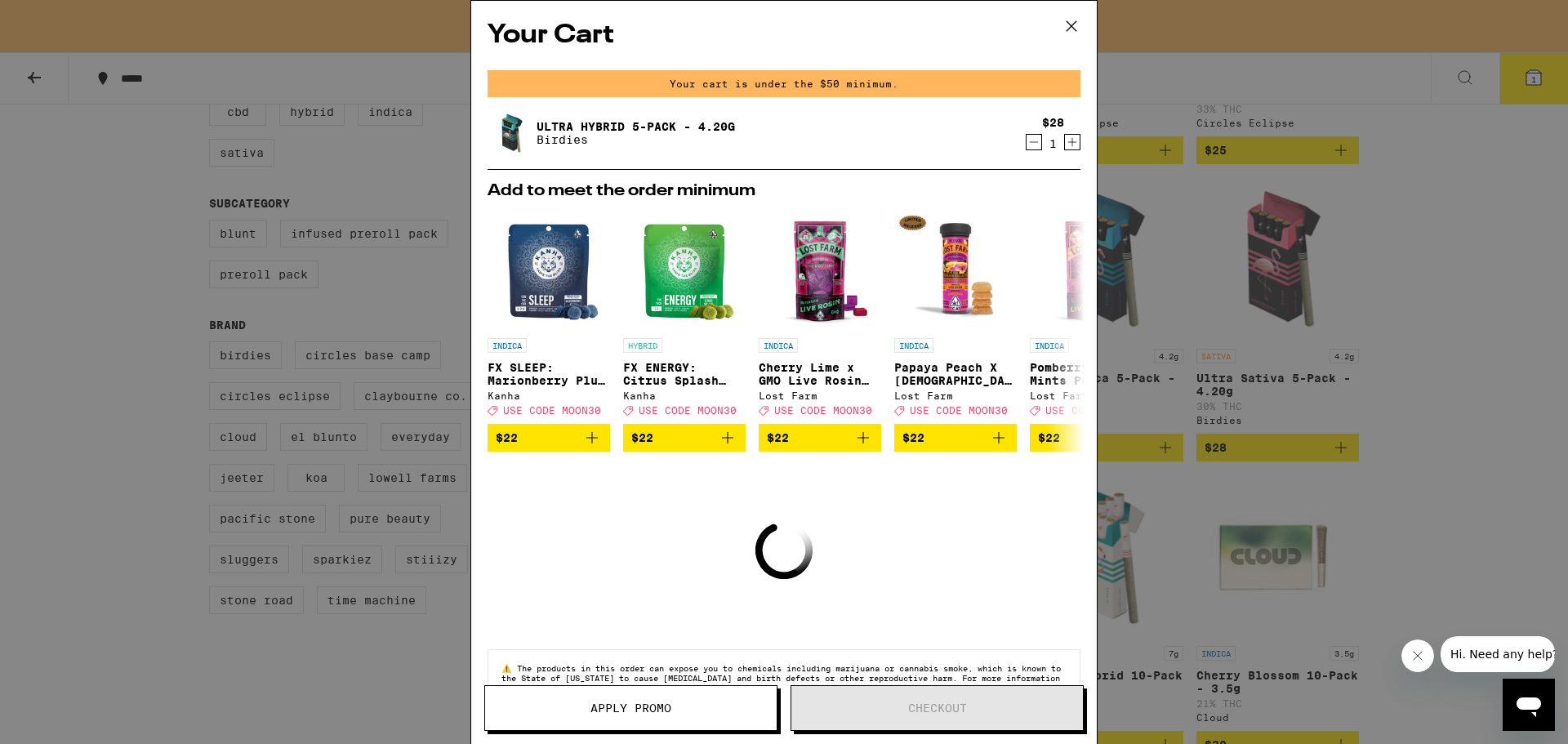
click at [1274, 358] on div "Your Cart Your cart is under the $50 minimum. Ultra Hybrid 5-Pack - 4.20g Birdi…" at bounding box center [784, 372] width 1568 height 744
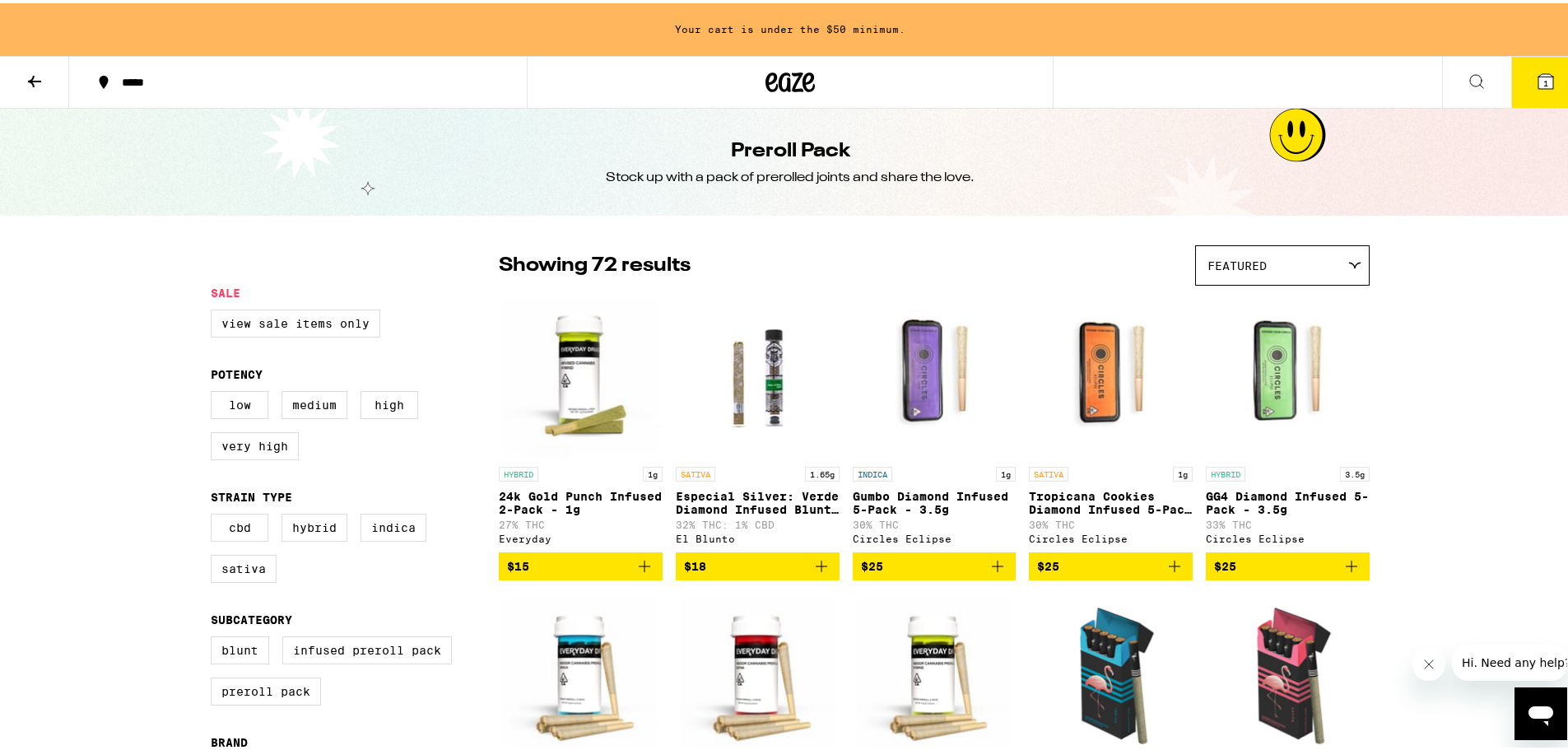
click at [18, 83] on button at bounding box center [34, 79] width 69 height 52
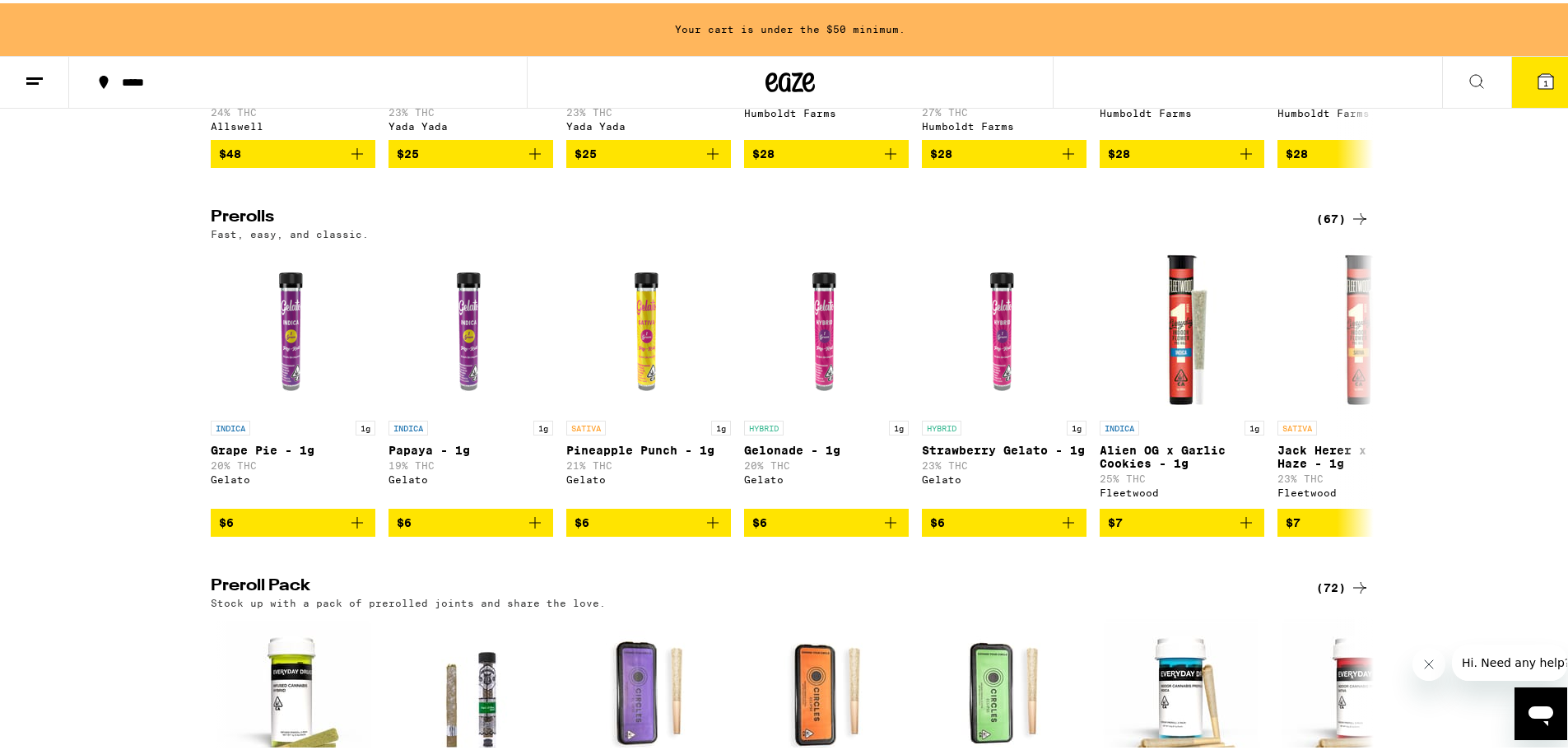
scroll to position [905, 0]
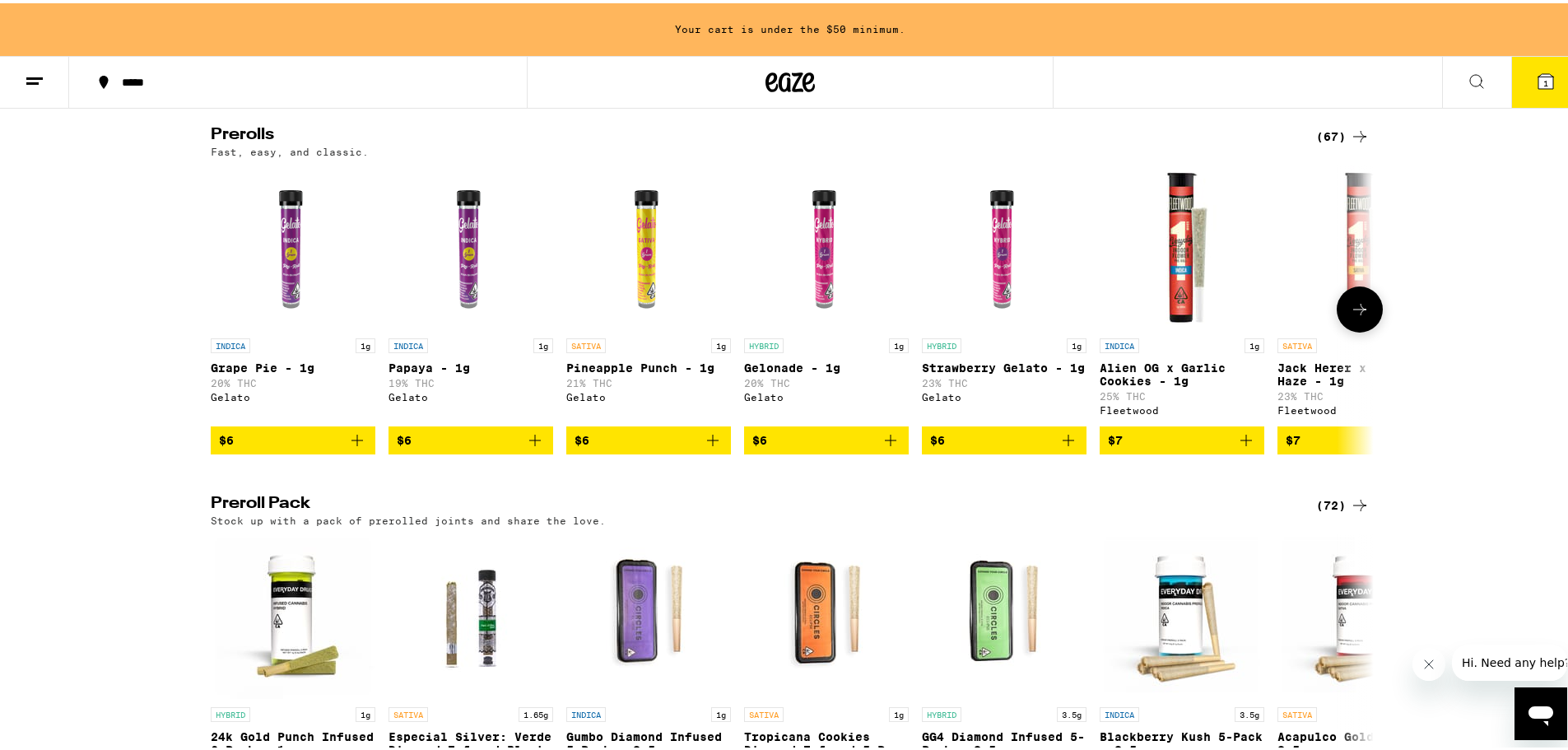
click at [1352, 316] on icon at bounding box center [1360, 306] width 20 height 20
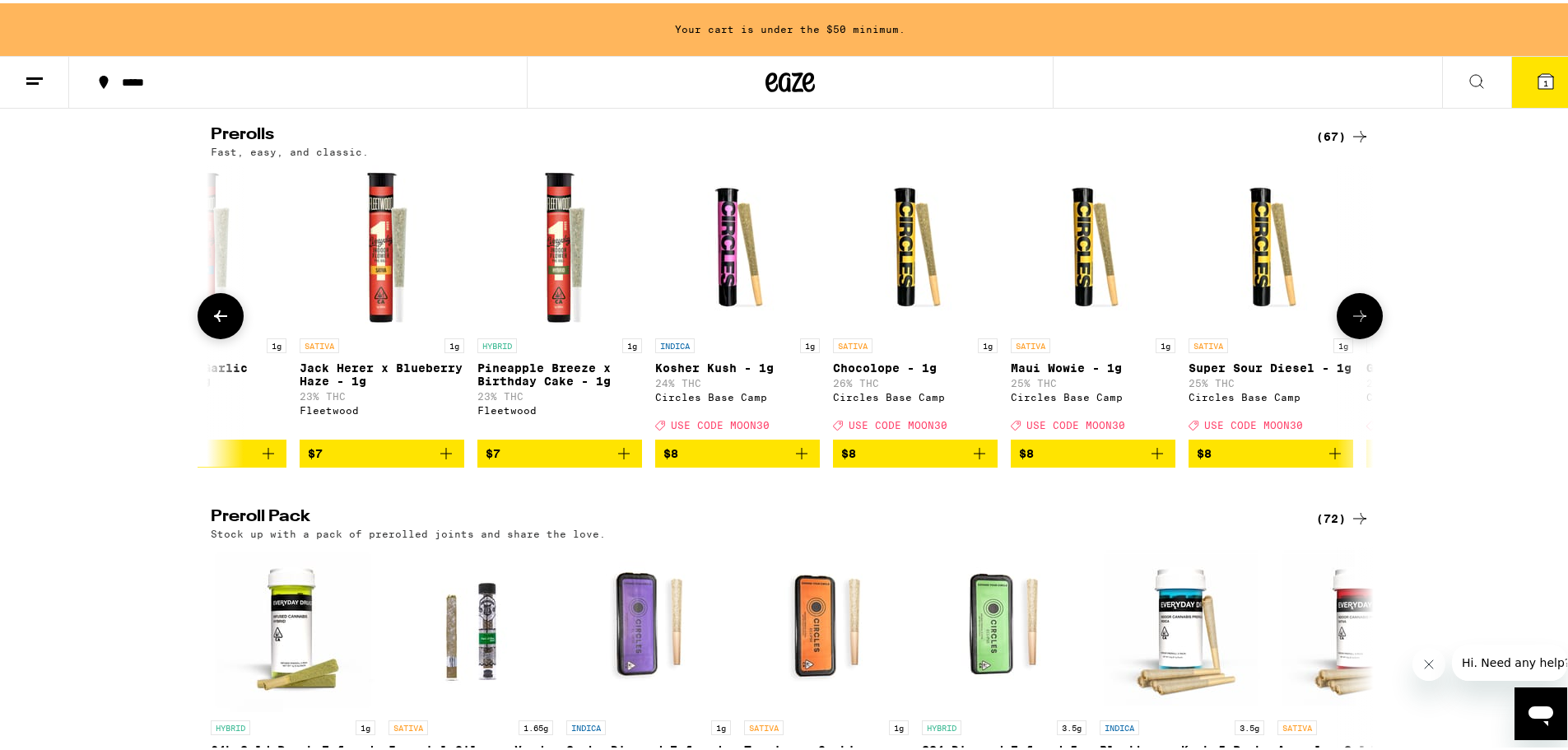
scroll to position [0, 980]
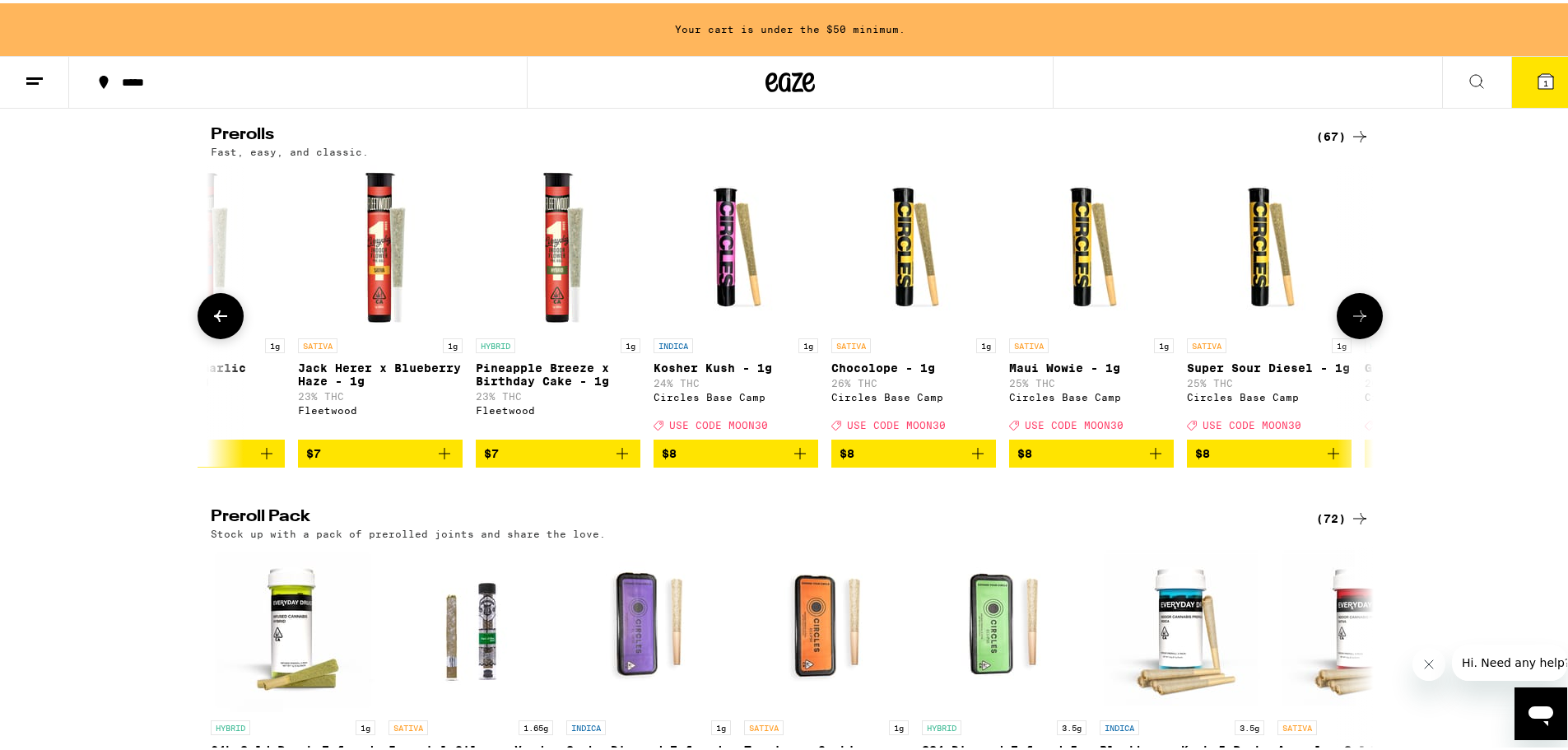
click at [1338, 322] on button at bounding box center [1360, 313] width 47 height 47
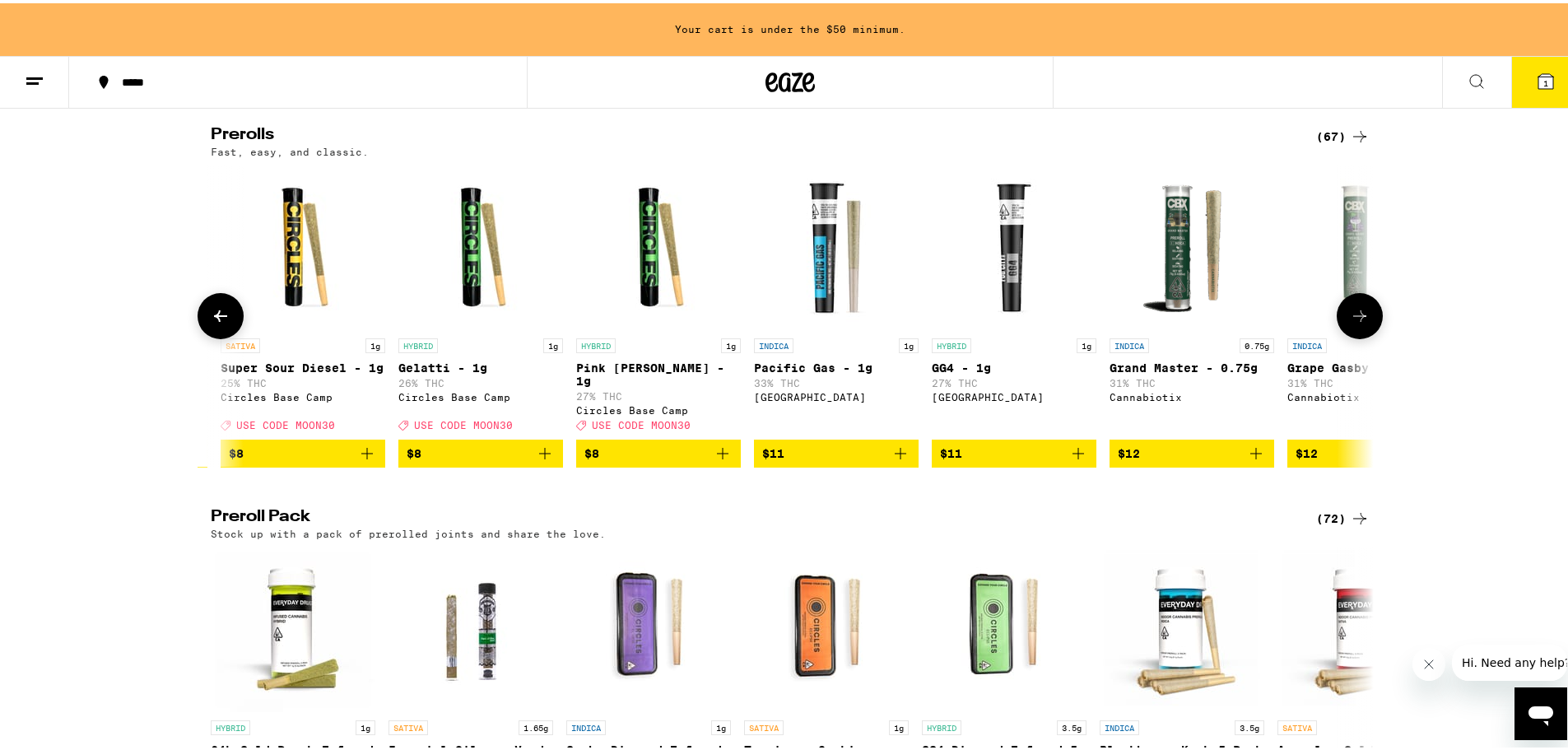
scroll to position [0, 1960]
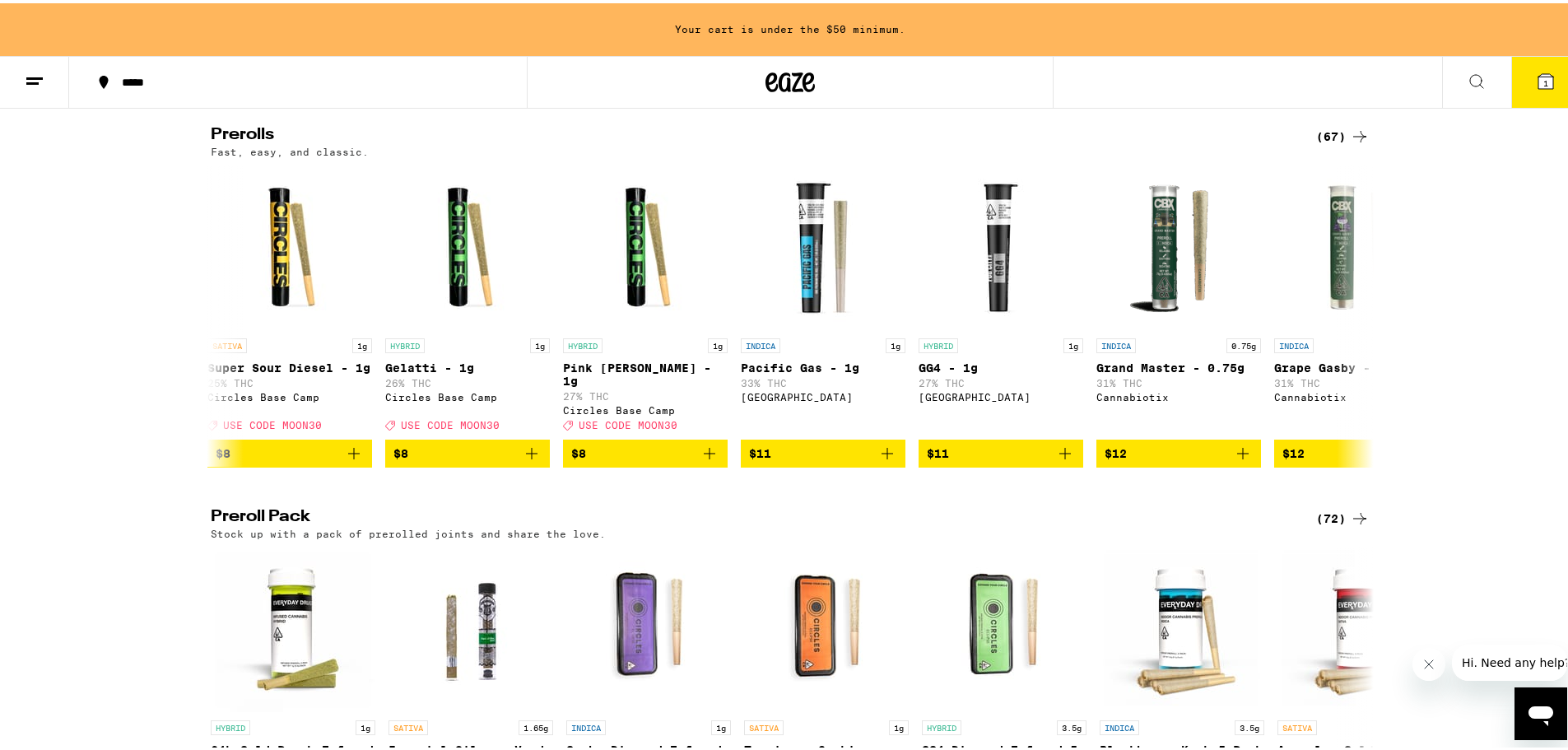
drag, startPoint x: 888, startPoint y: 469, endPoint x: 1363, endPoint y: 474, distance: 475.0
click at [1273, 501] on div "Flower: 1g - 4g (74) The best bud - 1g and 4g flower. Roll it up or pack into y…" at bounding box center [790, 254] width 1580 height 1756
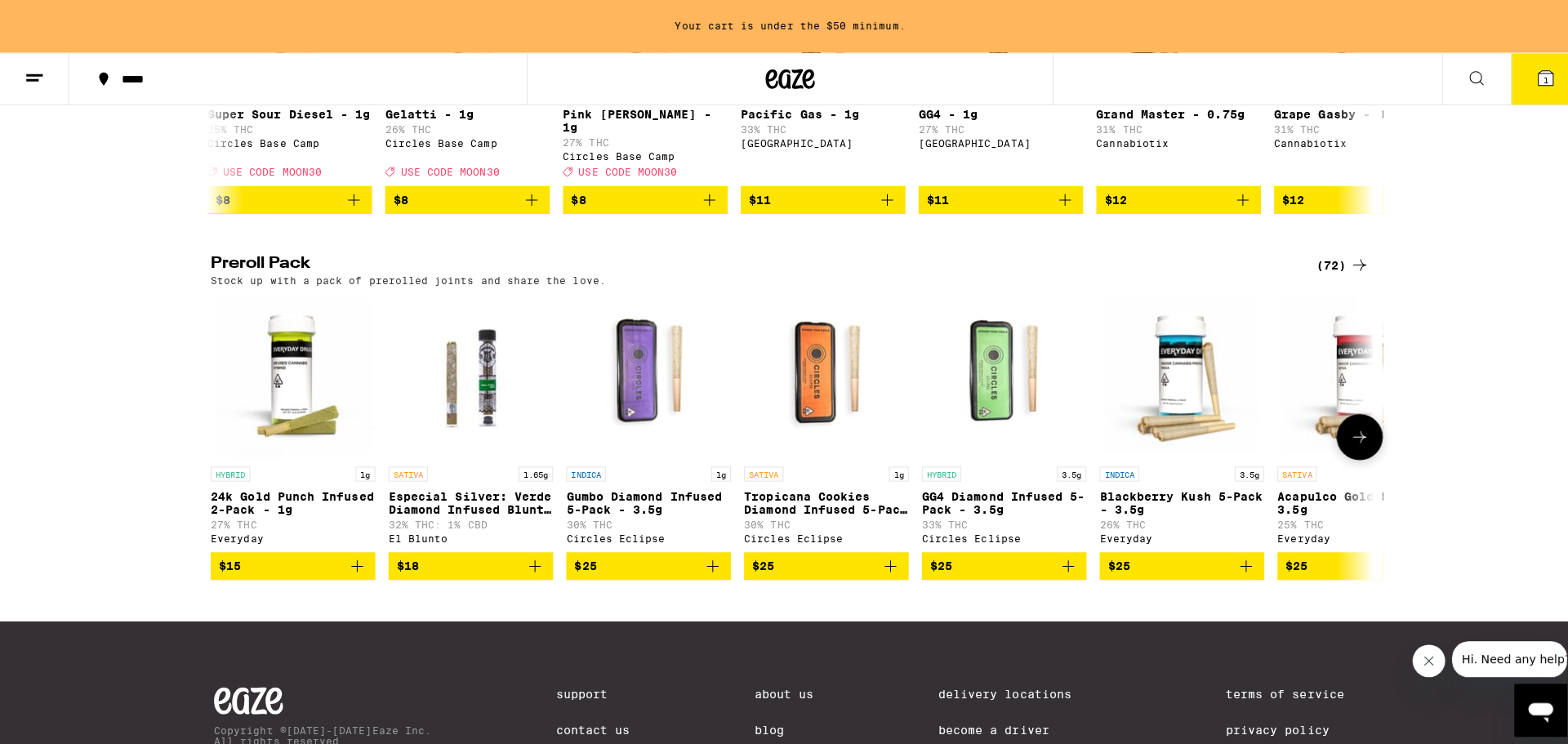
scroll to position [980, 0]
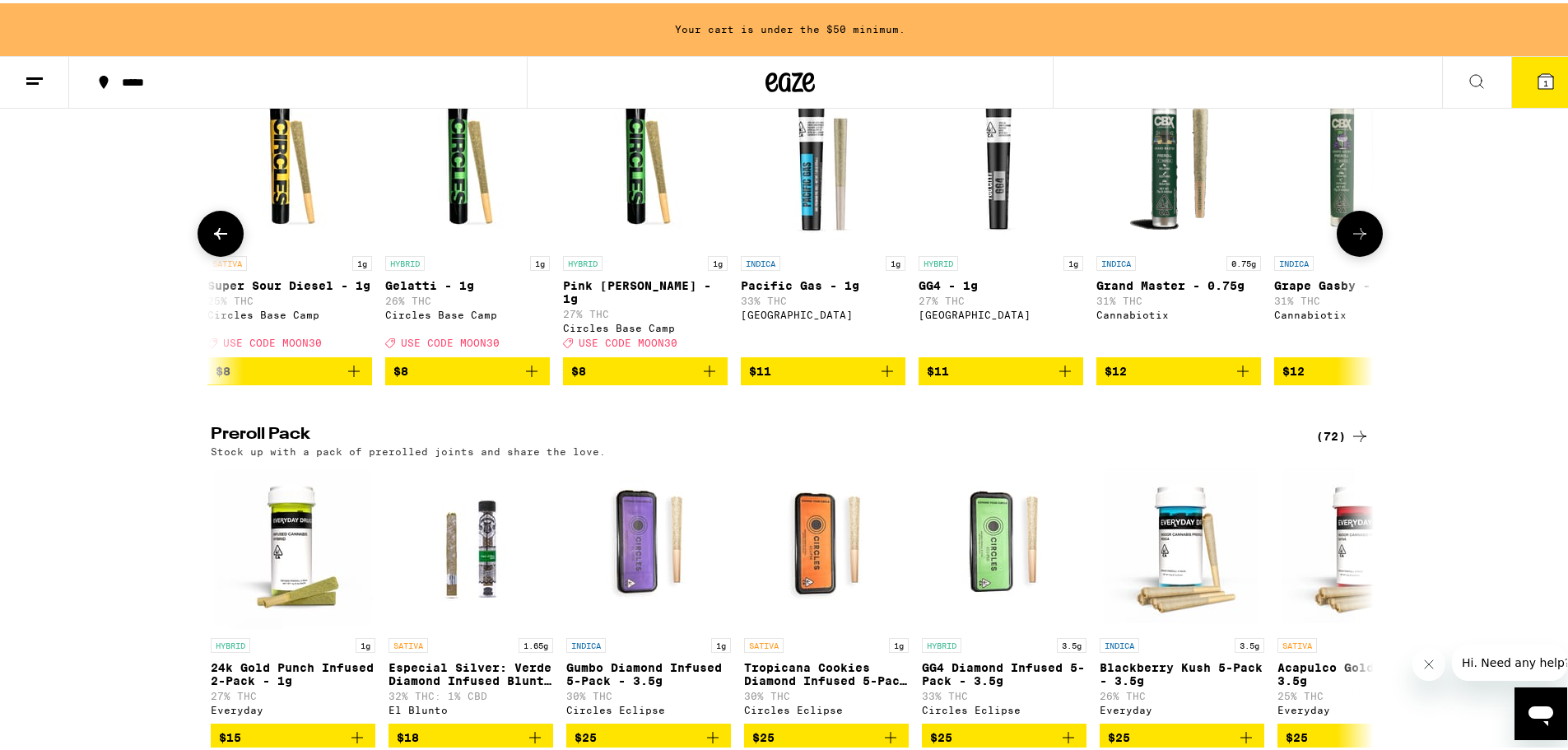
click at [893, 381] on button "$11" at bounding box center [824, 368] width 165 height 28
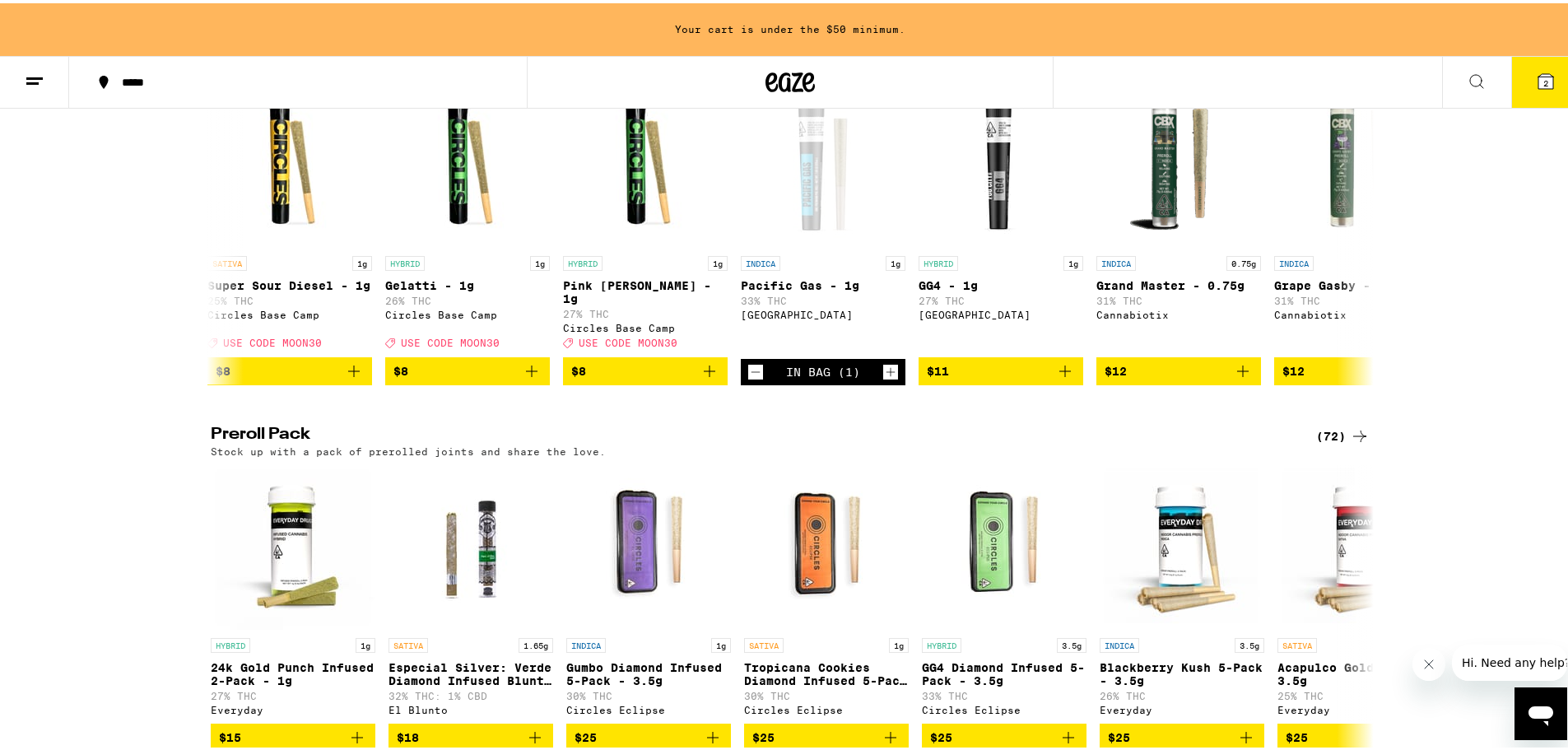
click at [1511, 79] on button "2" at bounding box center [1545, 79] width 69 height 51
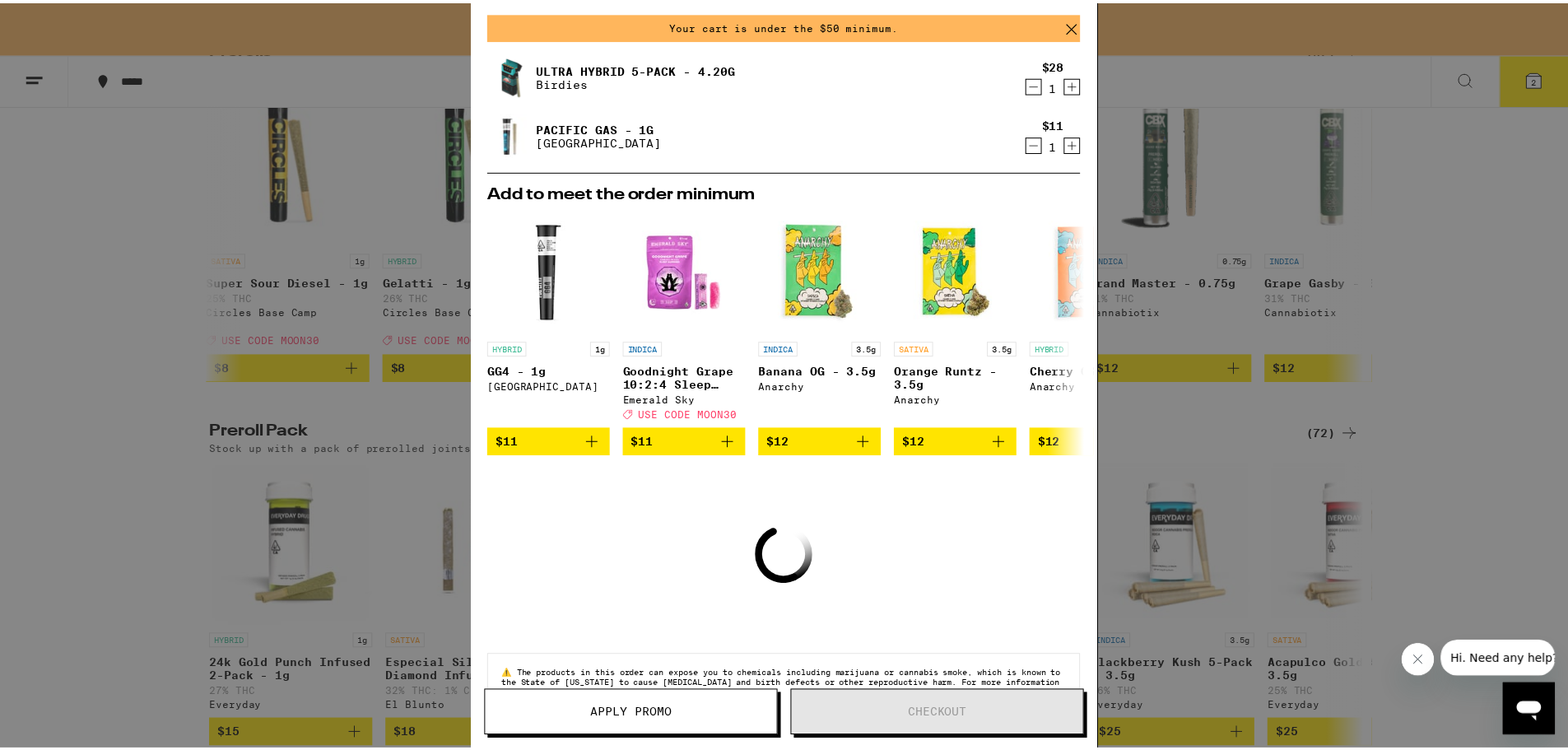
scroll to position [31, 0]
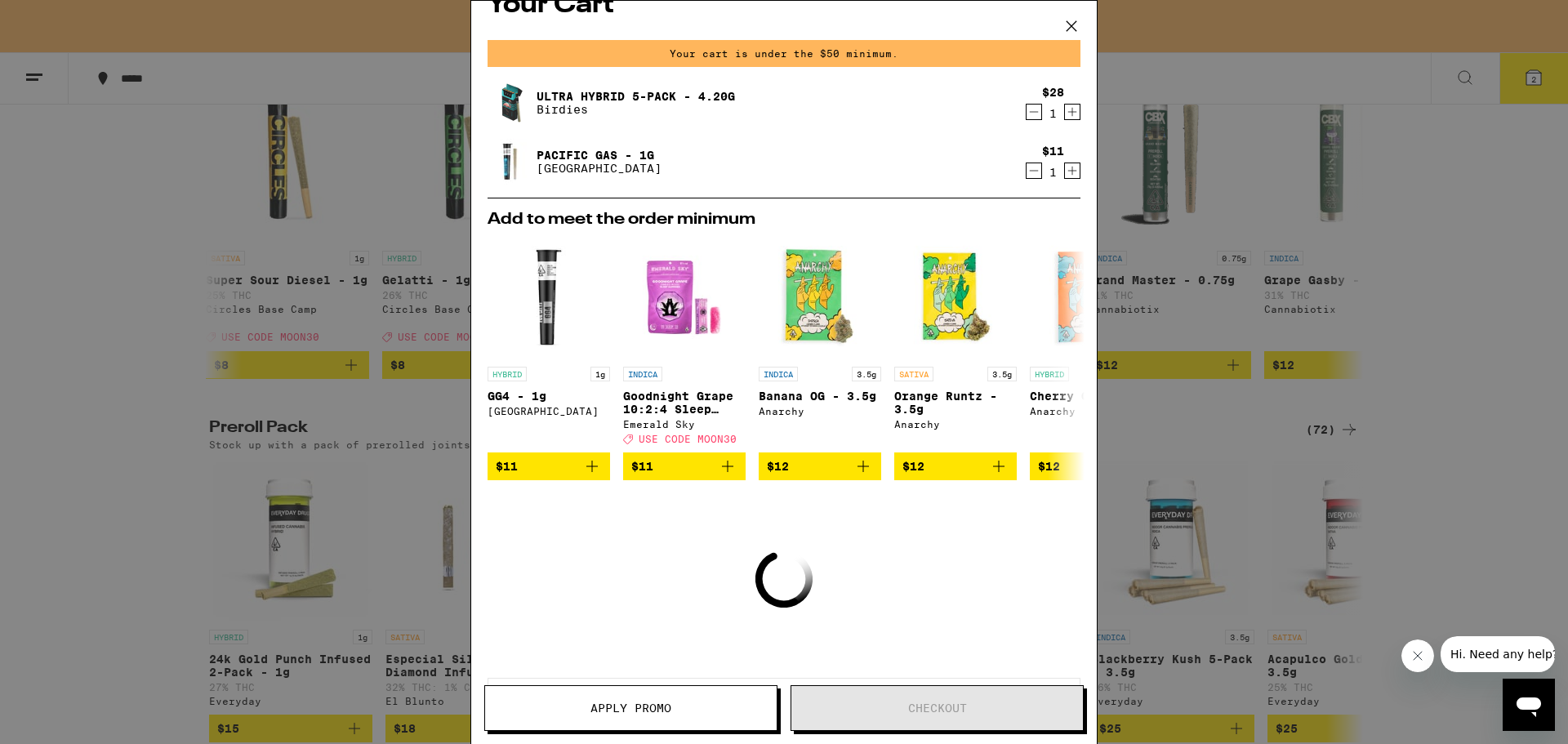
click at [1240, 260] on div "Your Cart Your cart is under the $50 minimum. Ultra Hybrid 5-Pack - 4.20g Birdi…" at bounding box center [784, 372] width 1568 height 744
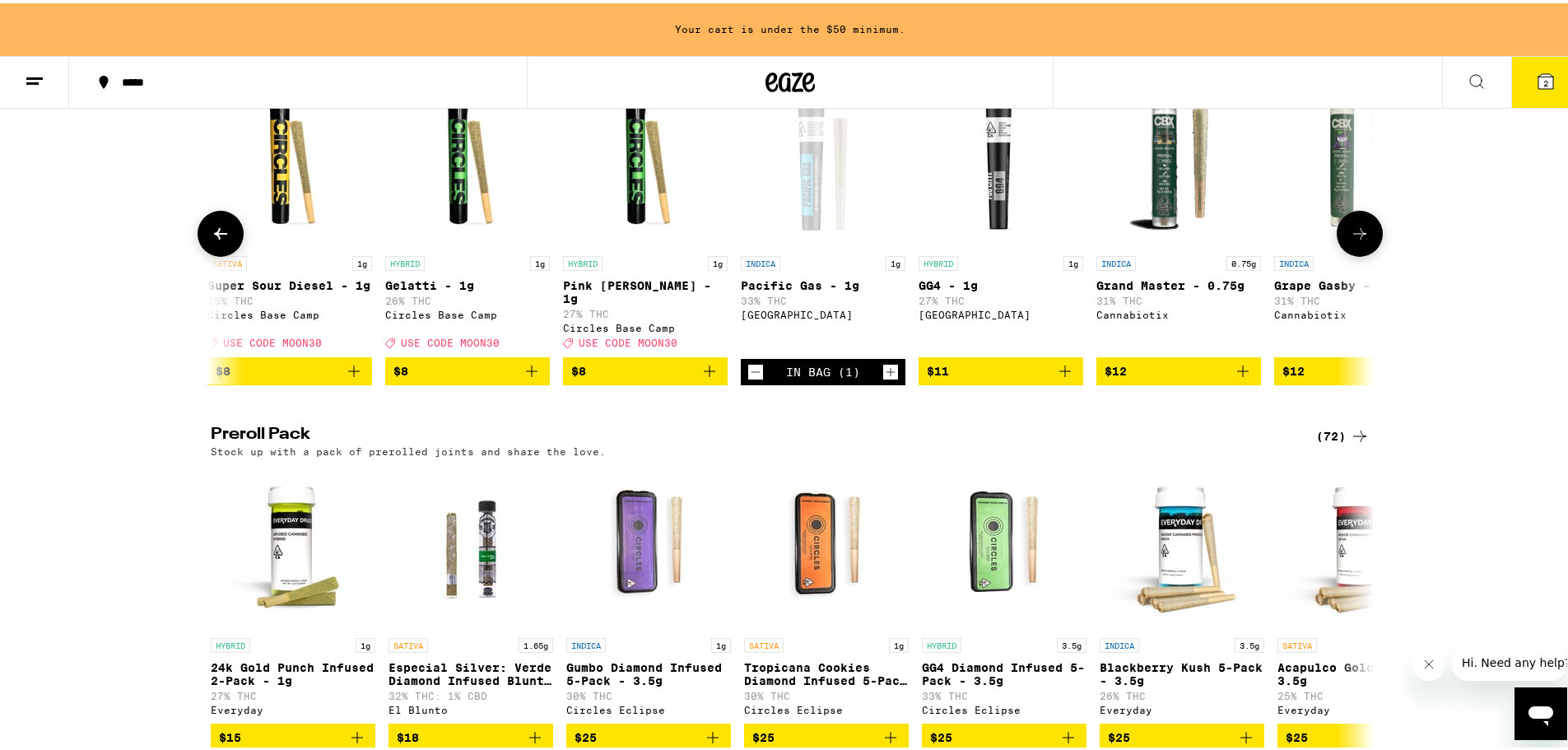
click at [1239, 378] on icon "Add to bag" at bounding box center [1243, 368] width 20 height 20
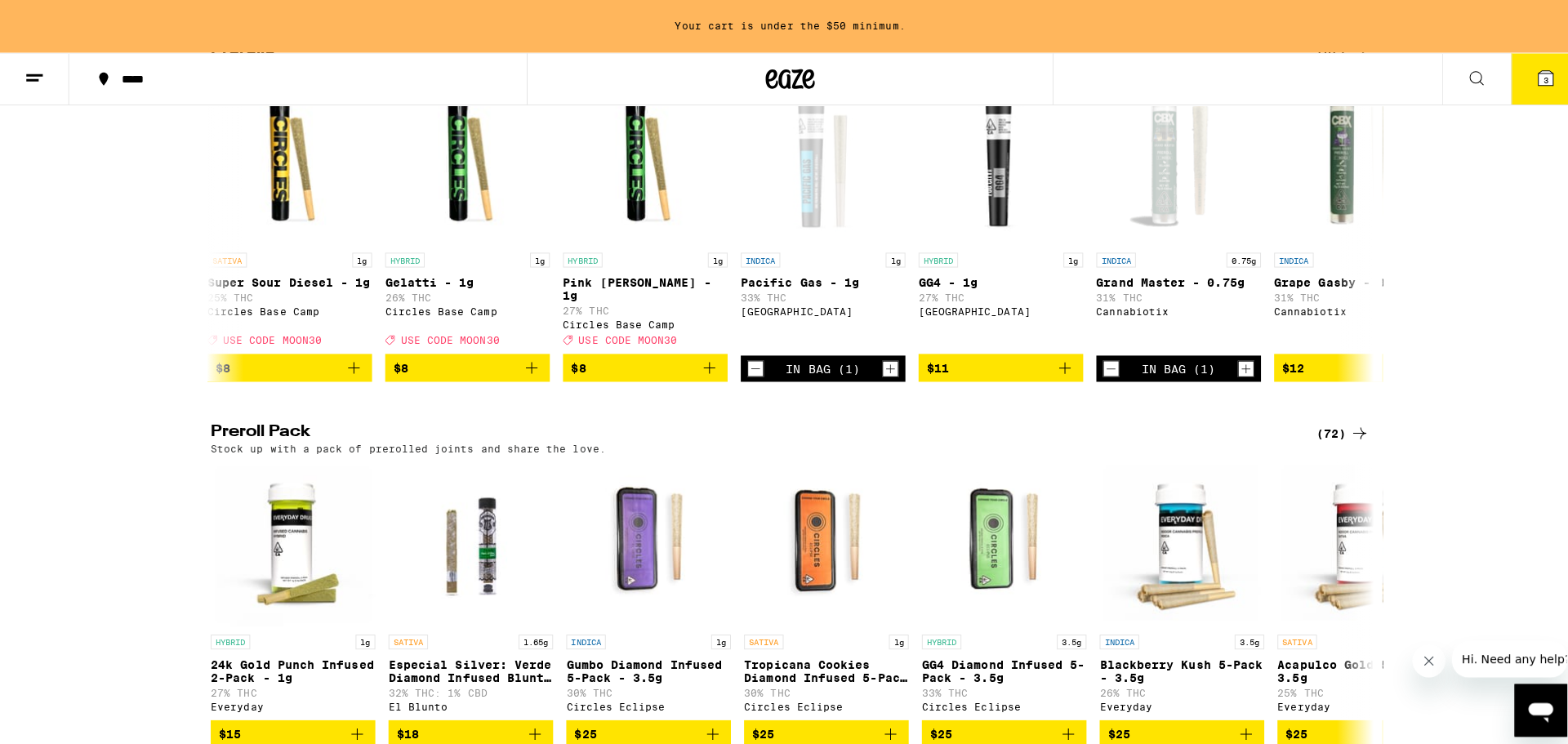
scroll to position [928, 0]
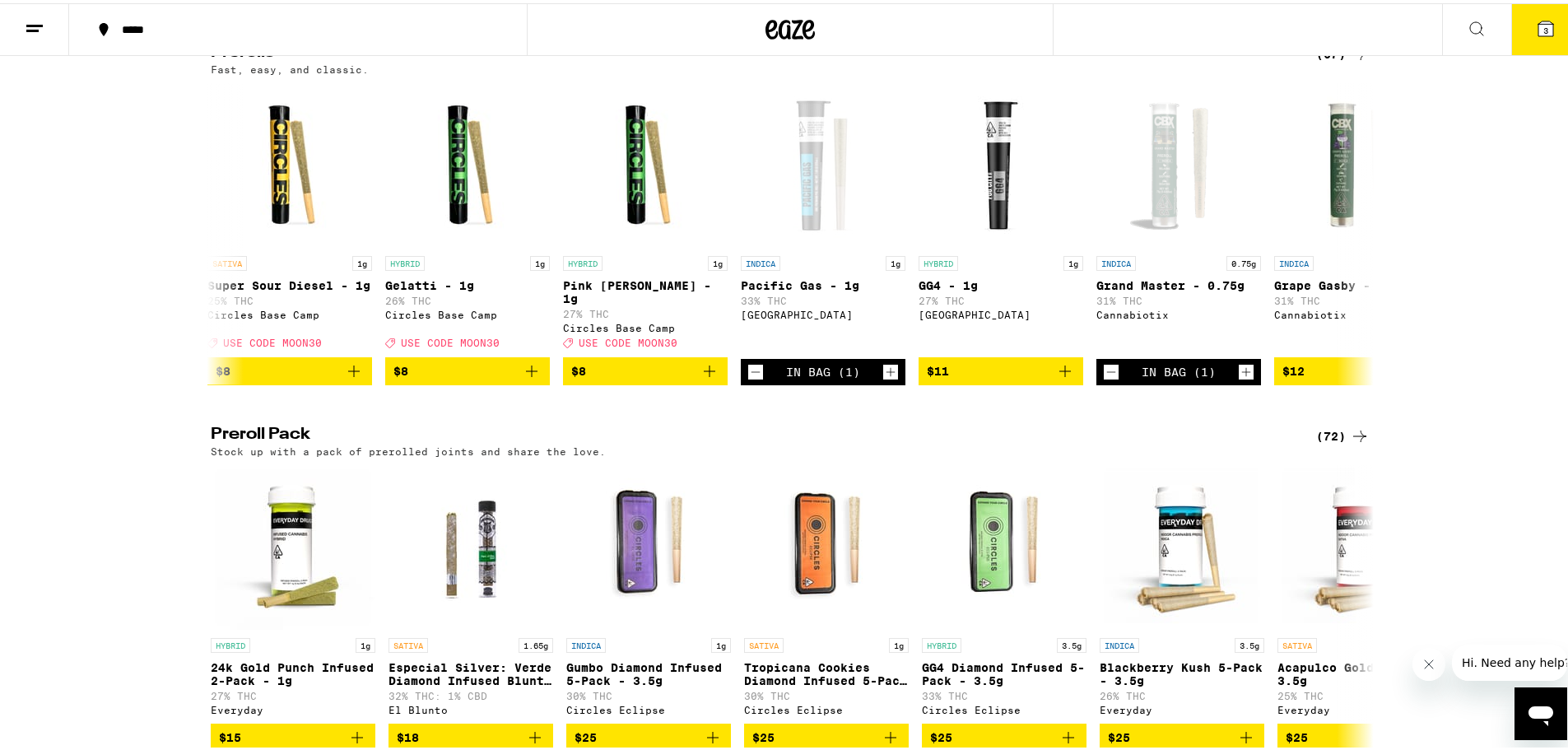
click at [1519, 58] on div "Flower: 1g - 4g (74) The best bud - 1g and 4g flower. Roll it up or pack into y…" at bounding box center [790, 172] width 1580 height 1756
click at [1523, 32] on button "3" at bounding box center [1545, 26] width 69 height 51
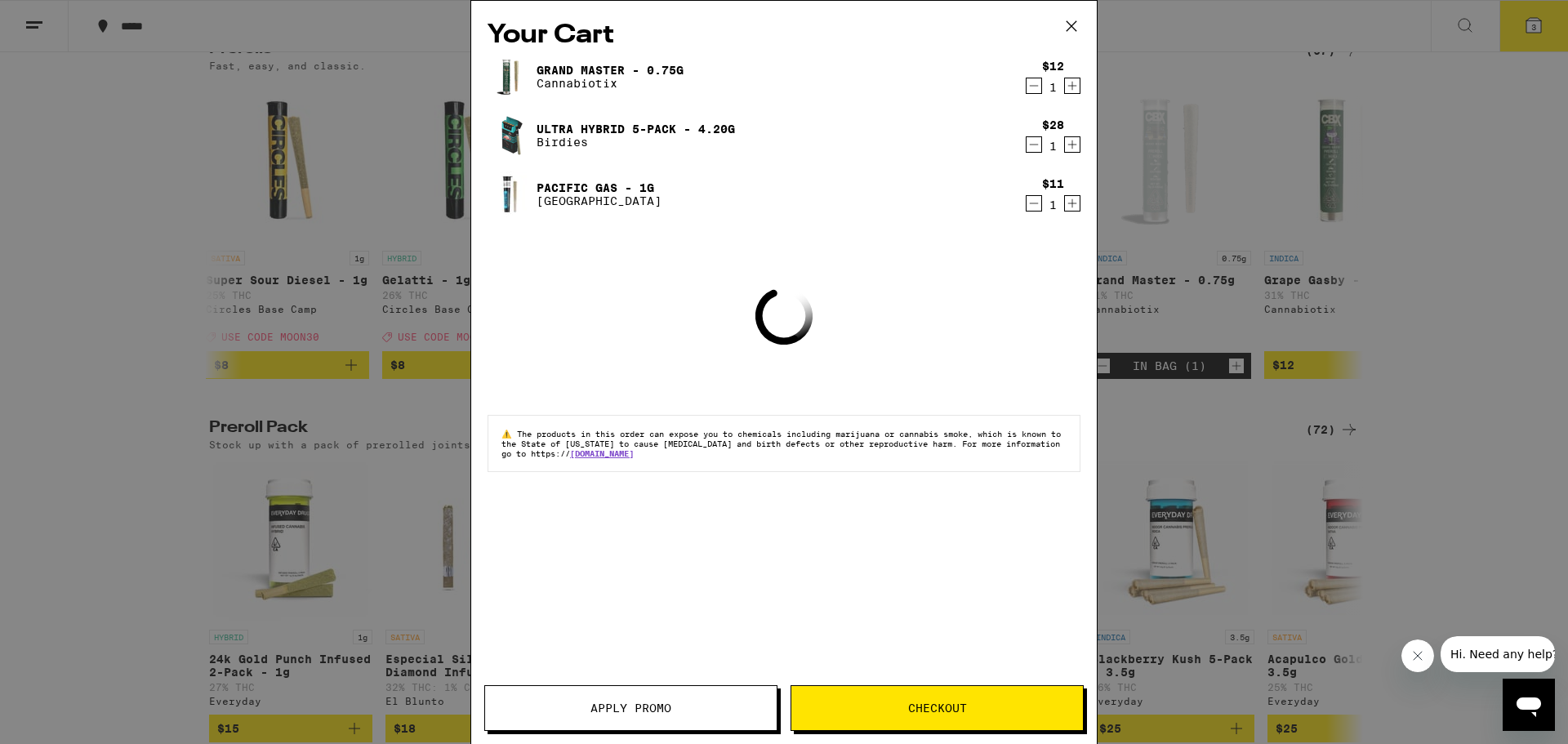
click at [963, 702] on span "Checkout" at bounding box center [938, 707] width 59 height 11
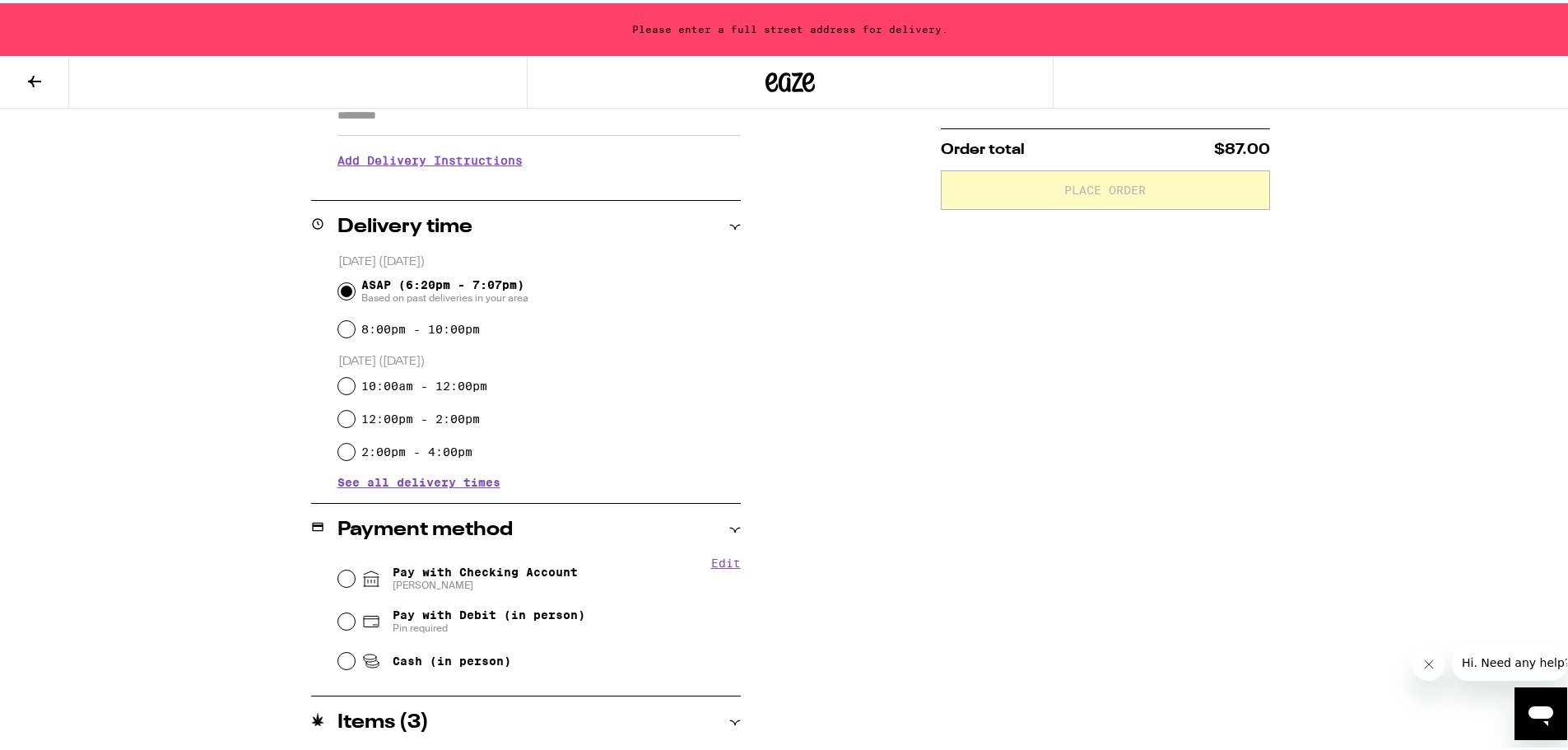
scroll to position [488, 0]
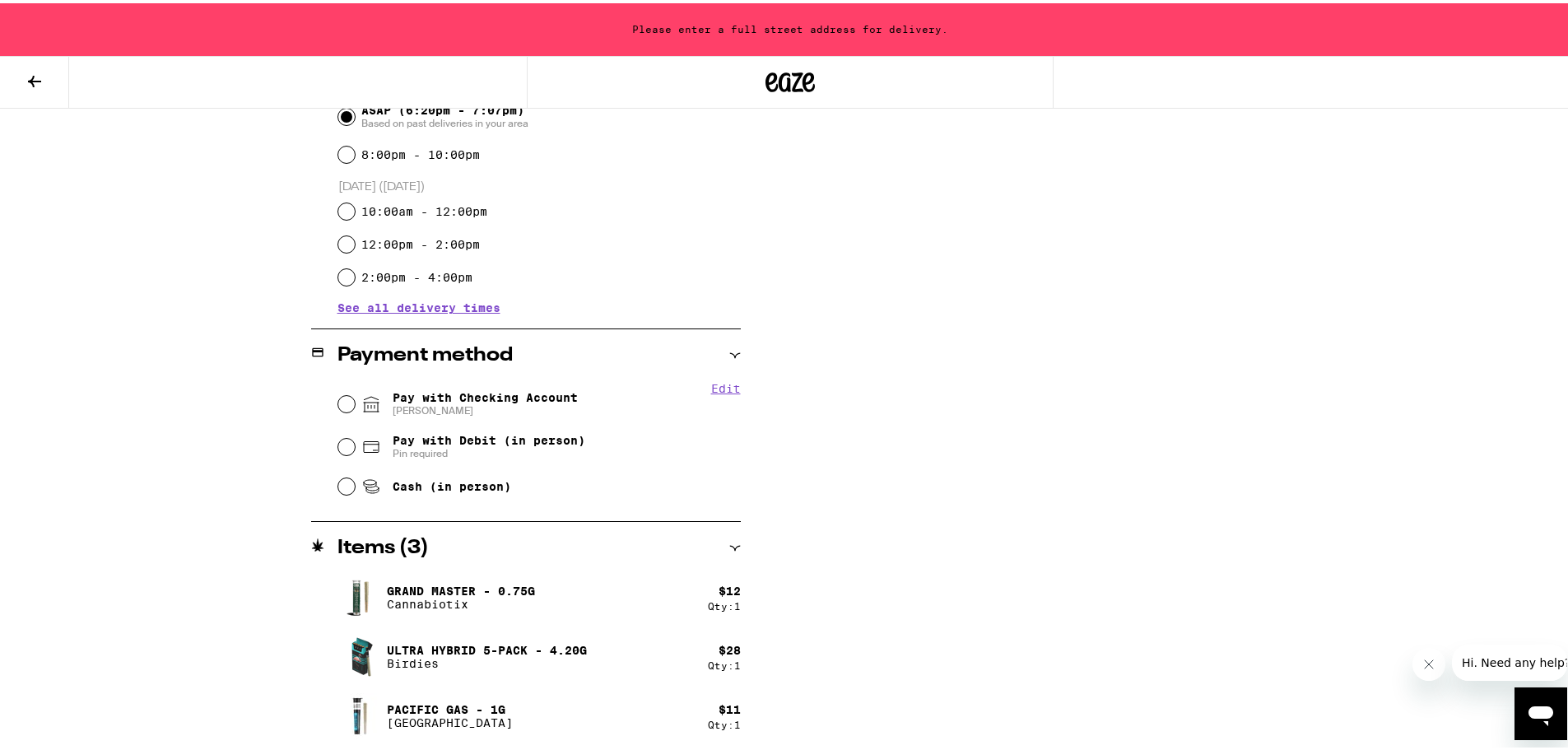
click at [526, 393] on span "Pay with Checking Account [PERSON_NAME]" at bounding box center [485, 401] width 185 height 26
click at [355, 393] on input "Pay with Checking Account [PERSON_NAME]" at bounding box center [346, 400] width 17 height 17
radio input "true"
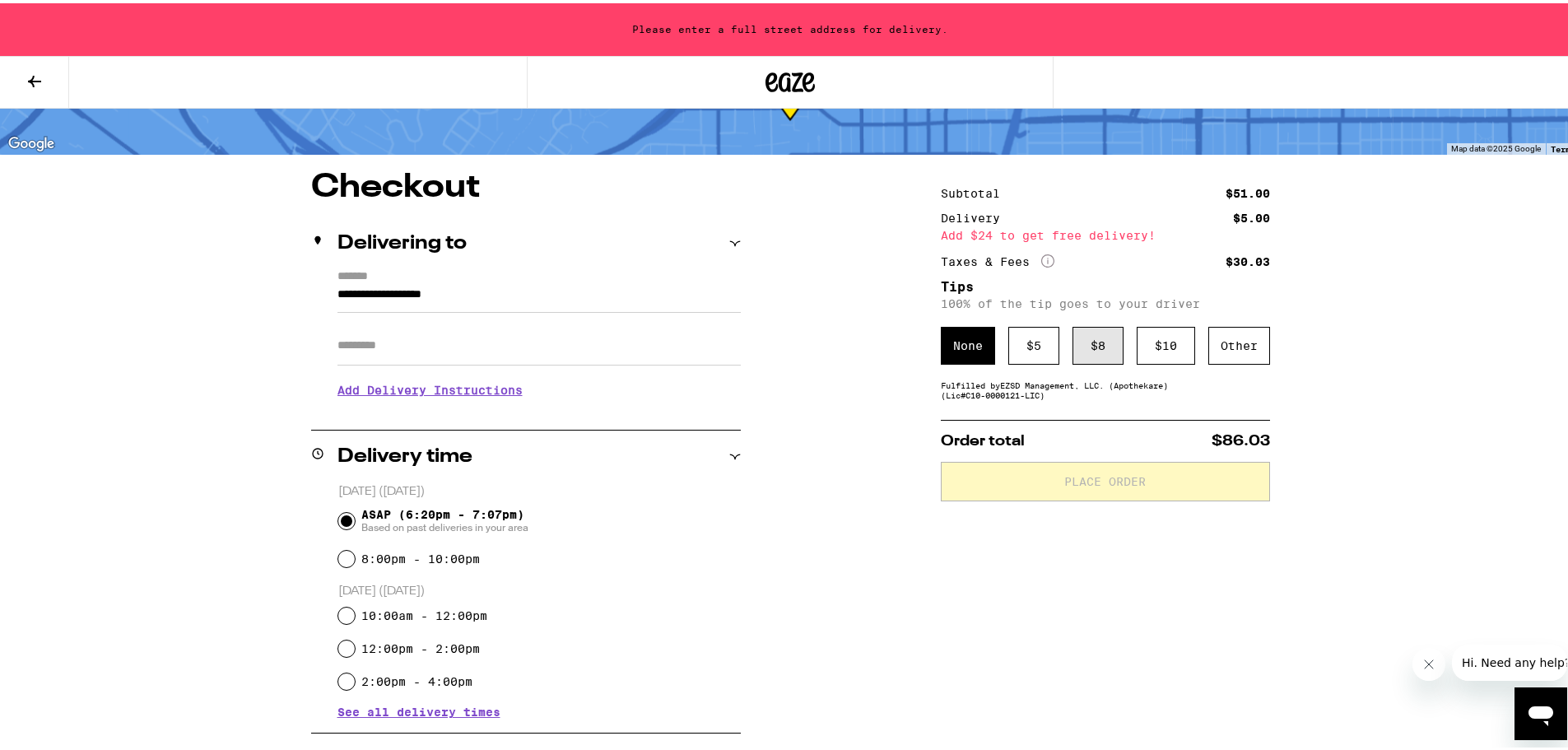
scroll to position [83, 0]
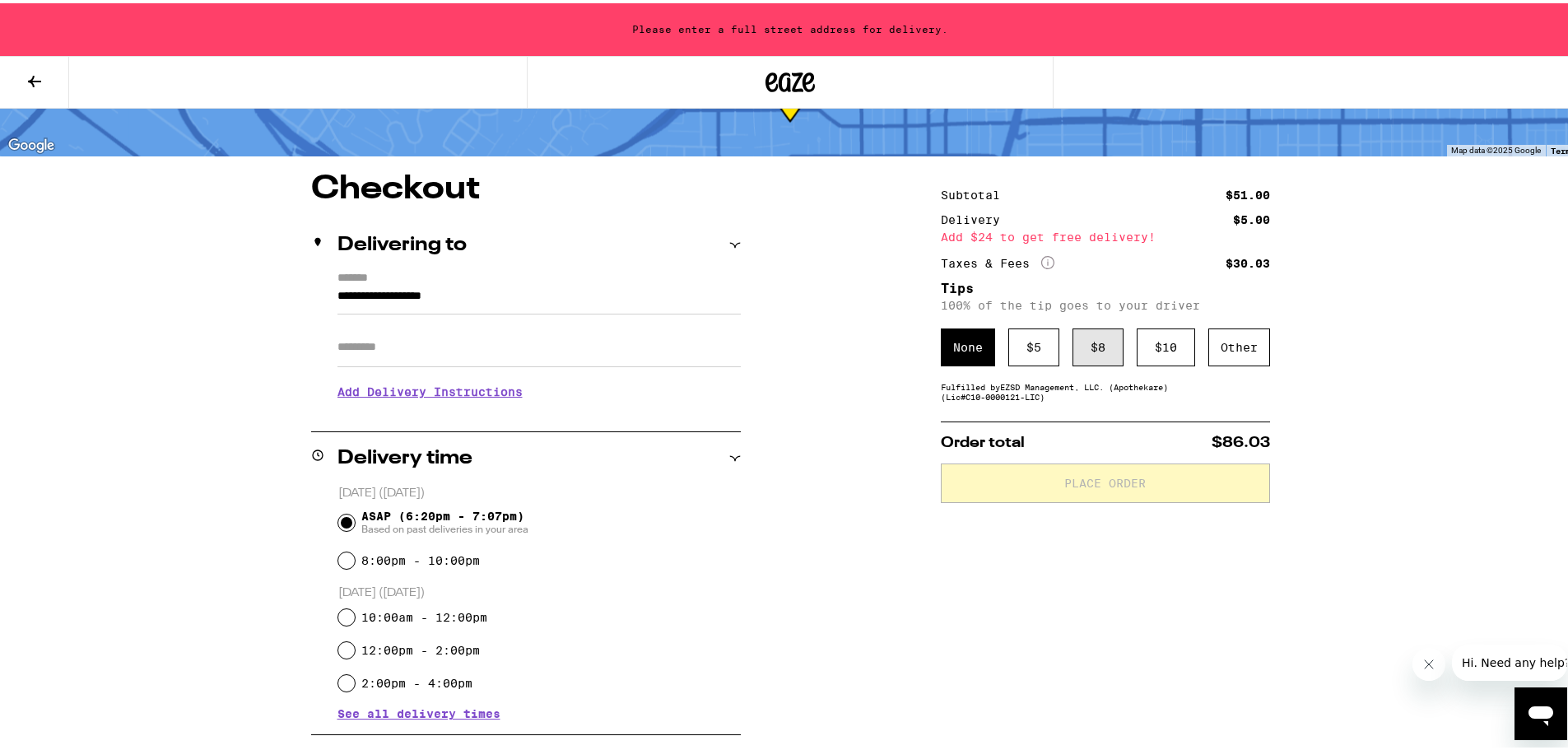
click at [1074, 351] on div "$ 8" at bounding box center [1098, 343] width 51 height 38
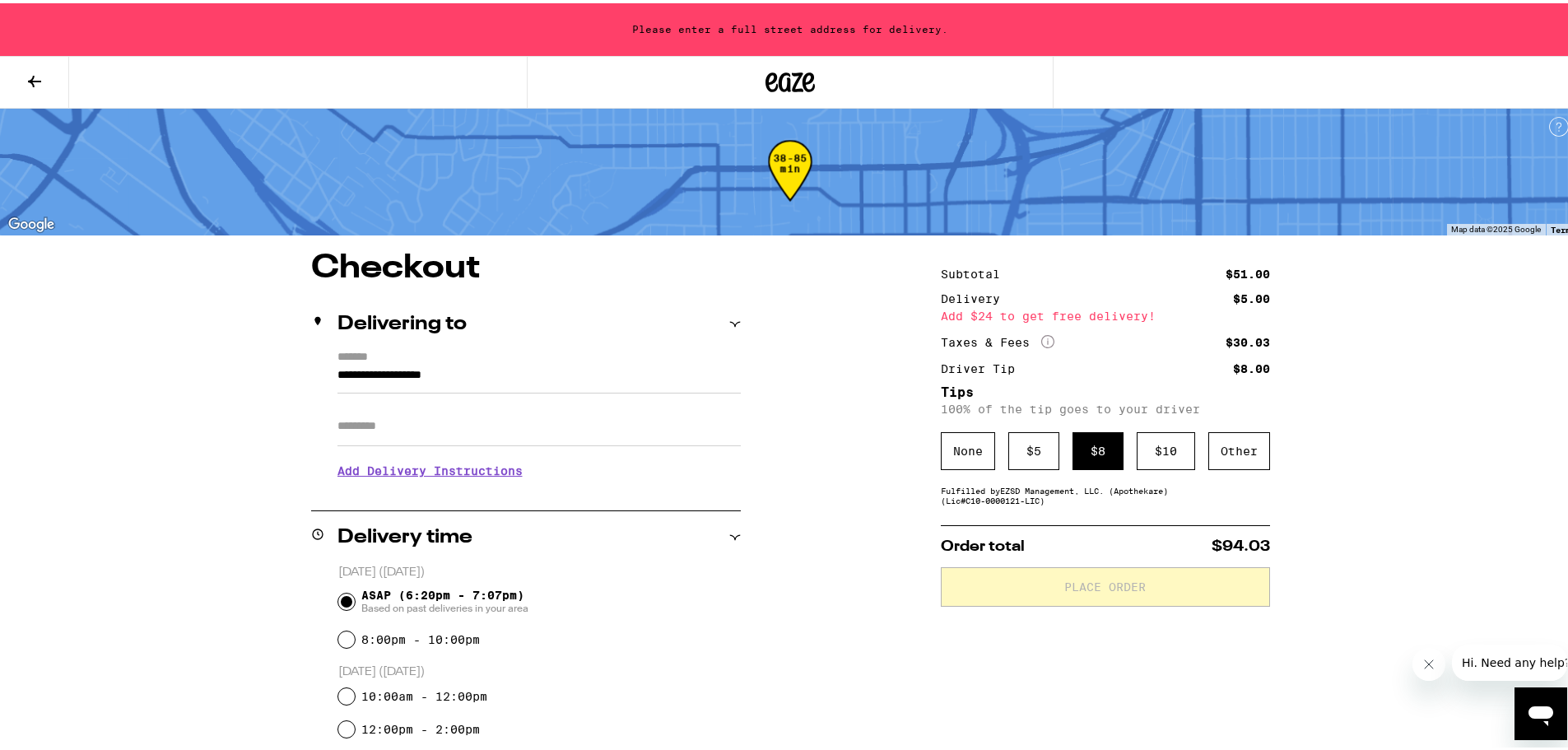
scroll to position [0, 0]
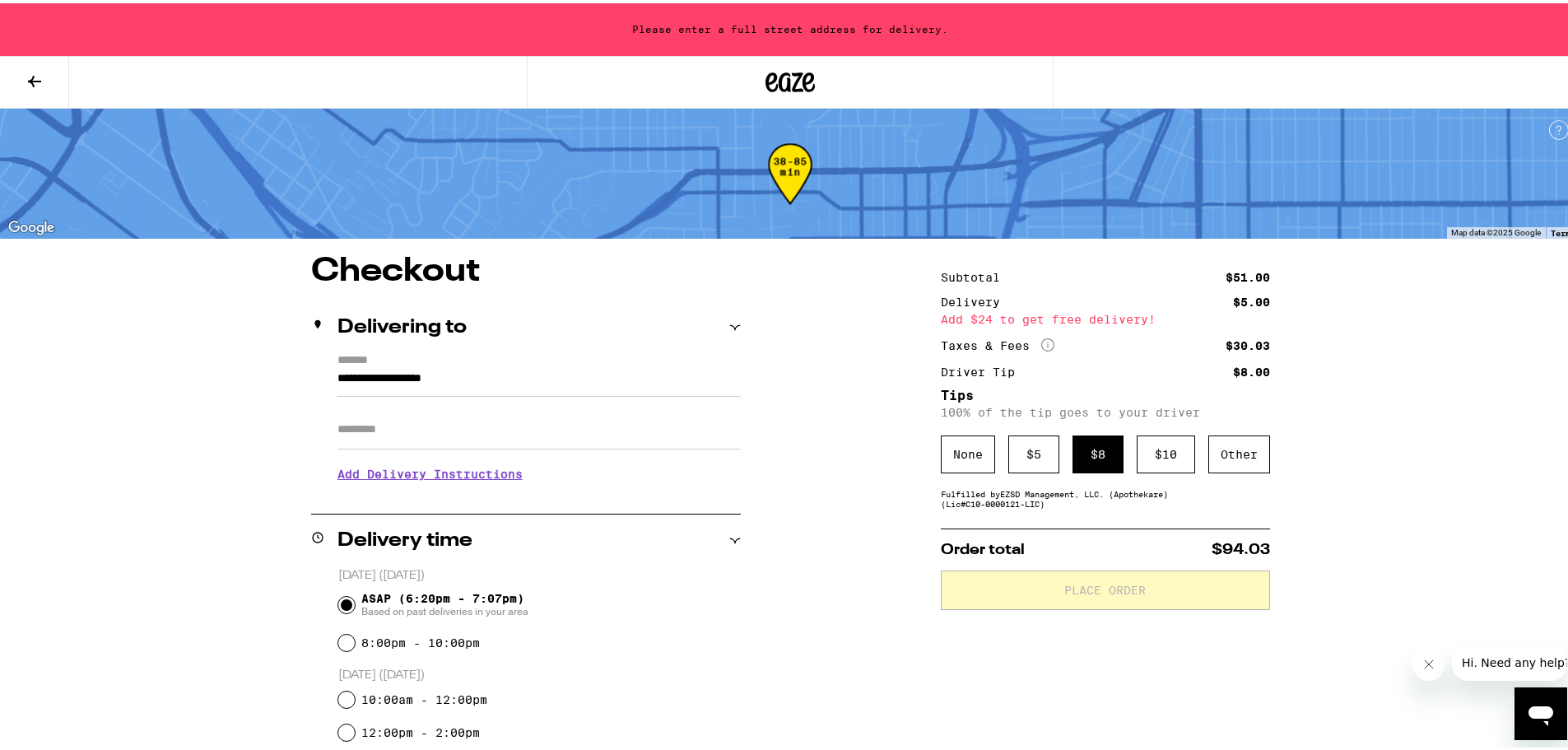
click at [462, 437] on input "Apt/Suite" at bounding box center [538, 426] width 403 height 40
click at [451, 390] on input "**********" at bounding box center [538, 379] width 403 height 28
click at [456, 379] on input "**********" at bounding box center [538, 379] width 403 height 28
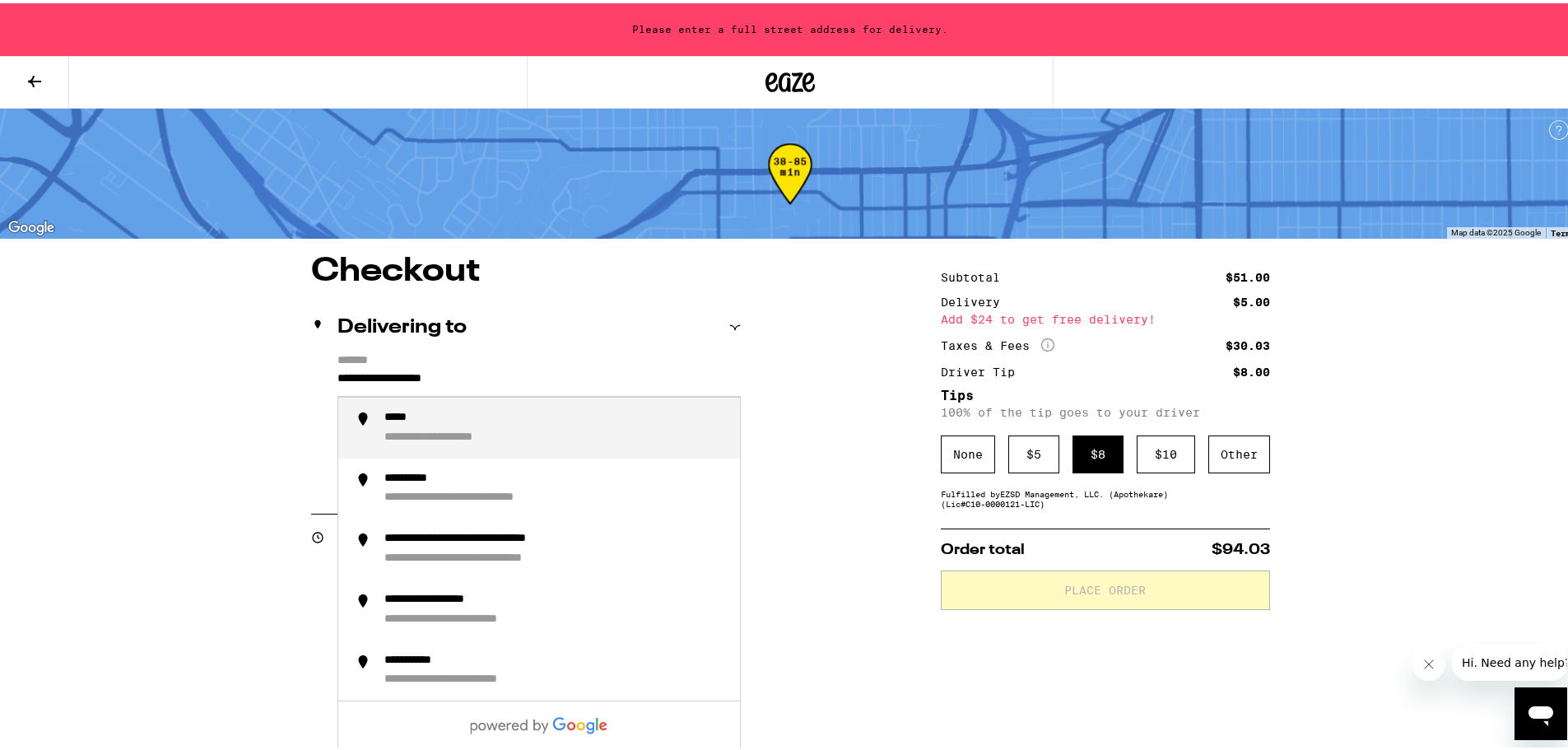
click at [456, 379] on input "**********" at bounding box center [538, 379] width 403 height 28
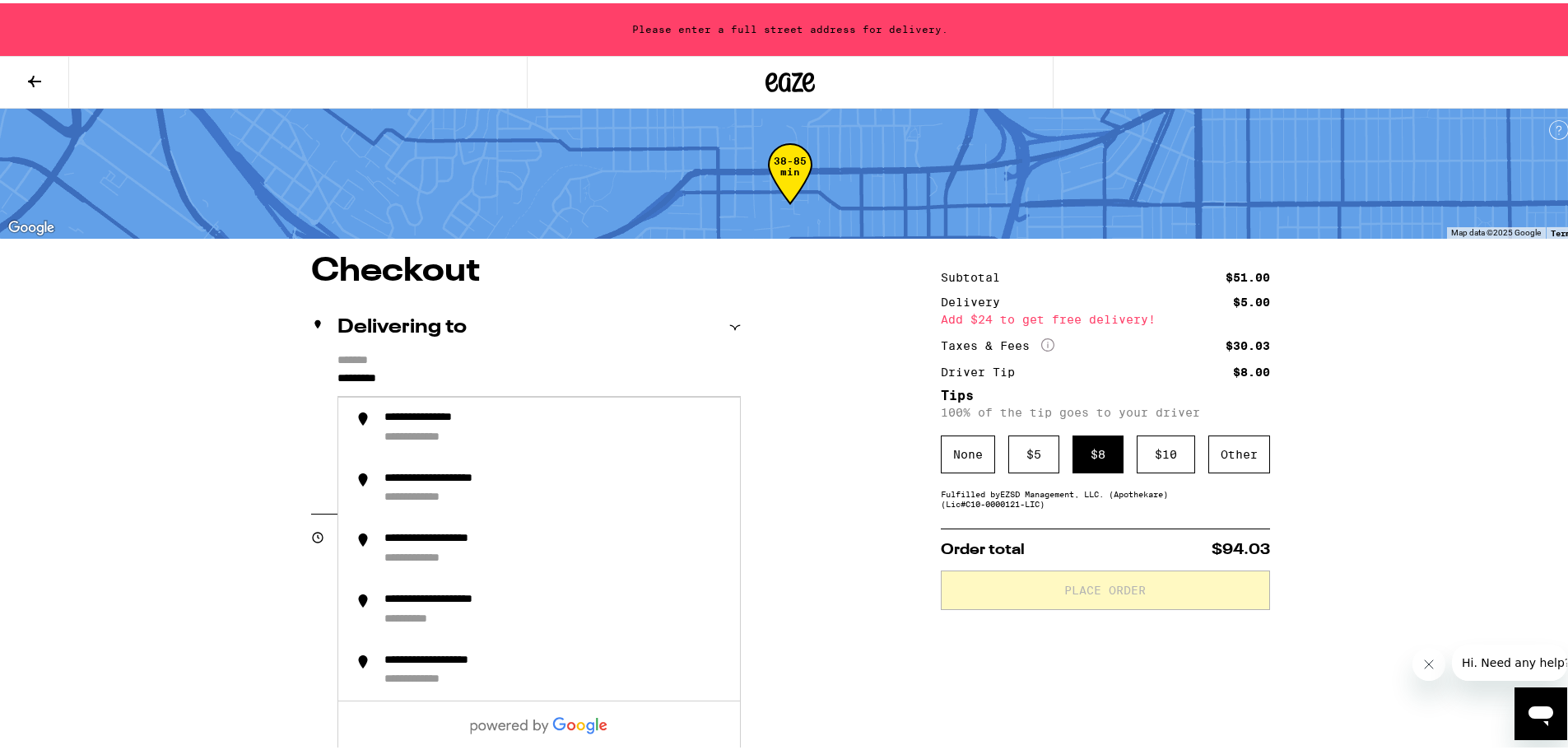
click at [499, 385] on input "*********" at bounding box center [538, 379] width 403 height 28
click at [507, 424] on div "**********" at bounding box center [556, 424] width 342 height 34
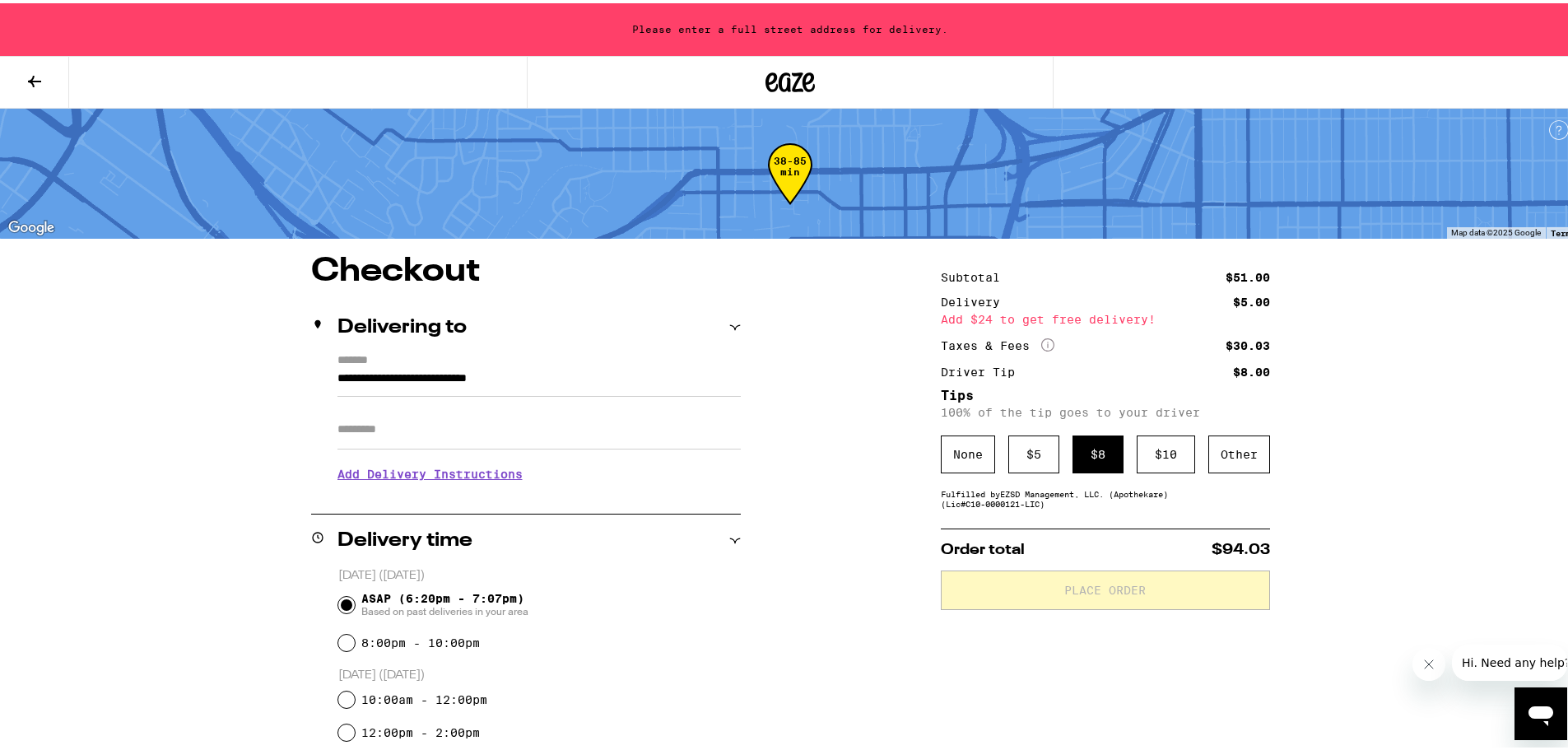
type input "**********"
click at [507, 452] on h3 "Add Delivery Instructions" at bounding box center [538, 471] width 403 height 38
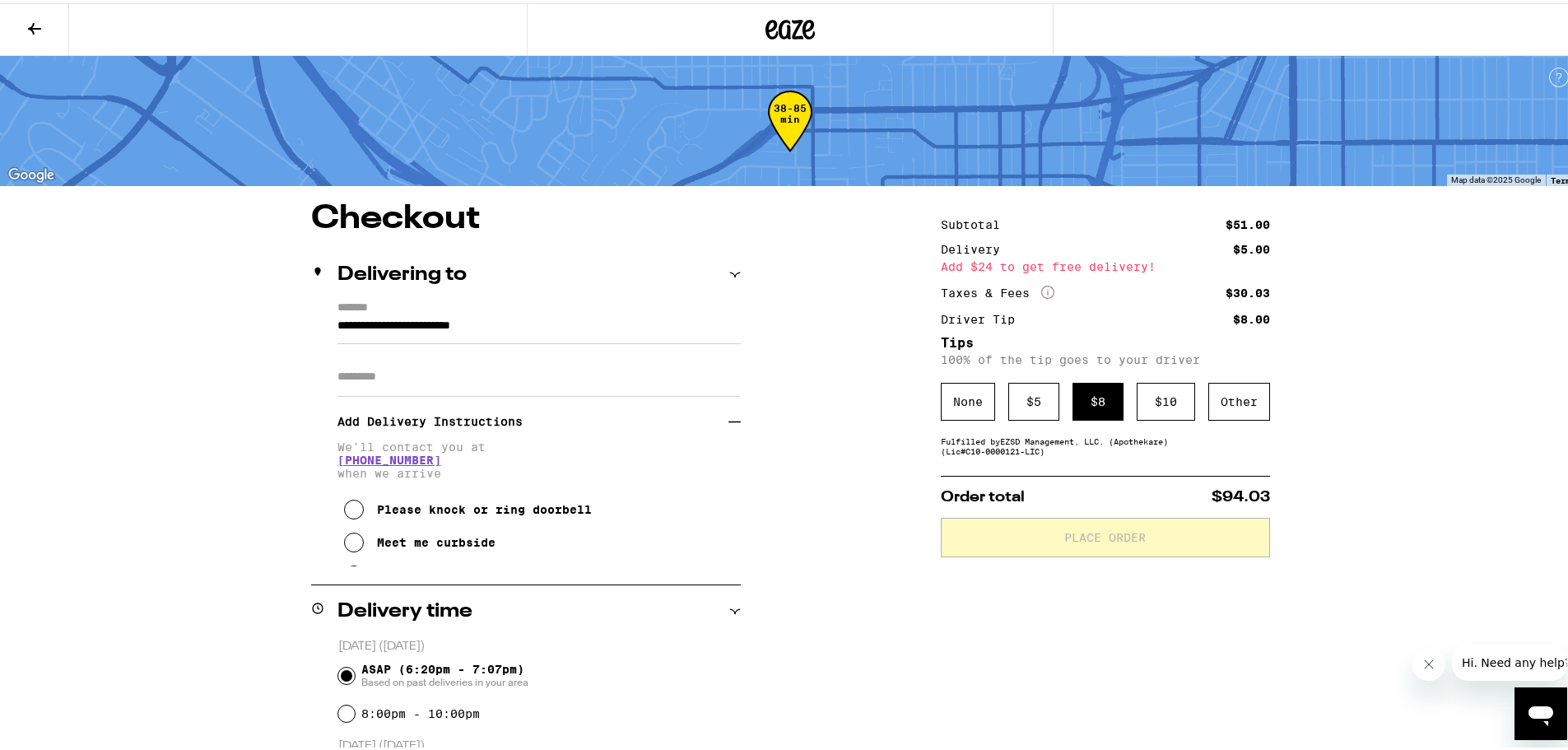
click at [507, 389] on input "Apt/Suite" at bounding box center [538, 373] width 403 height 40
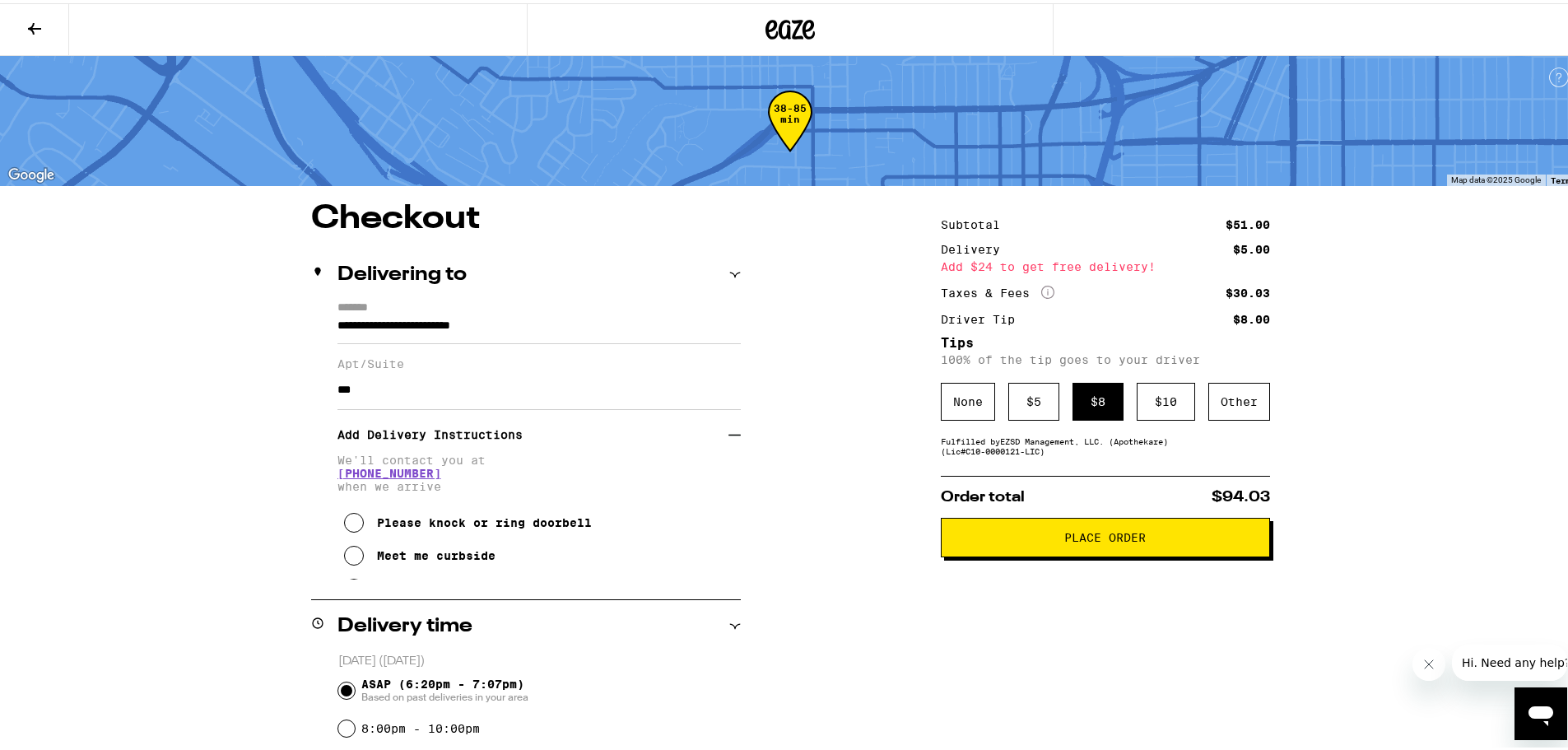
type input "***"
click at [418, 503] on button "Please knock or ring doorbell" at bounding box center [468, 520] width 248 height 33
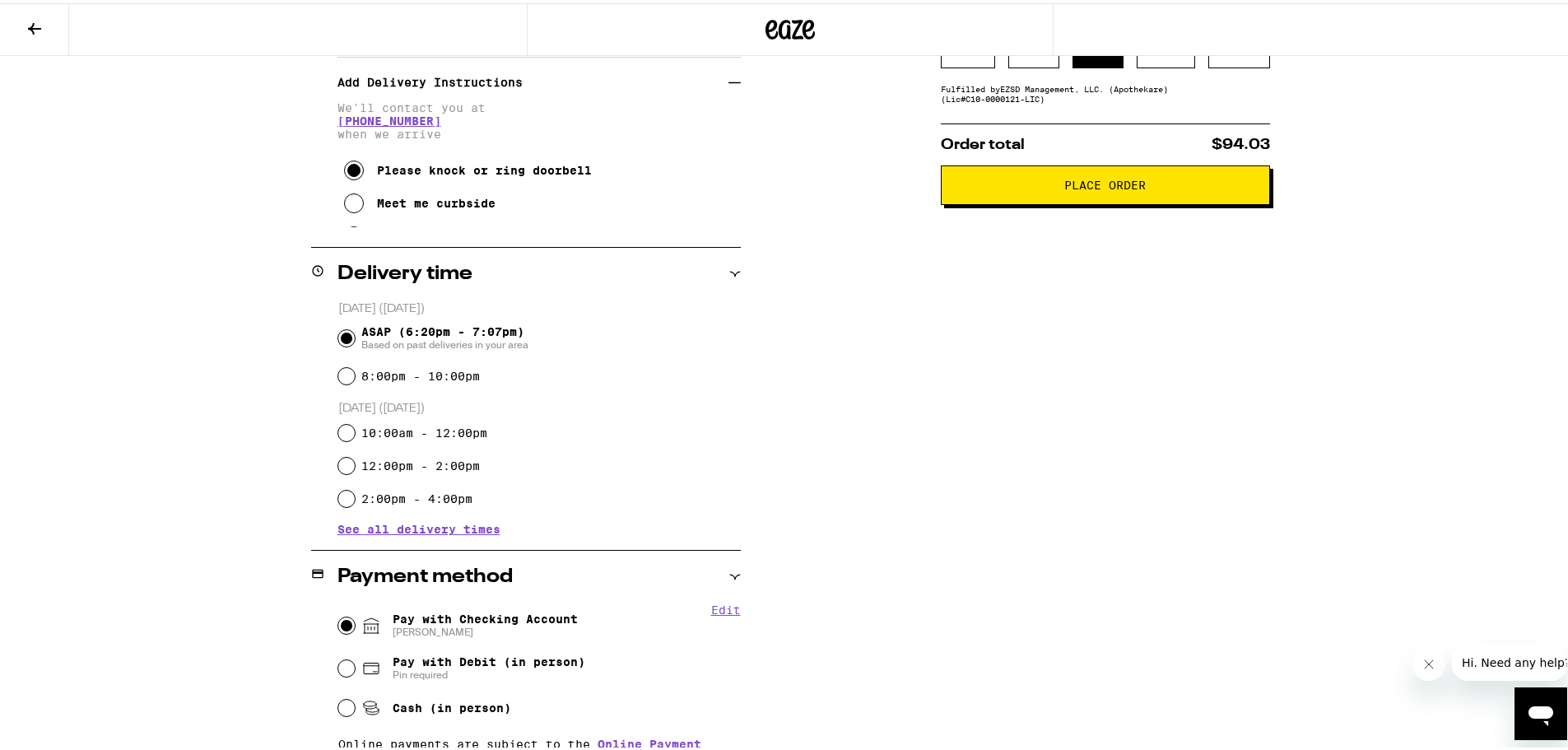
scroll to position [165, 0]
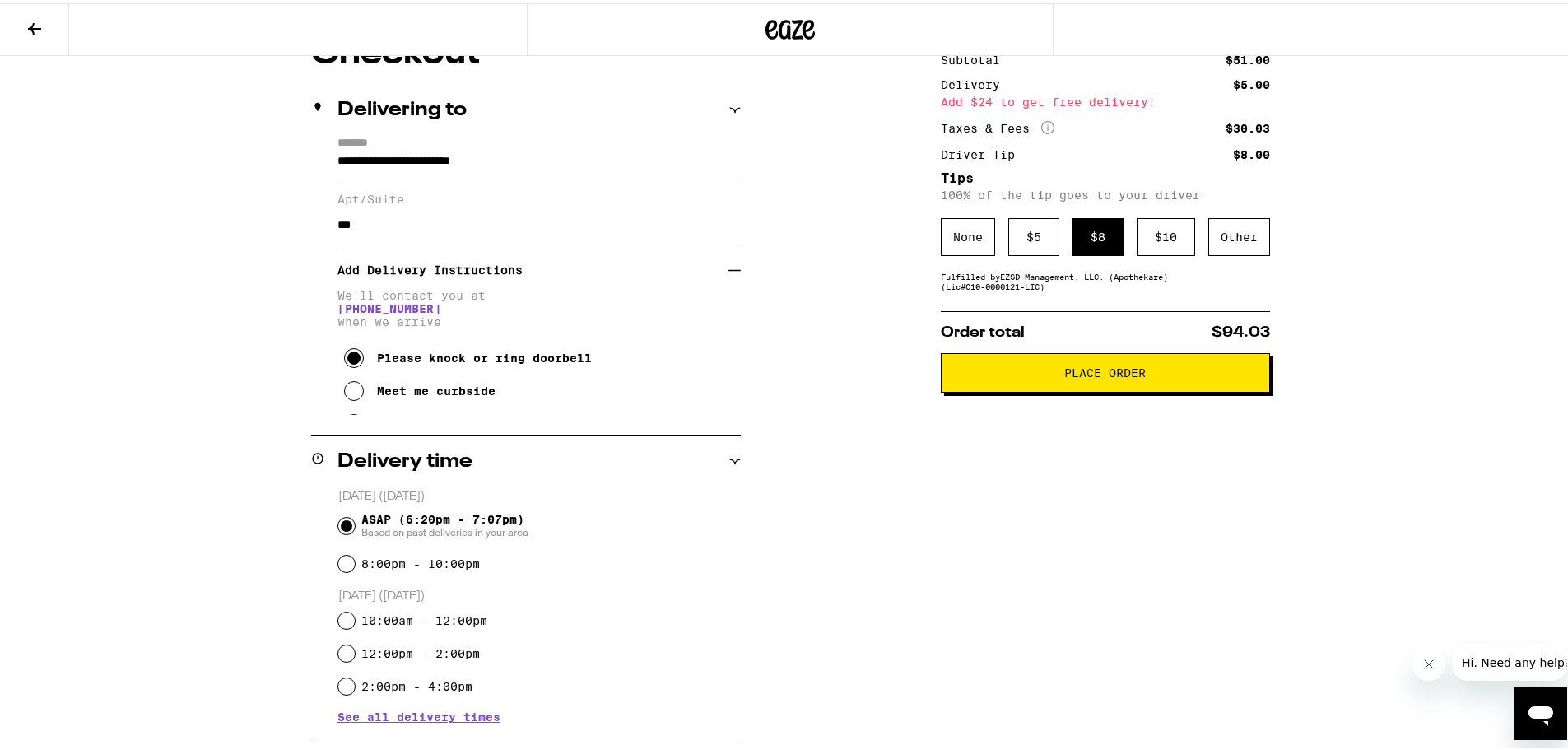
click at [1089, 376] on span "Place Order" at bounding box center [1104, 369] width 82 height 11
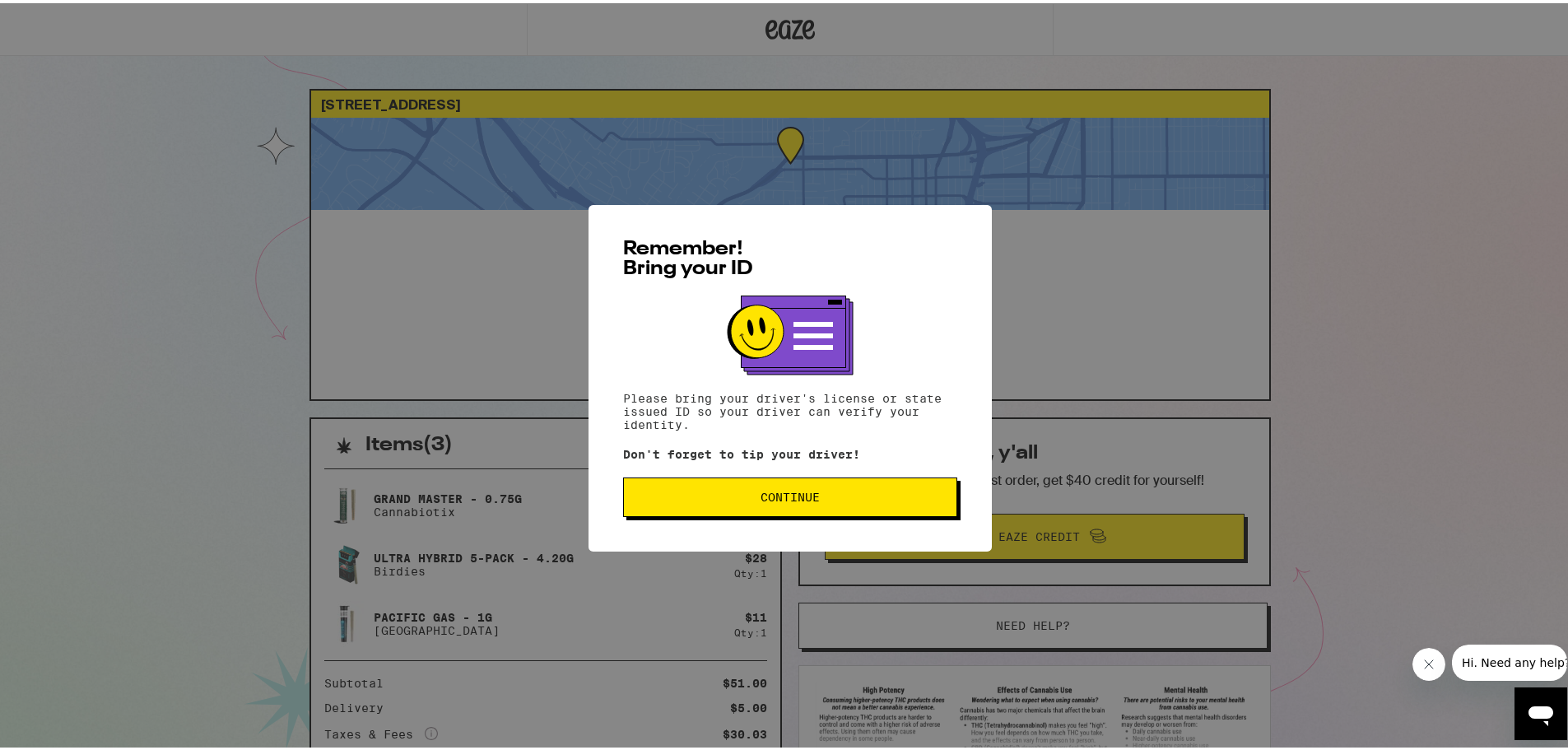
click at [810, 500] on span "Continue" at bounding box center [790, 494] width 60 height 11
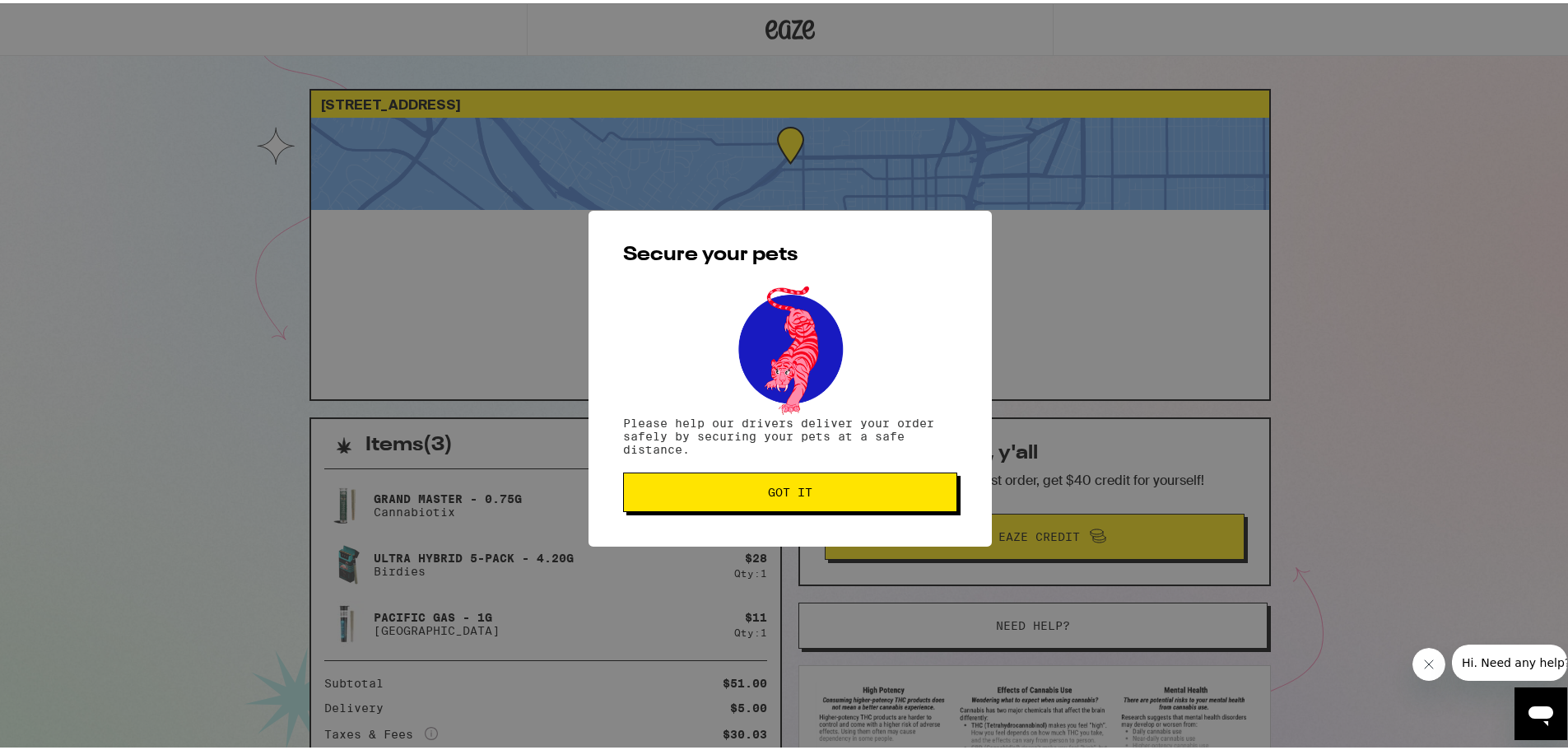
click at [835, 487] on span "Got it" at bounding box center [790, 488] width 306 height 11
